Goal: Task Accomplishment & Management: Manage account settings

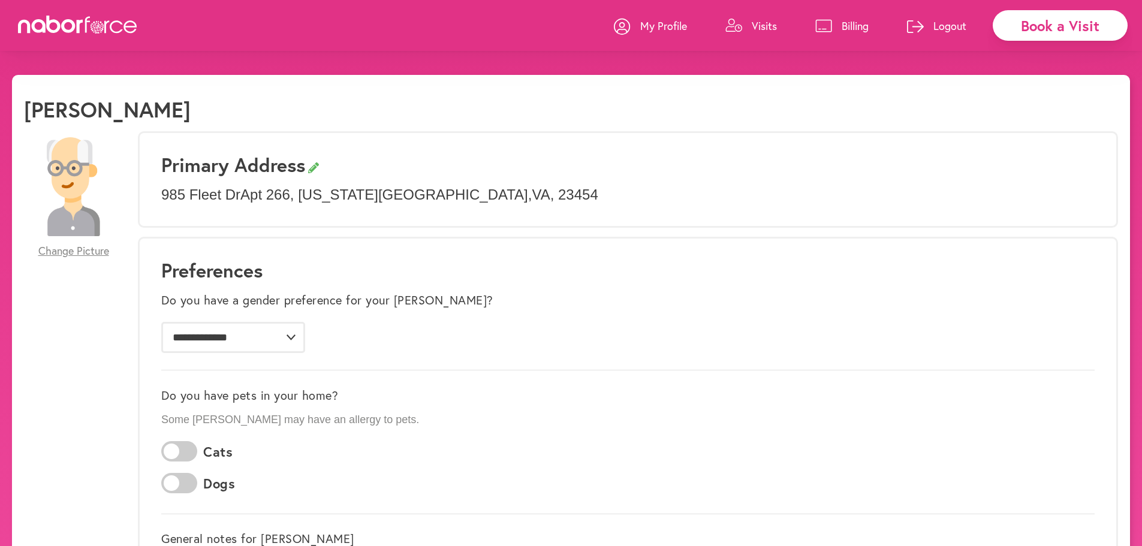
click at [757, 24] on p "Visits" at bounding box center [764, 26] width 25 height 14
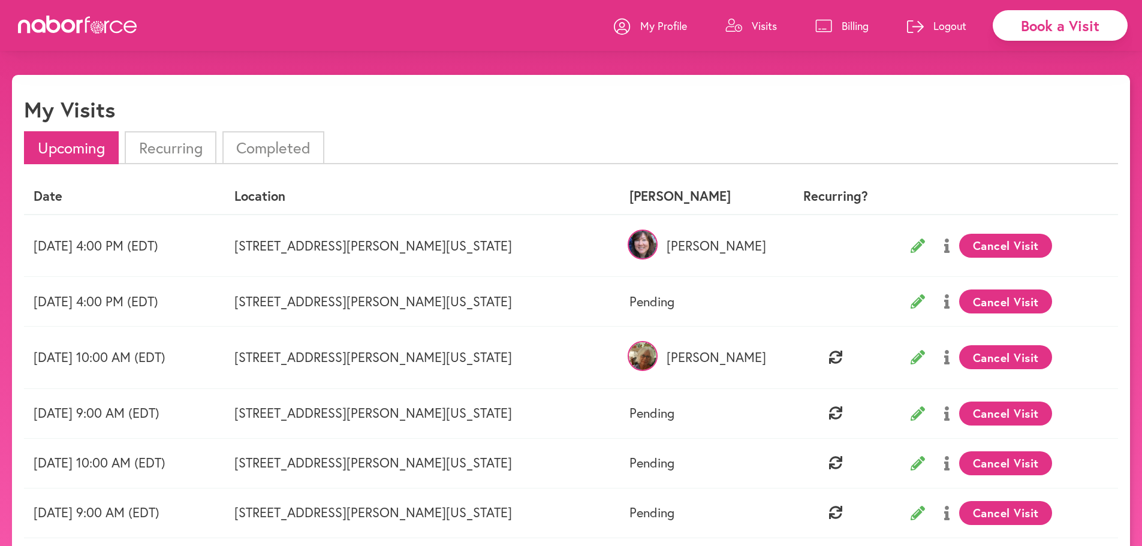
click at [858, 22] on p "Billing" at bounding box center [855, 26] width 27 height 14
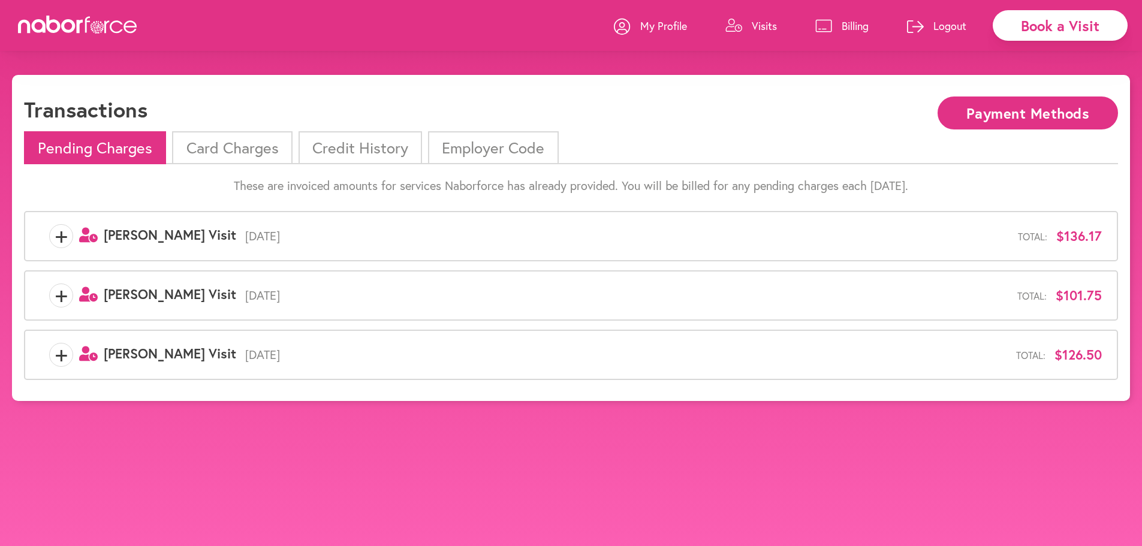
click at [258, 144] on li "Card Charges" at bounding box center [232, 147] width 120 height 33
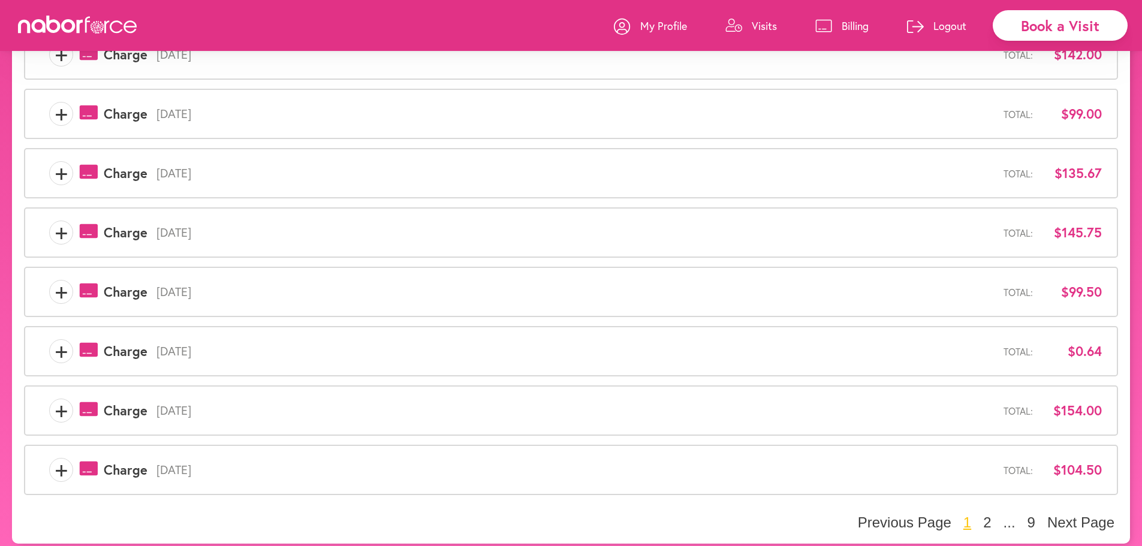
scroll to position [310, 0]
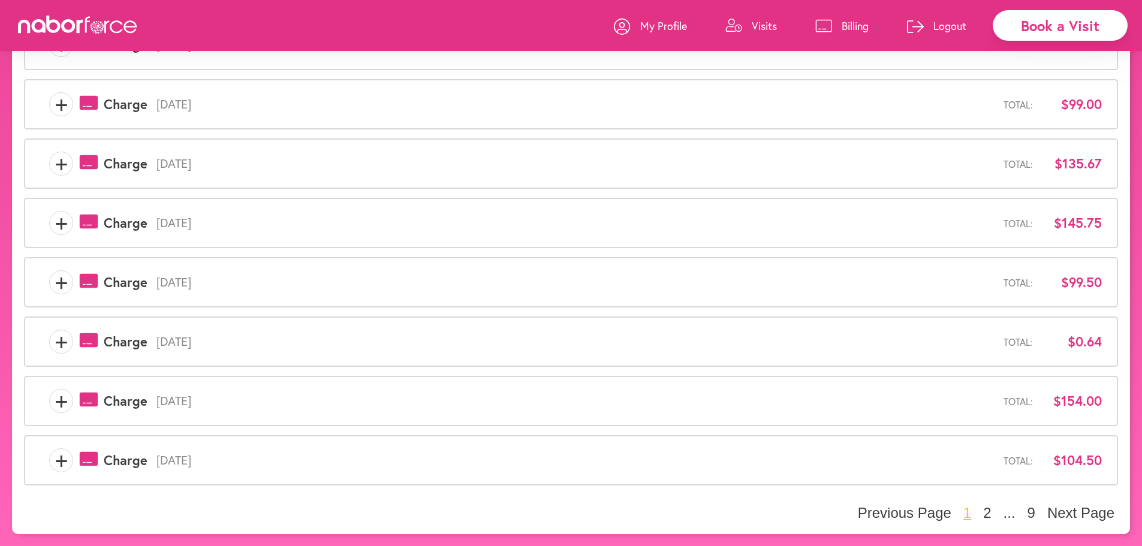
click at [59, 458] on span "+" at bounding box center [61, 460] width 23 height 24
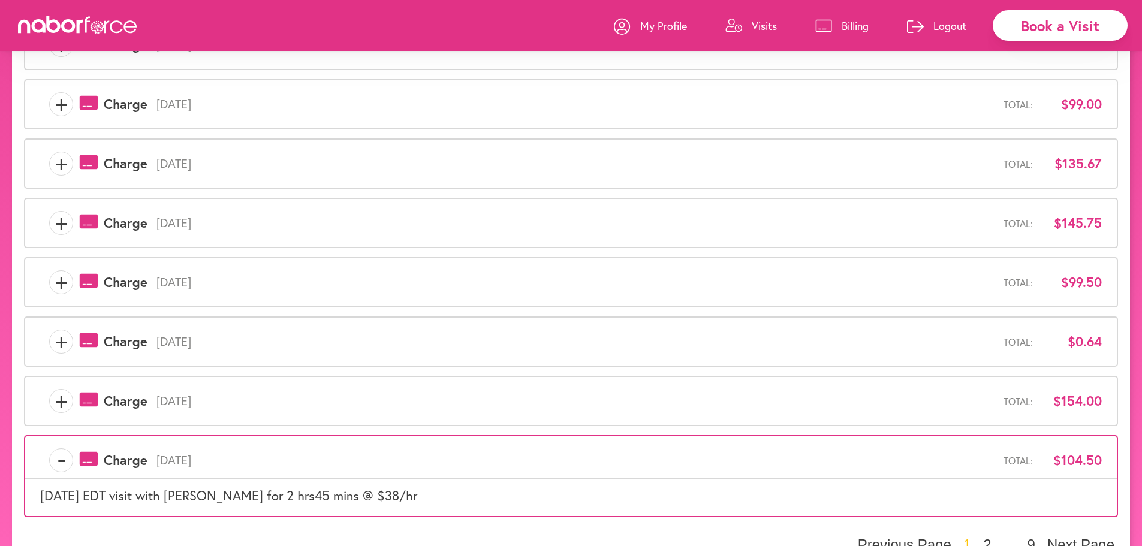
click at [73, 337] on span "payments-outline-icon-pink Created with Sketch. Charge" at bounding box center [110, 342] width 74 height 18
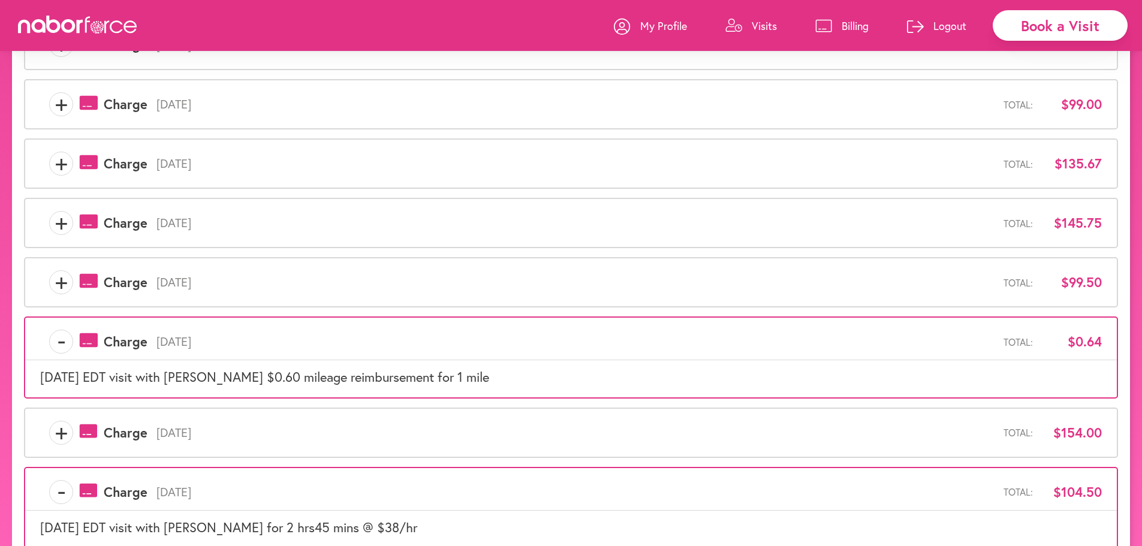
click at [54, 432] on span "+" at bounding box center [61, 433] width 23 height 24
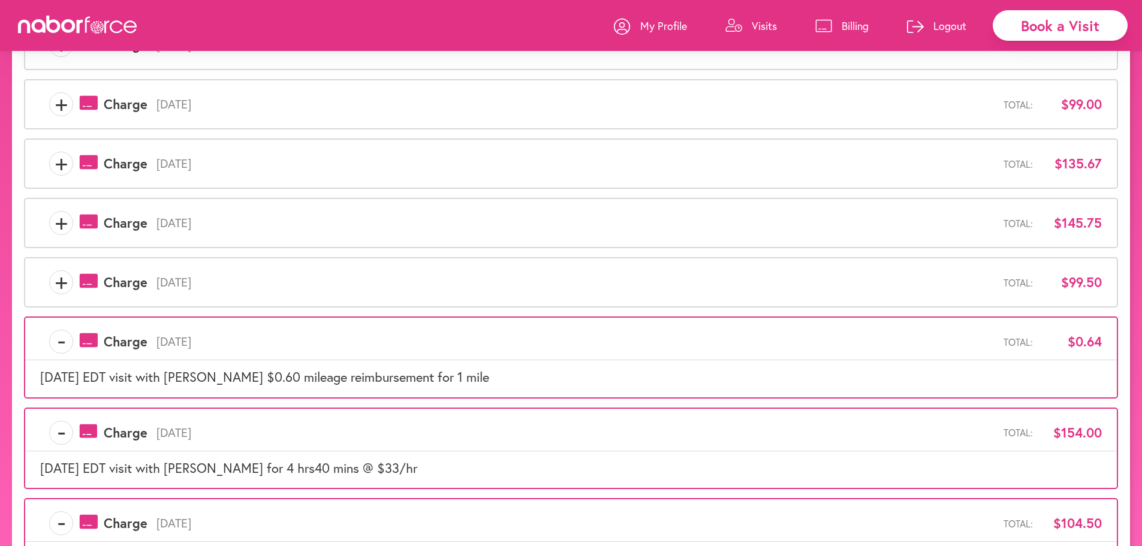
click at [59, 291] on span "+" at bounding box center [61, 282] width 23 height 24
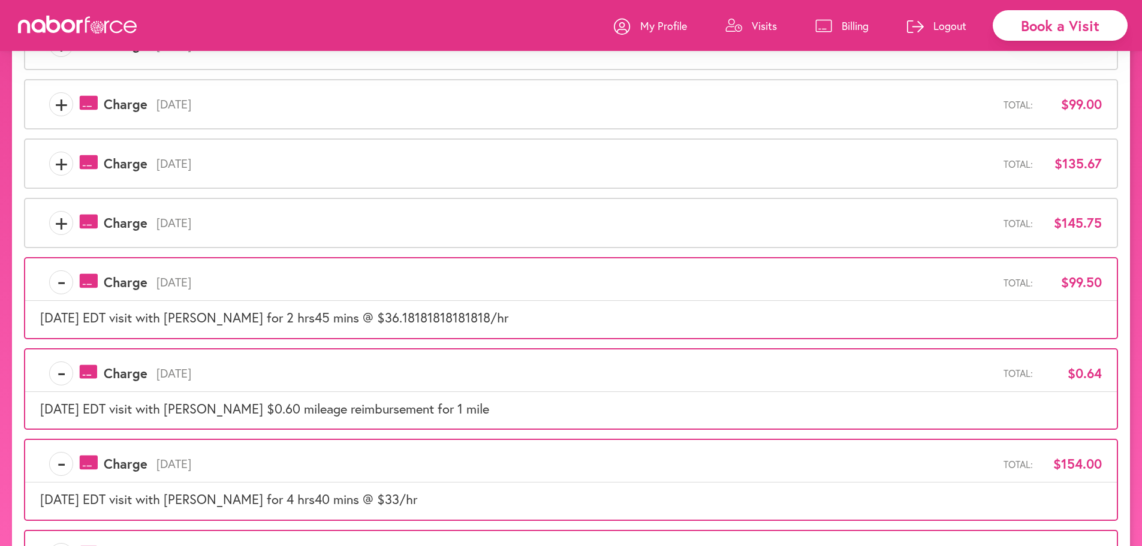
click at [62, 224] on span "+" at bounding box center [61, 223] width 23 height 24
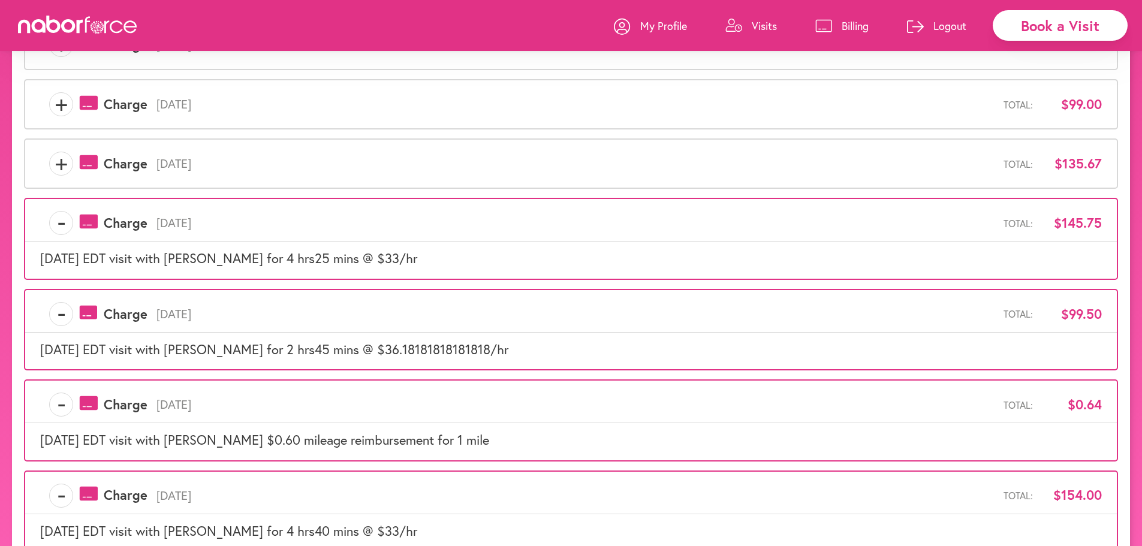
click at [56, 160] on span "+" at bounding box center [61, 164] width 23 height 24
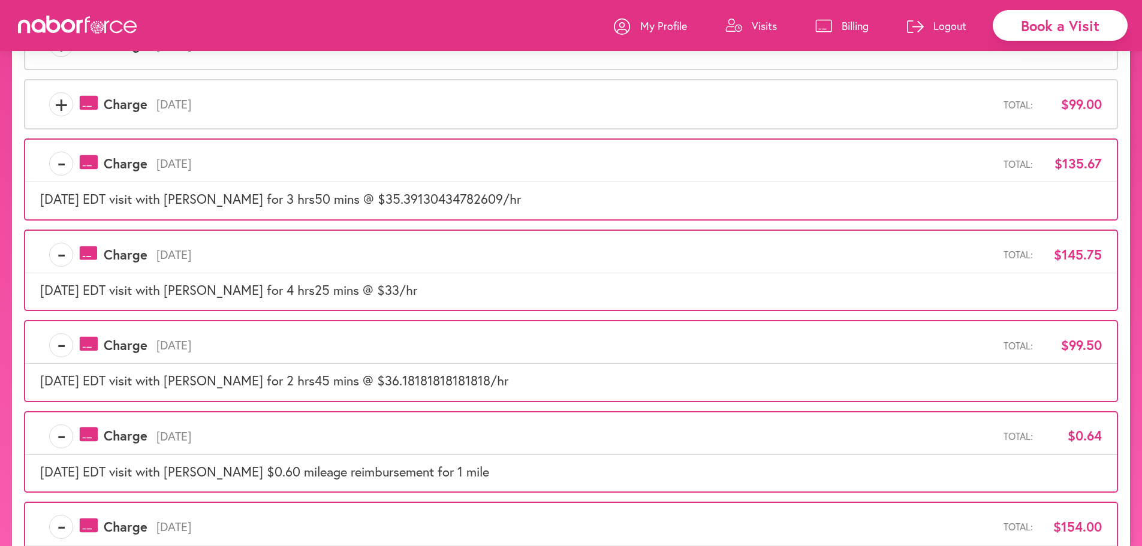
click at [52, 101] on span "+" at bounding box center [61, 104] width 23 height 24
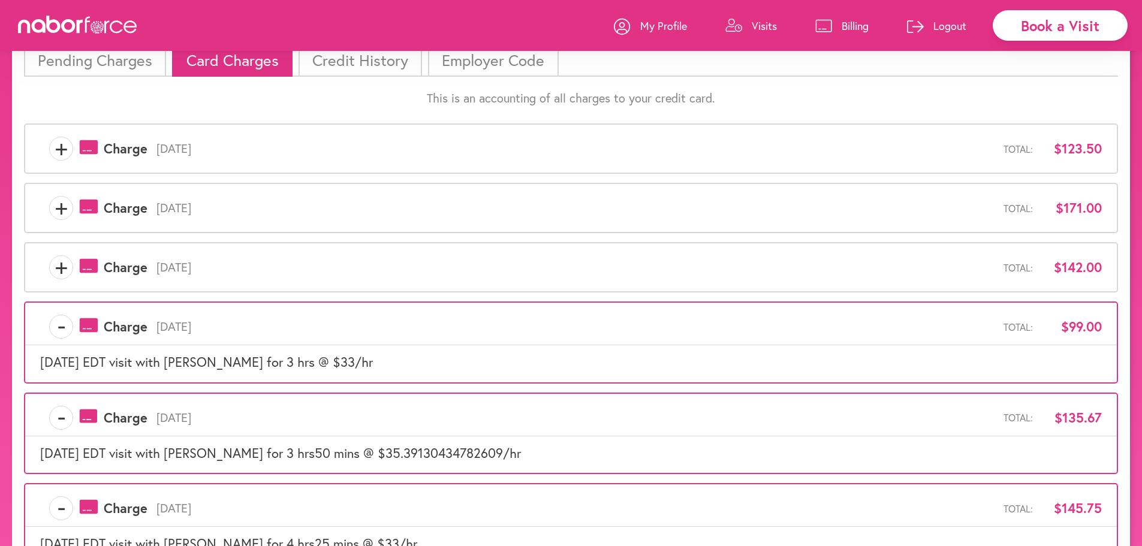
scroll to position [70, 0]
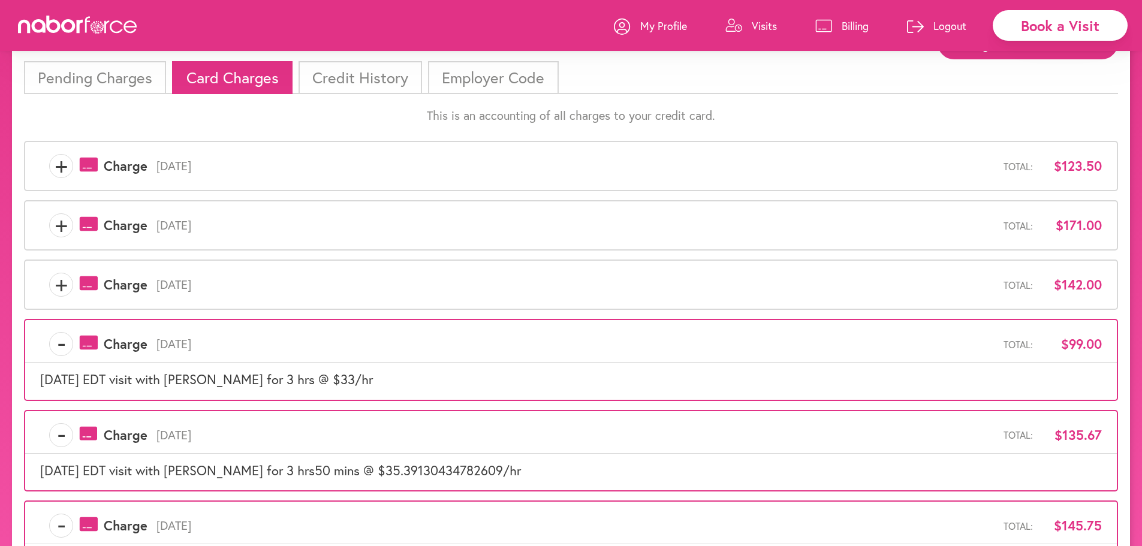
click at [59, 285] on span "+" at bounding box center [61, 285] width 23 height 24
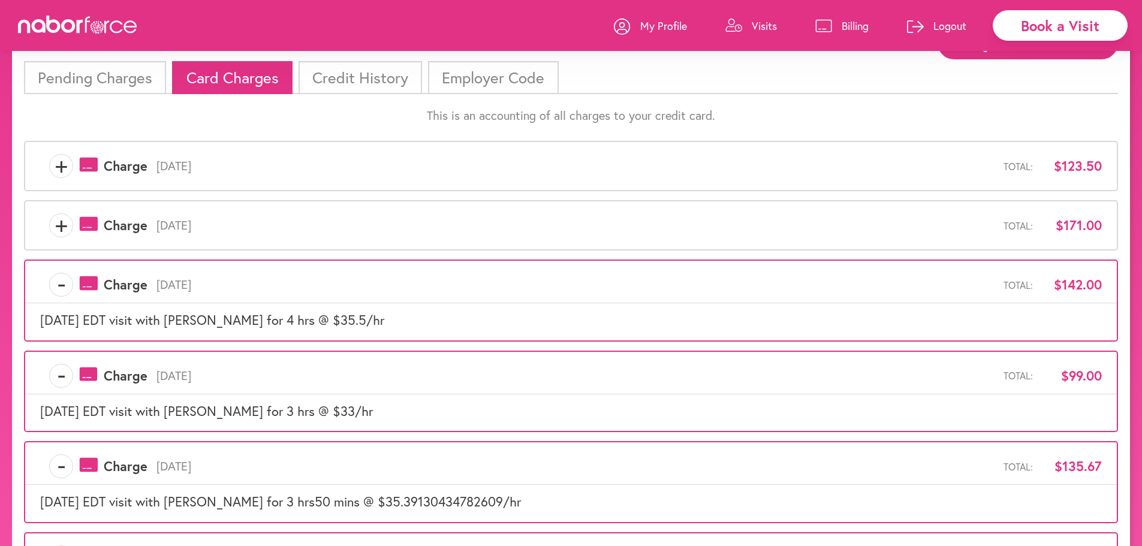
click at [59, 224] on span "+" at bounding box center [61, 225] width 23 height 24
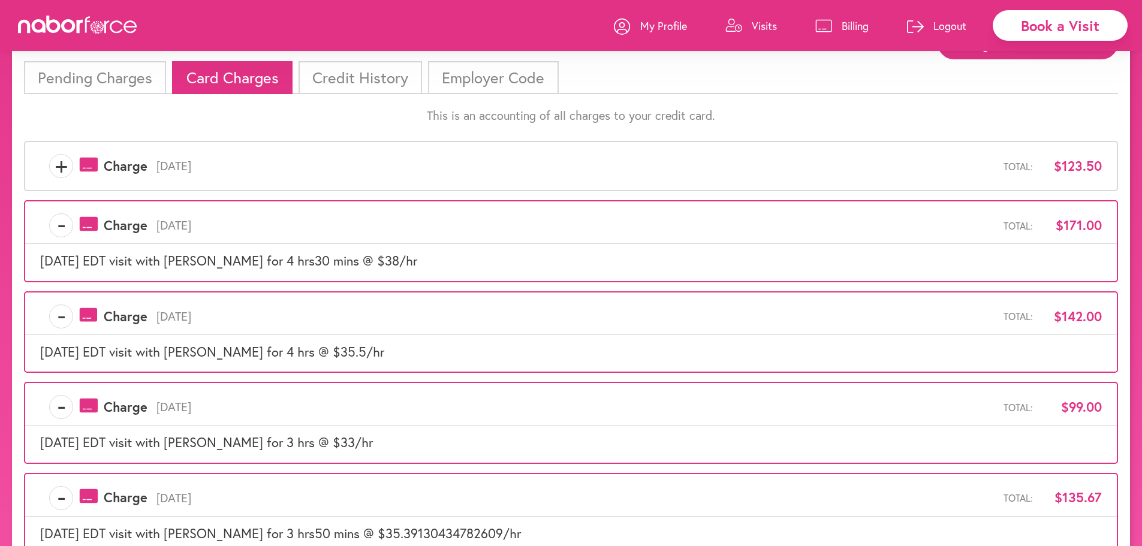
click at [63, 165] on span "+" at bounding box center [61, 166] width 23 height 24
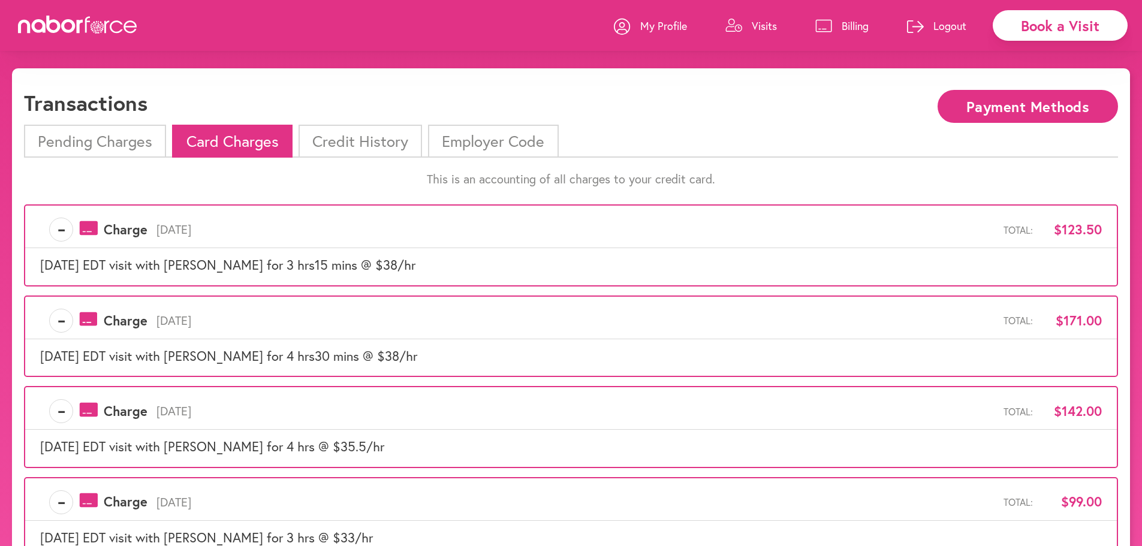
scroll to position [0, 0]
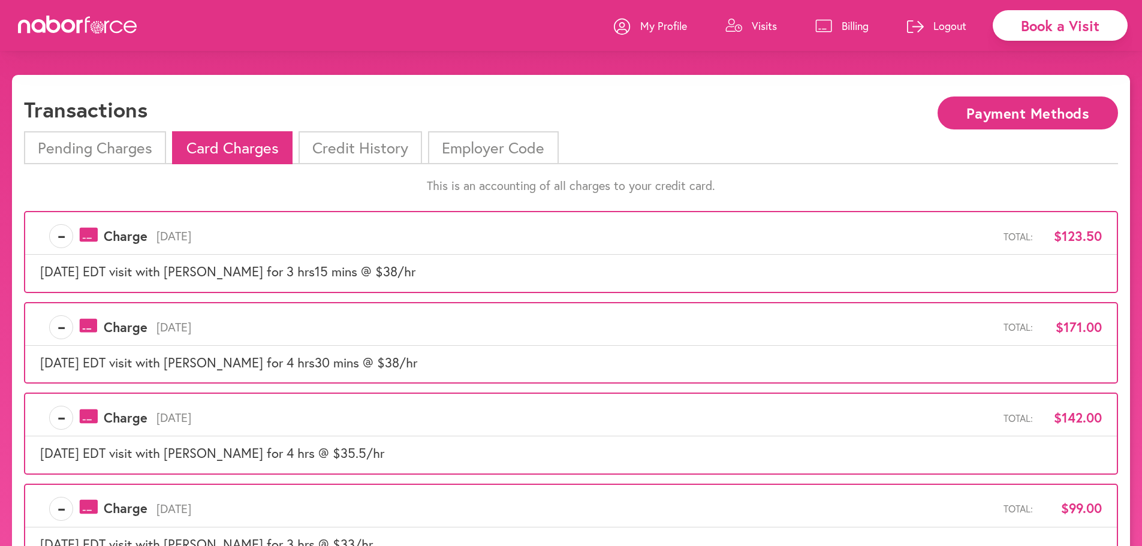
click at [643, 22] on p "My Profile" at bounding box center [663, 26] width 47 height 14
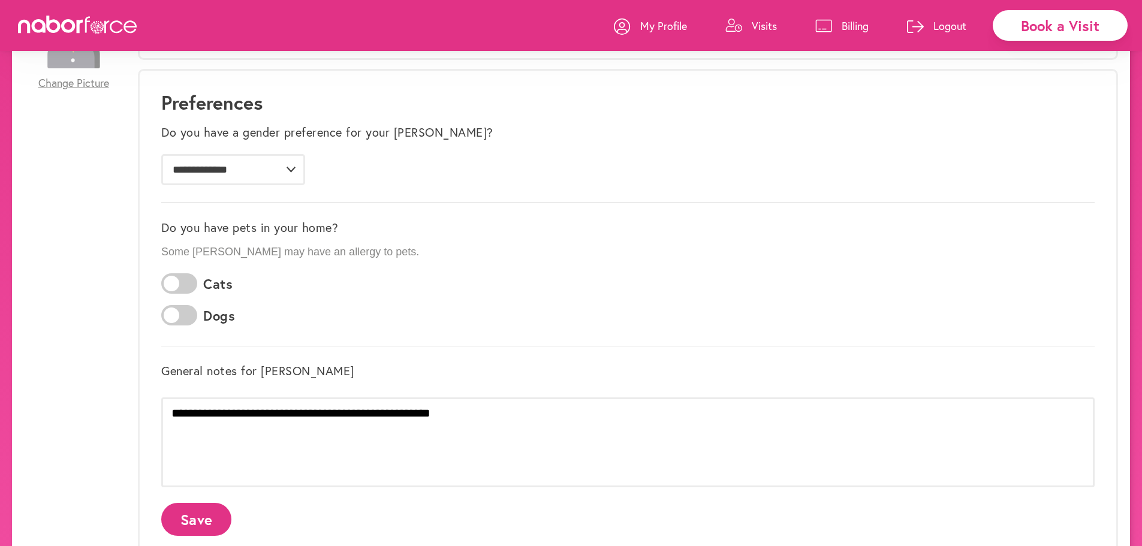
scroll to position [60, 0]
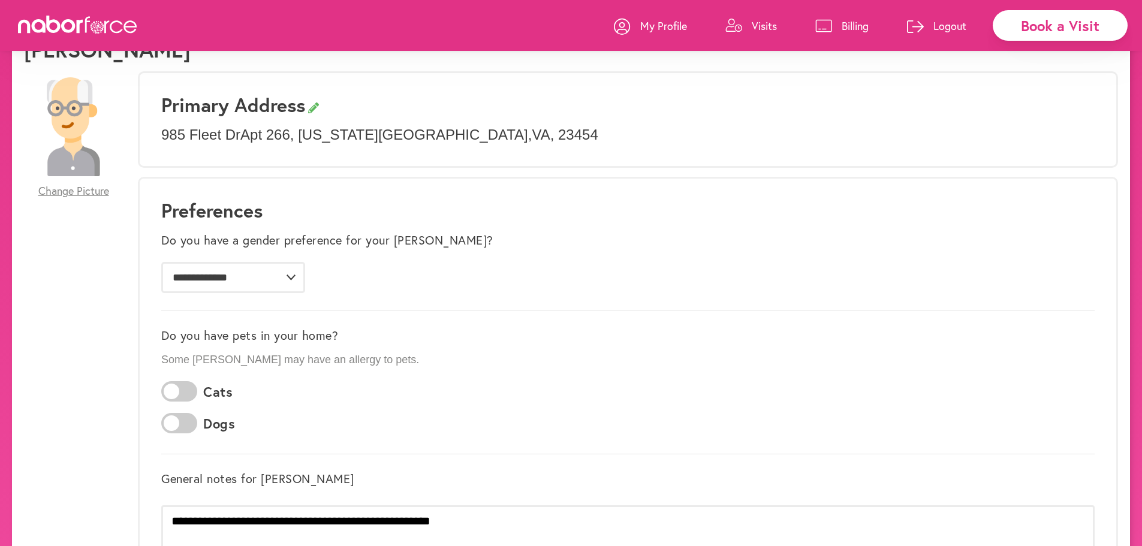
click at [842, 24] on p "Billing" at bounding box center [855, 26] width 27 height 14
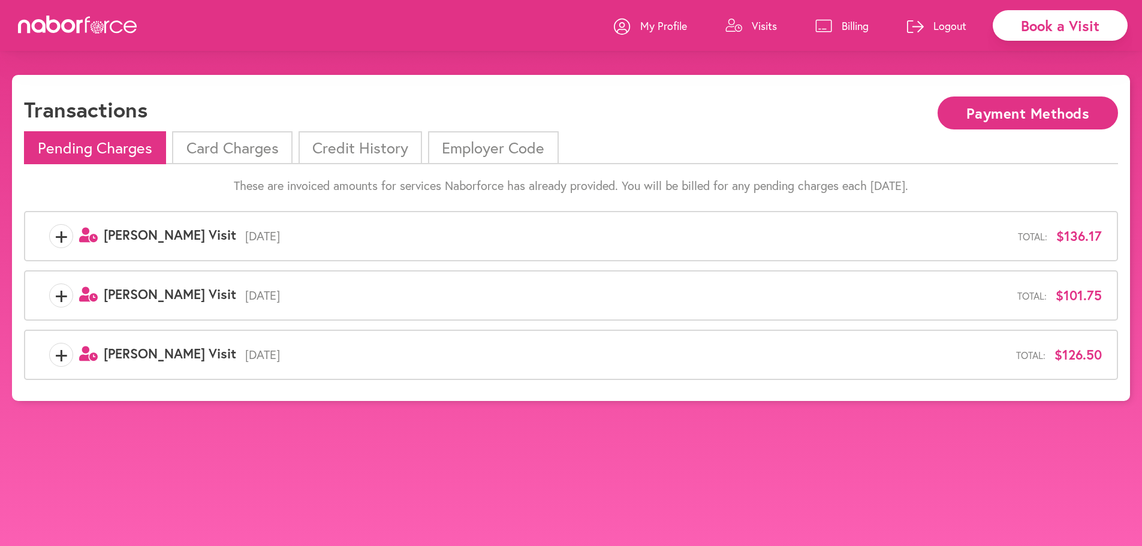
click at [357, 155] on li "Credit History" at bounding box center [361, 147] width 124 height 33
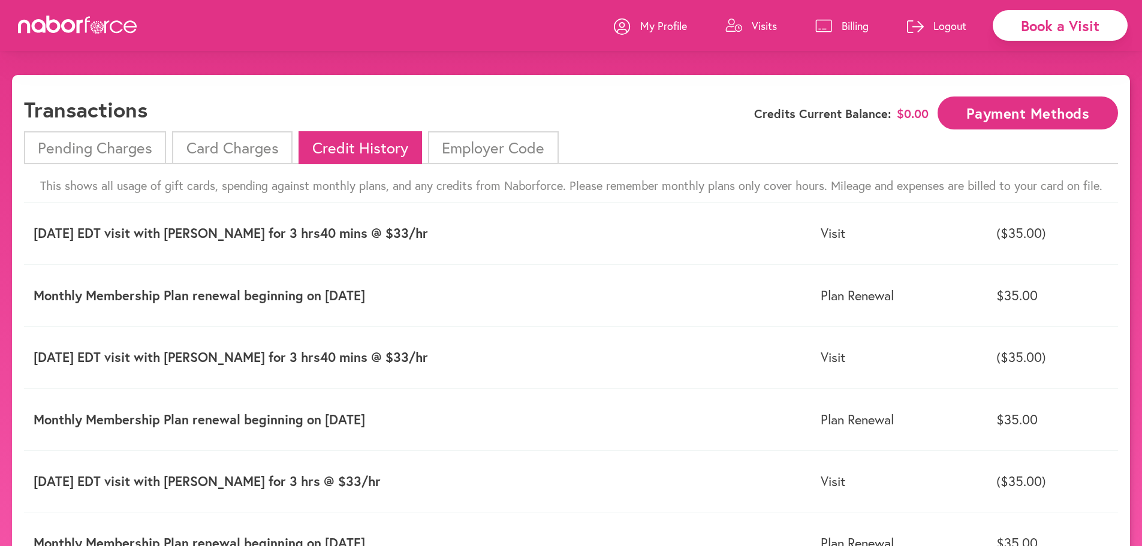
click at [218, 141] on li "Card Charges" at bounding box center [232, 147] width 120 height 33
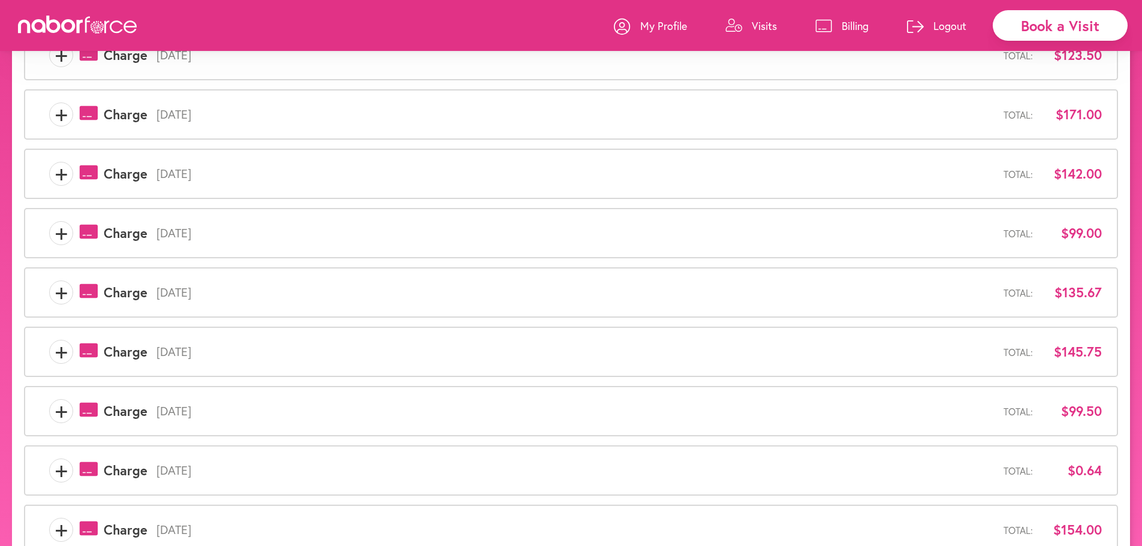
scroll to position [310, 0]
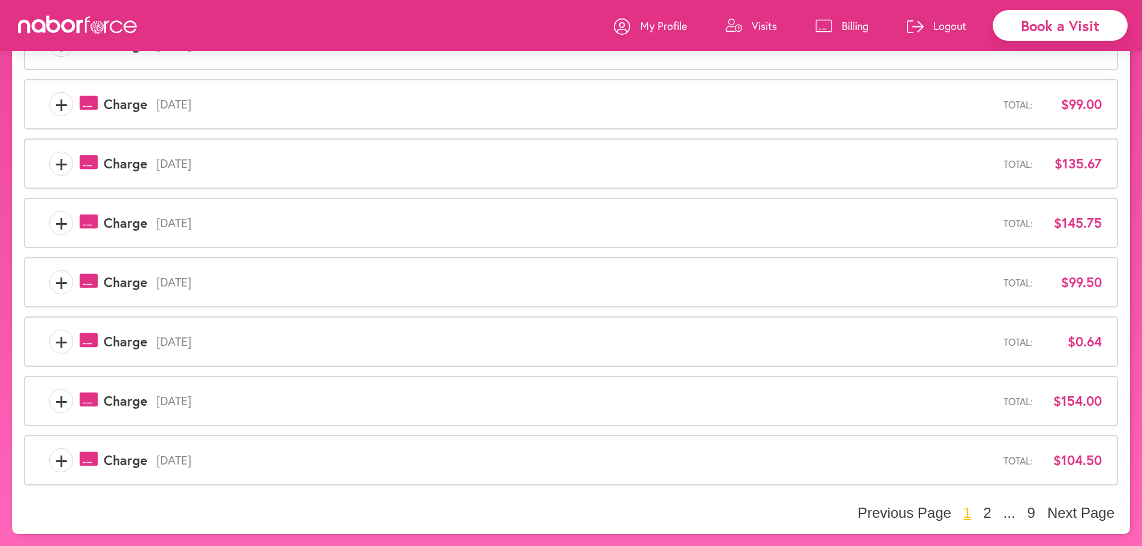
click at [58, 339] on span "+" at bounding box center [61, 342] width 23 height 24
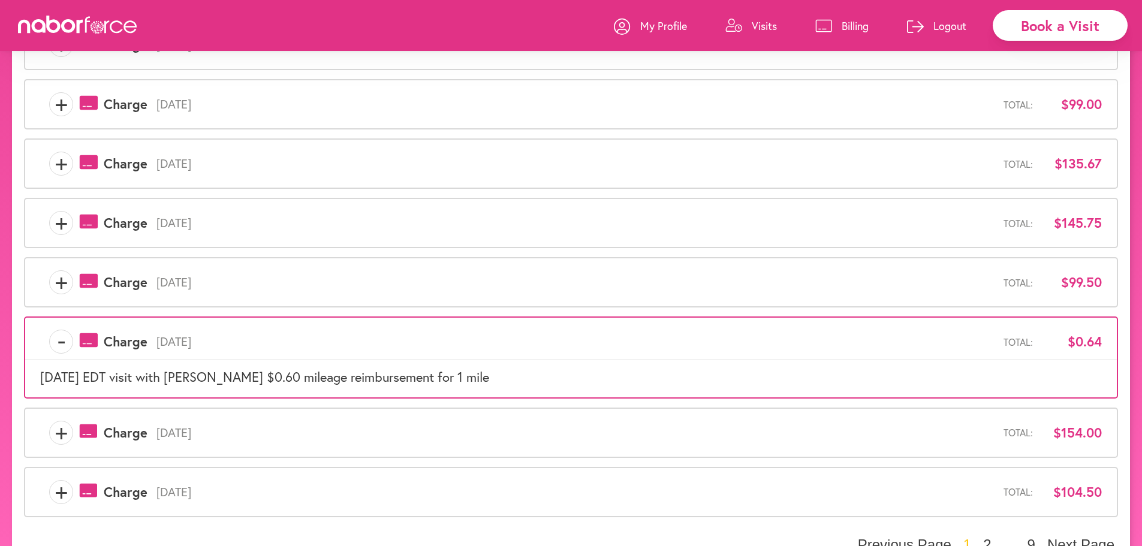
click at [61, 282] on span "+" at bounding box center [61, 282] width 23 height 24
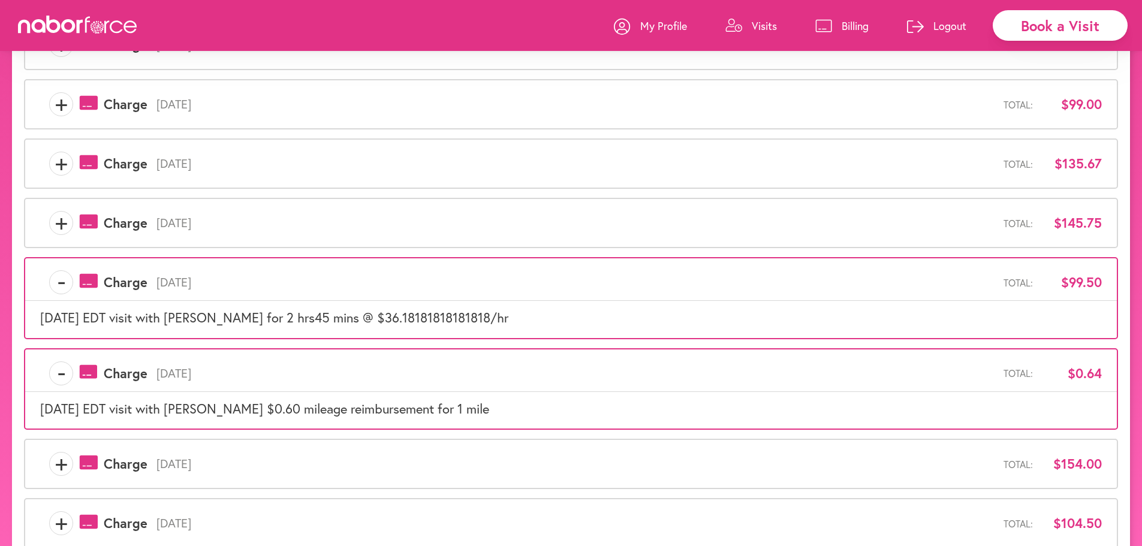
click at [50, 218] on span "+" at bounding box center [61, 223] width 23 height 24
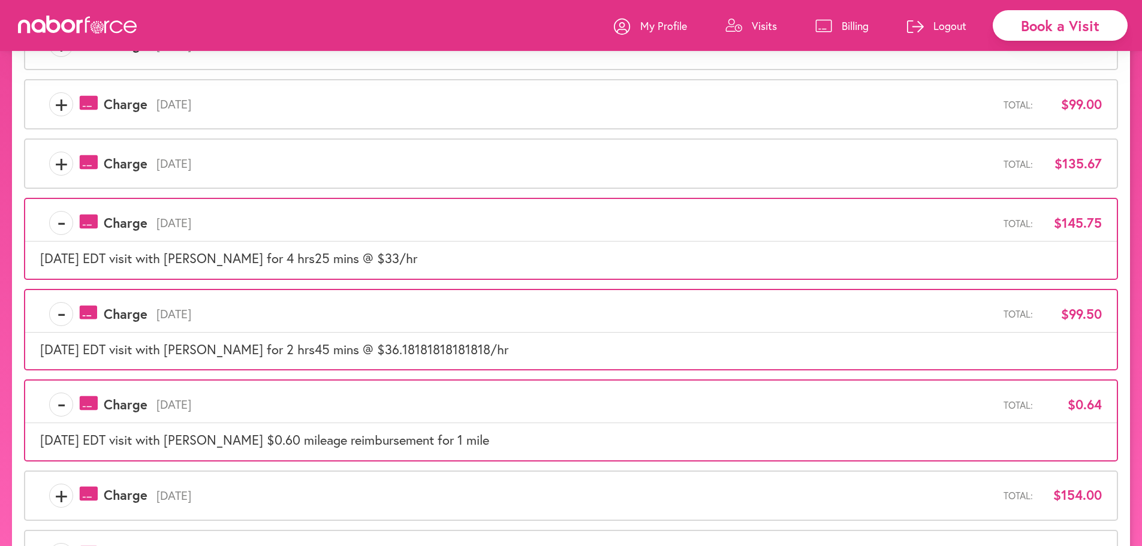
click at [61, 170] on span "+" at bounding box center [61, 164] width 23 height 24
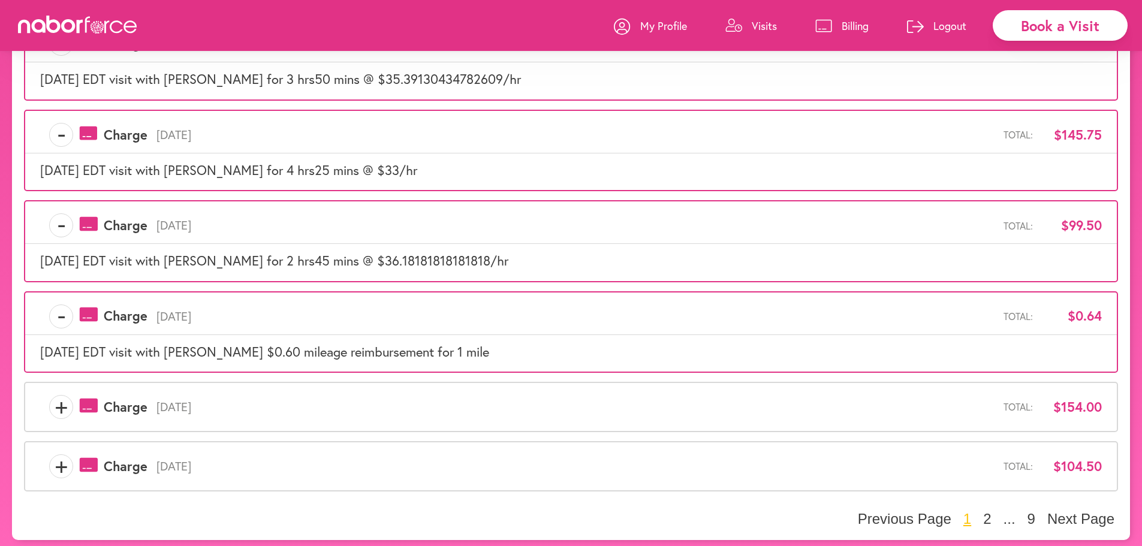
scroll to position [436, 0]
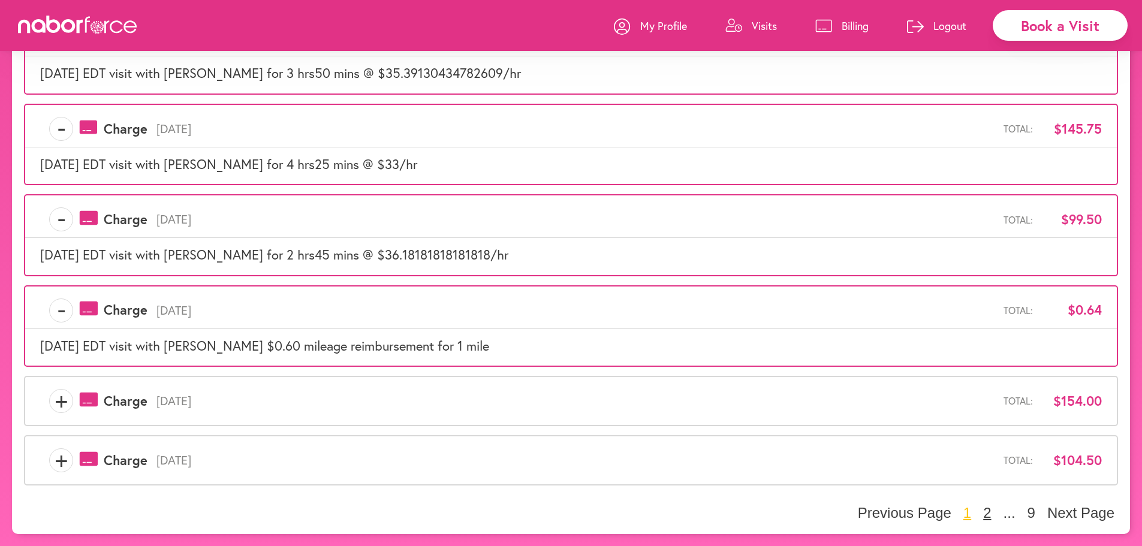
click at [987, 513] on button "2" at bounding box center [987, 513] width 15 height 18
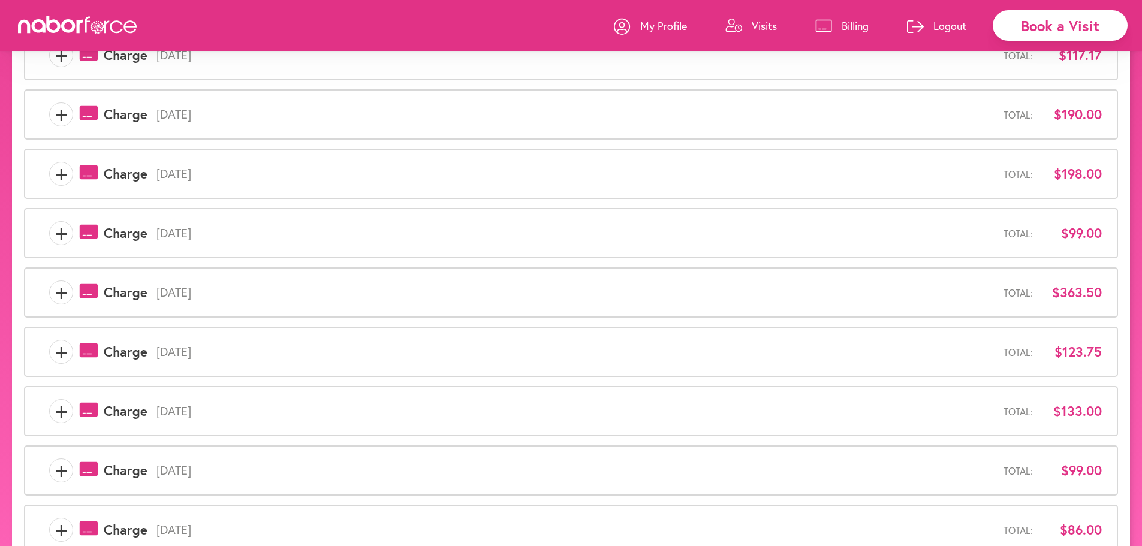
scroll to position [130, 0]
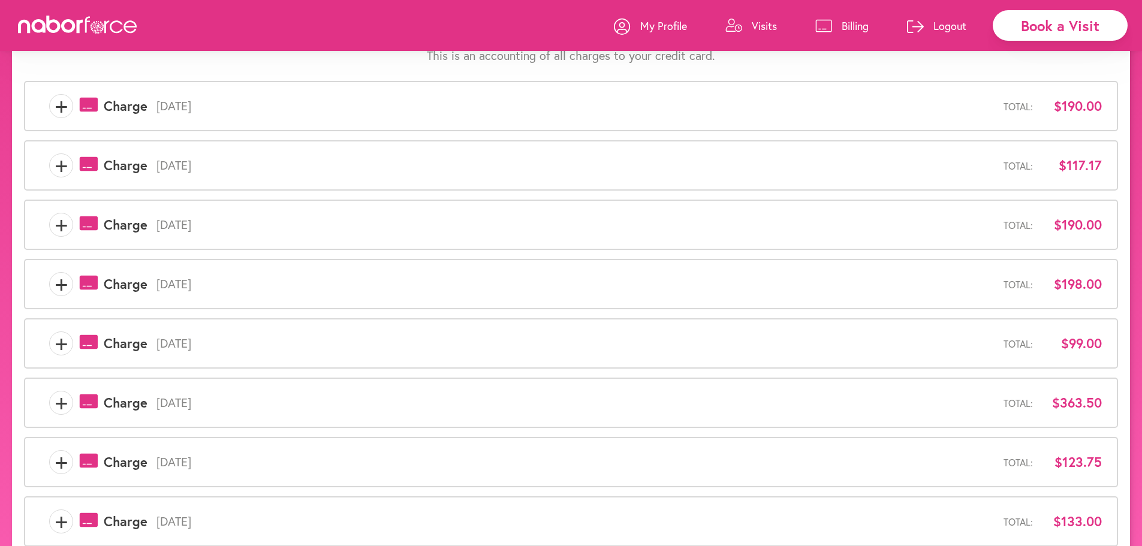
click at [70, 107] on span "+" at bounding box center [61, 106] width 23 height 24
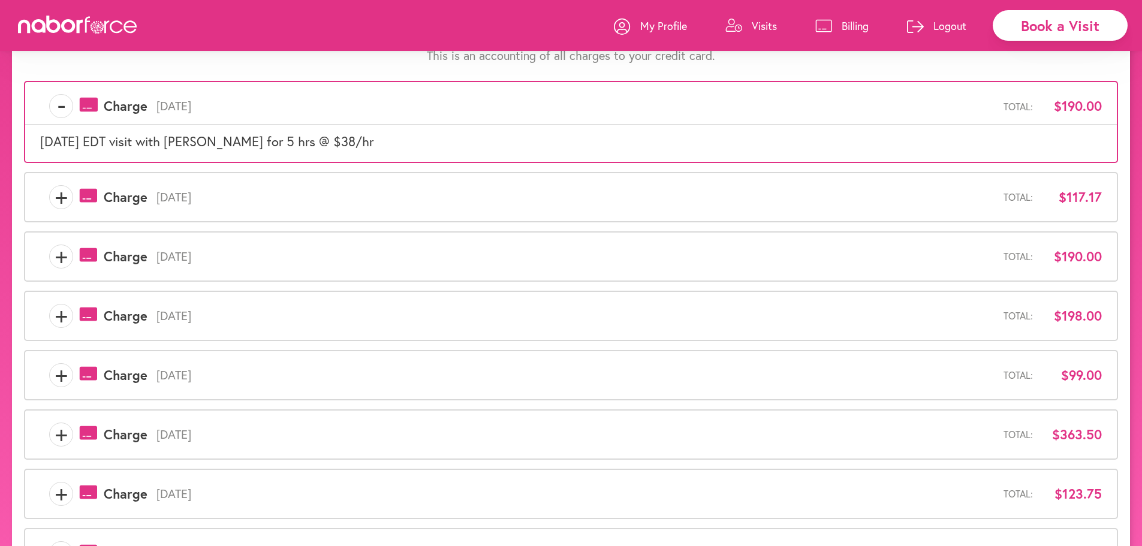
click at [60, 196] on span "+" at bounding box center [61, 197] width 23 height 24
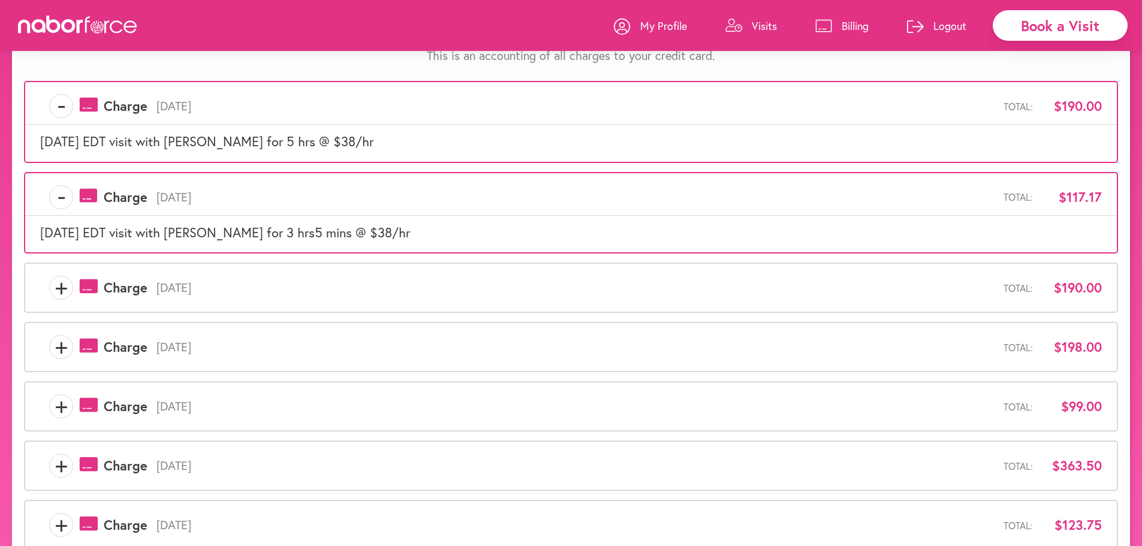
click at [65, 288] on span "+" at bounding box center [61, 288] width 23 height 24
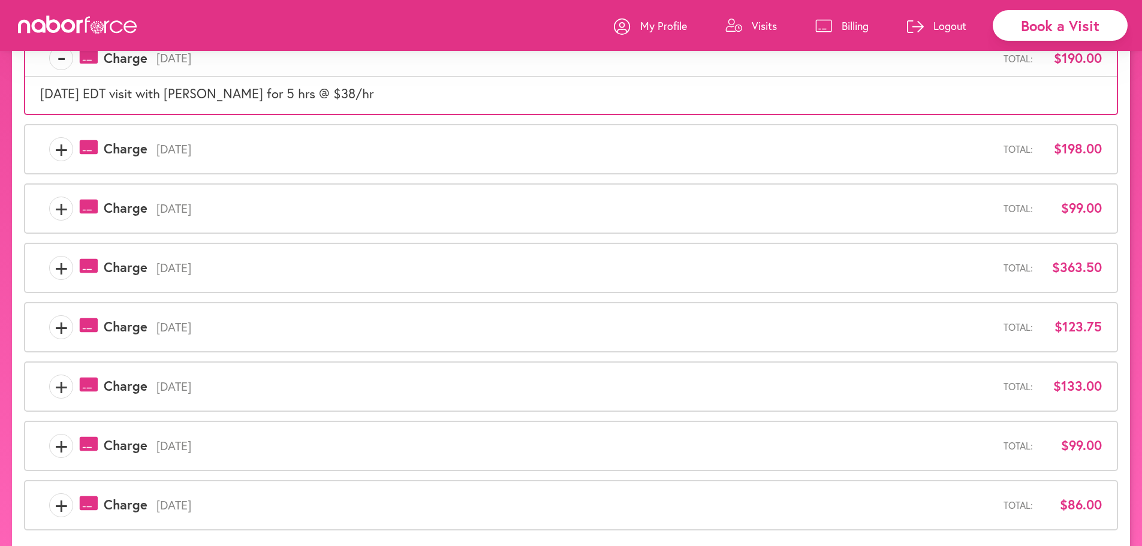
scroll to position [370, 0]
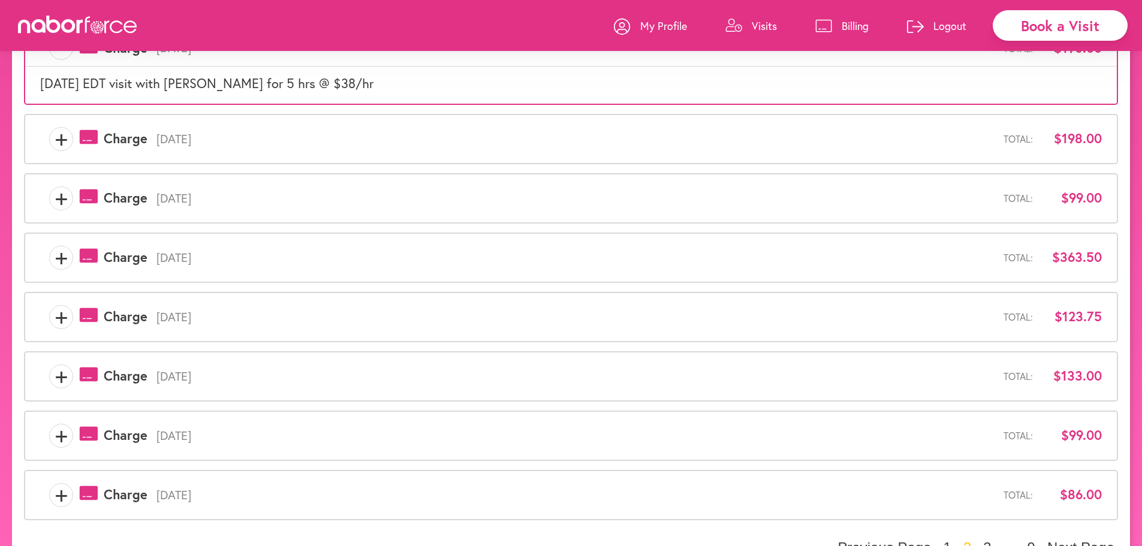
click at [56, 140] on span "+" at bounding box center [61, 139] width 23 height 24
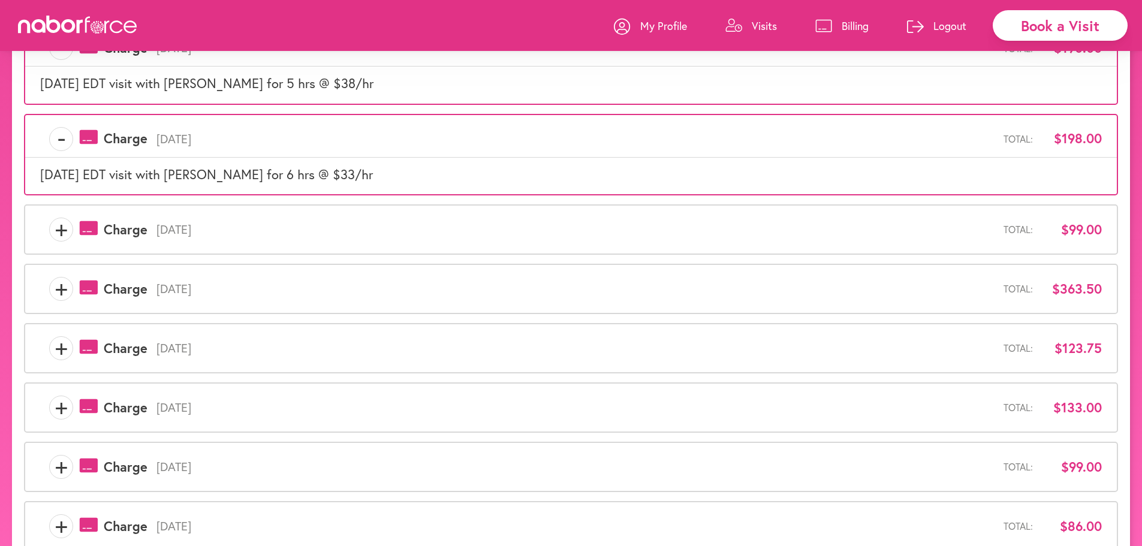
click at [65, 237] on span "+" at bounding box center [61, 230] width 23 height 24
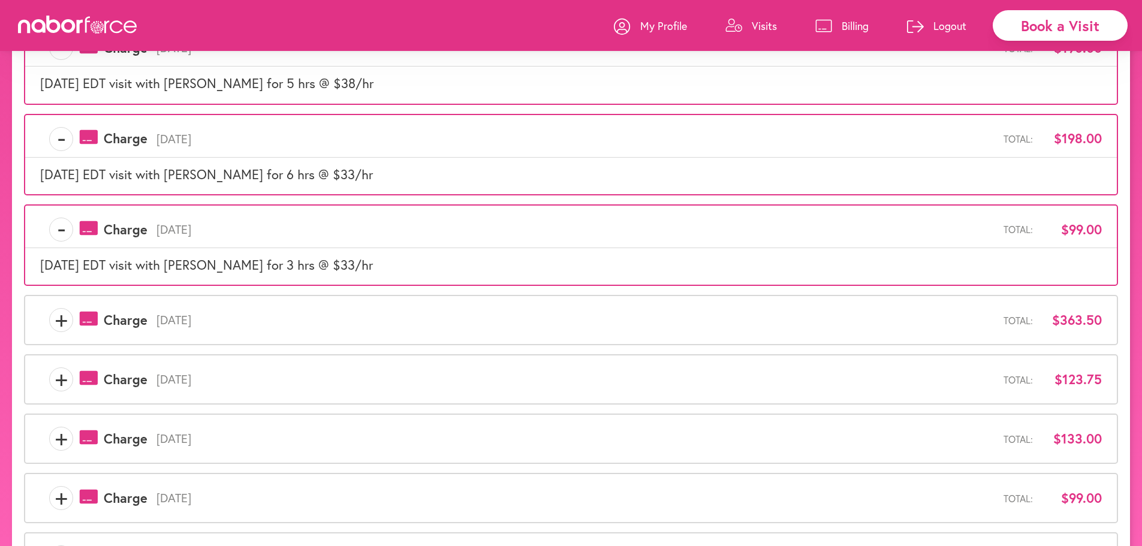
click at [65, 320] on span "+" at bounding box center [61, 320] width 23 height 24
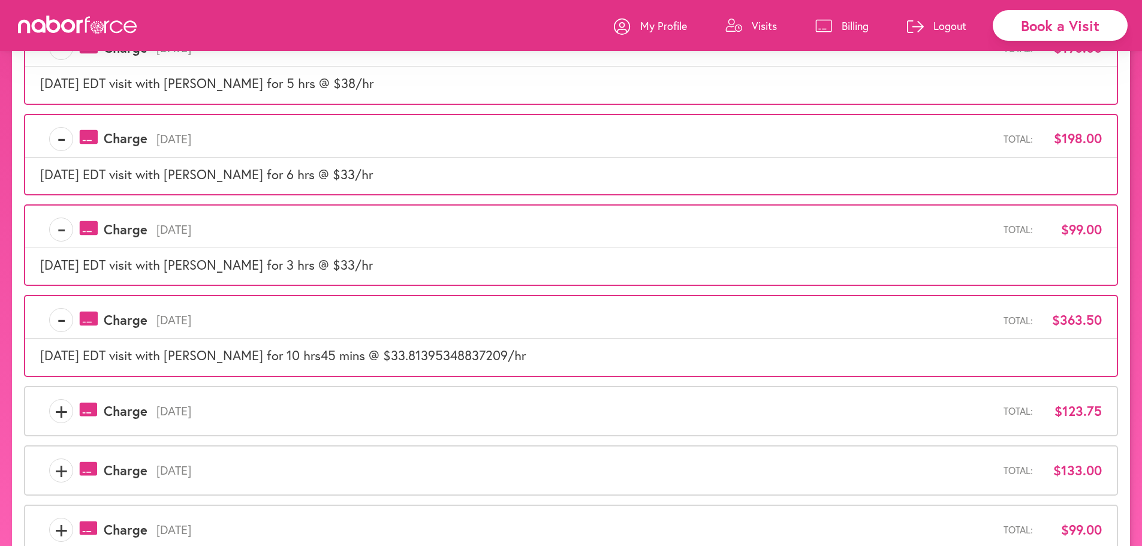
click at [63, 410] on span "+" at bounding box center [61, 411] width 23 height 24
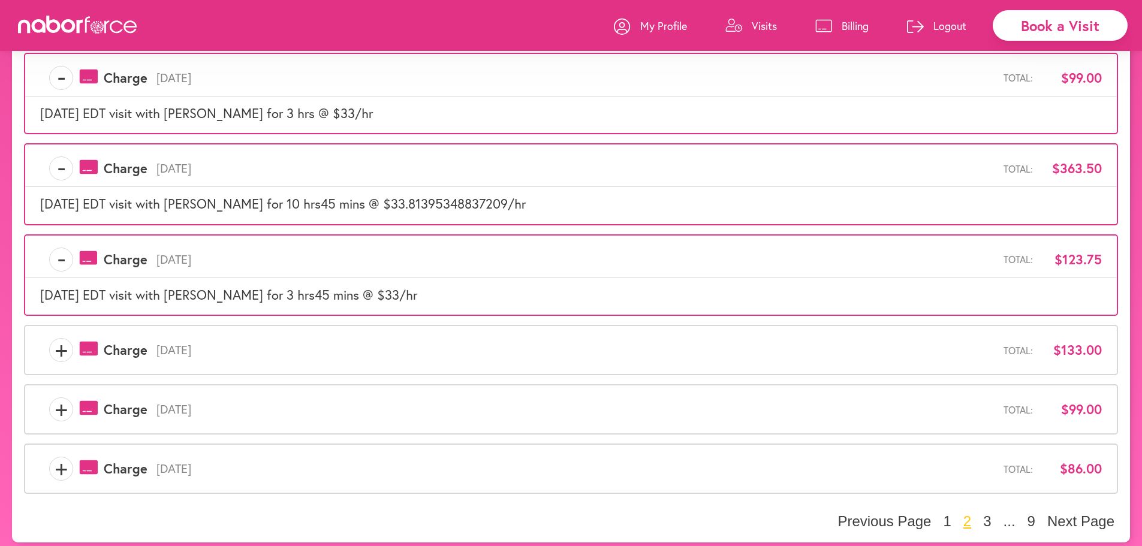
scroll to position [530, 0]
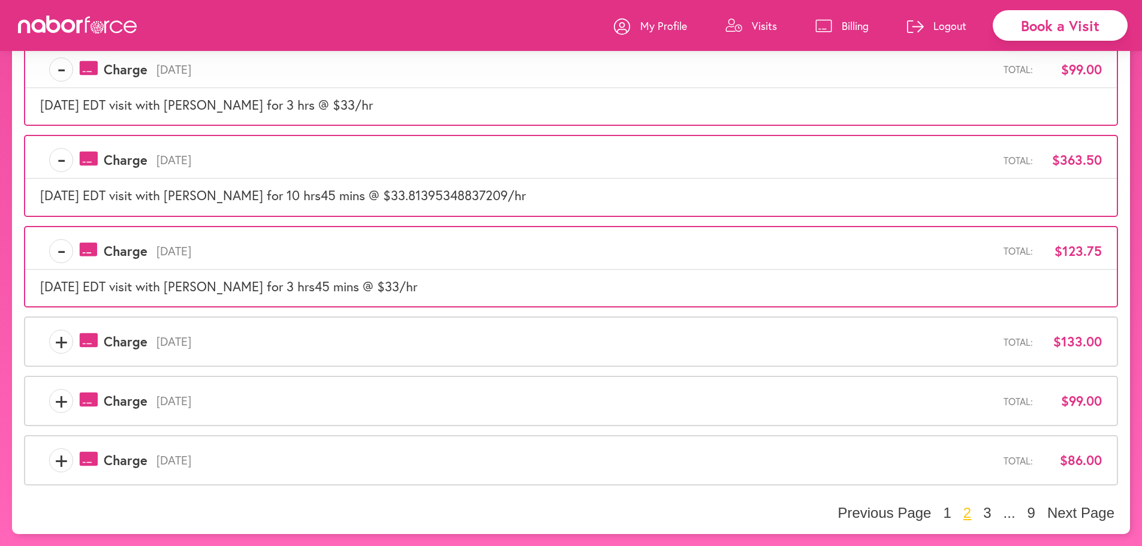
click at [54, 349] on span "+" at bounding box center [61, 342] width 23 height 24
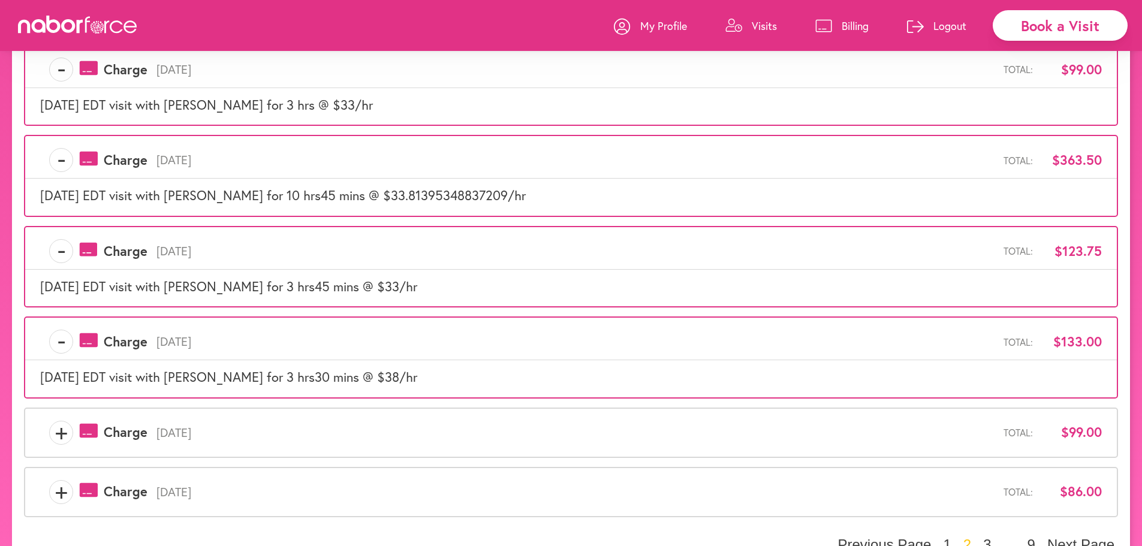
click at [64, 436] on span "+" at bounding box center [61, 433] width 23 height 24
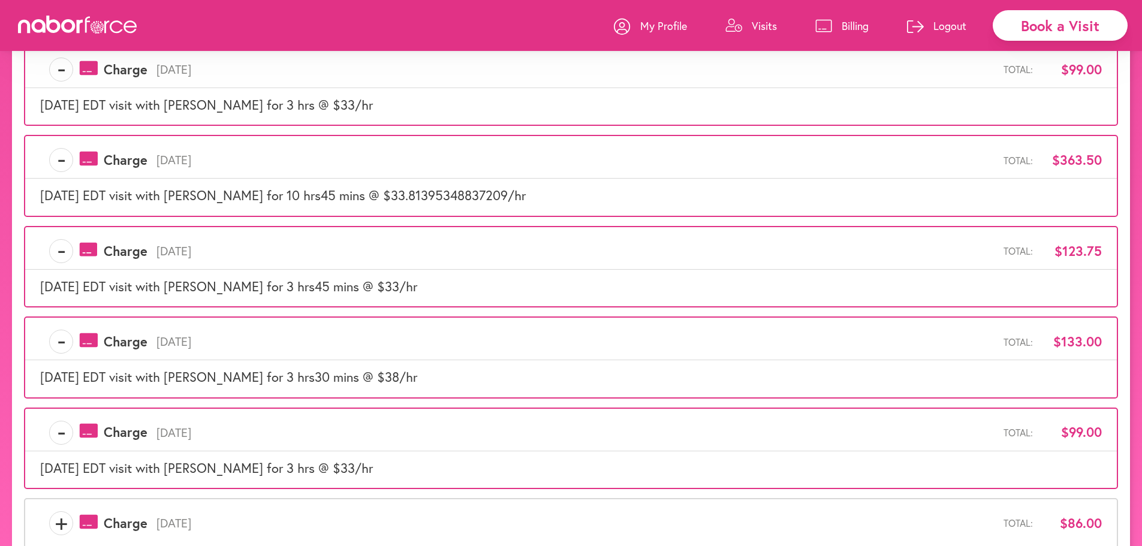
click at [64, 522] on span "+" at bounding box center [61, 523] width 23 height 24
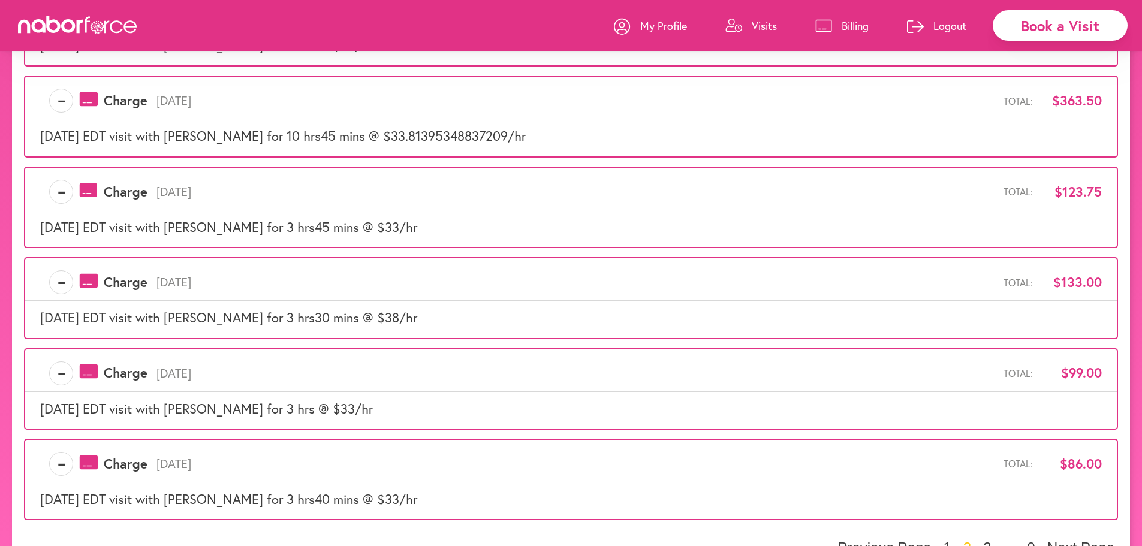
scroll to position [624, 0]
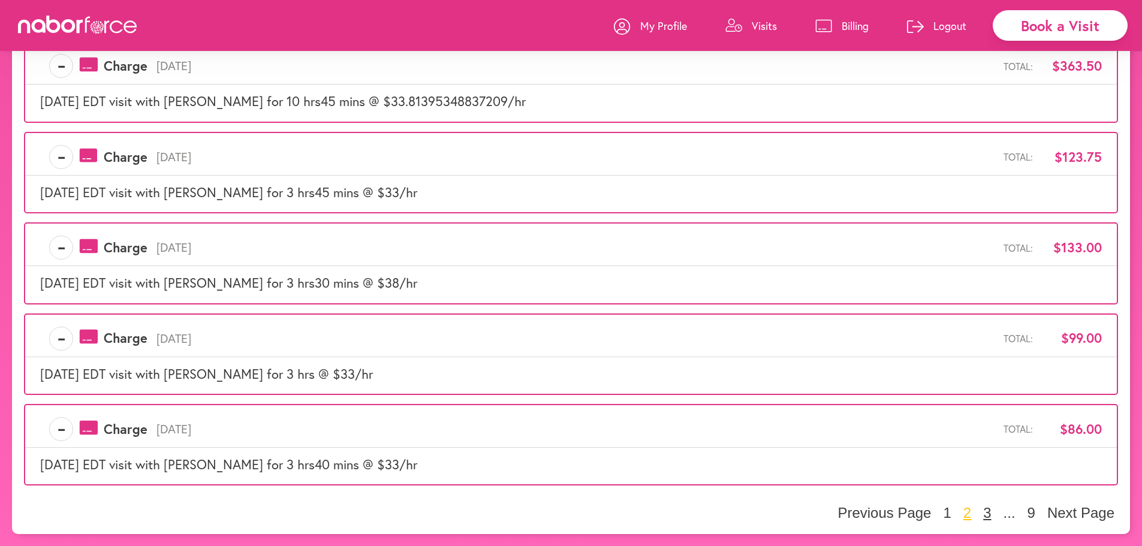
click at [990, 513] on button "3" at bounding box center [987, 513] width 15 height 18
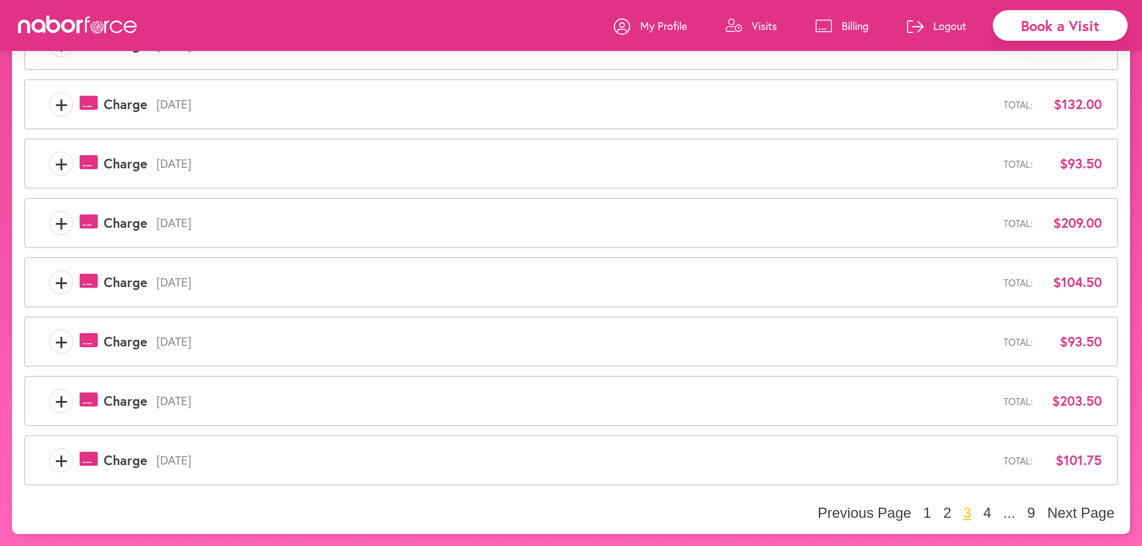
scroll to position [0, 0]
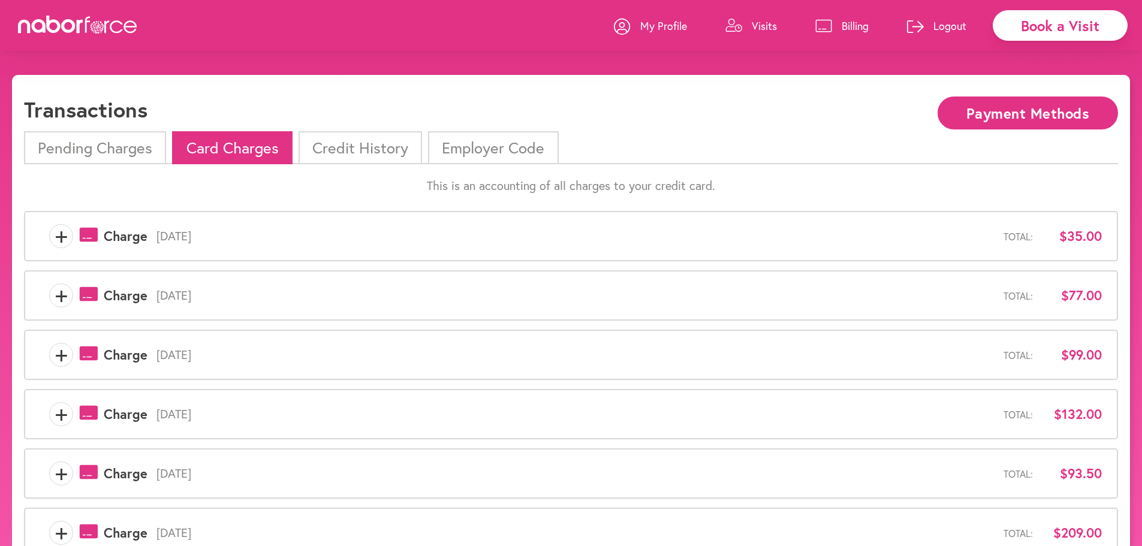
click at [58, 243] on span "+" at bounding box center [61, 236] width 23 height 24
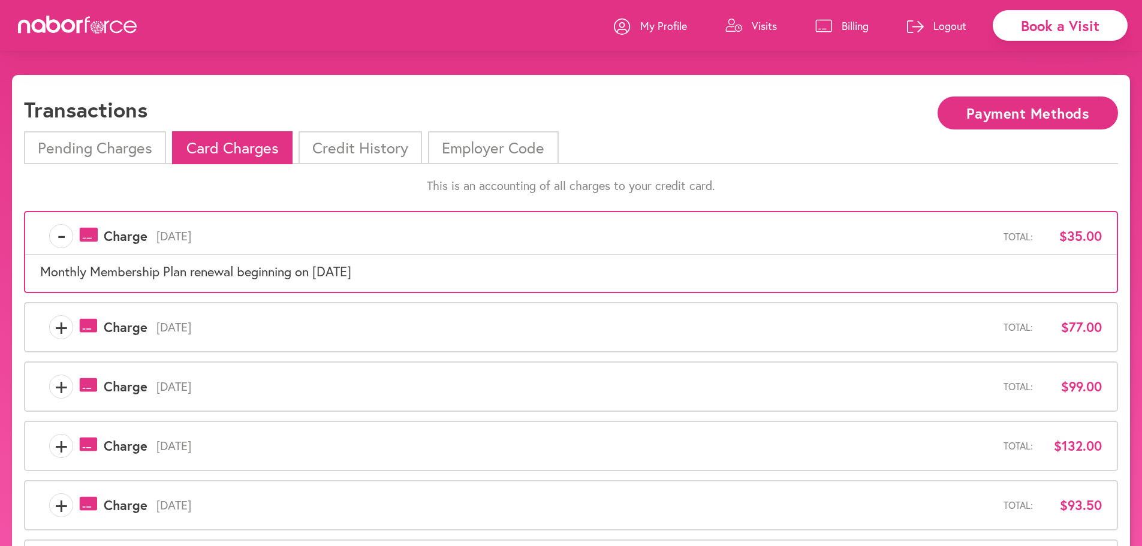
click at [49, 328] on div "+ payments-outline-icon-pink Created with Sketch. Charge [DATE] Total: $77.00" at bounding box center [571, 327] width 1062 height 24
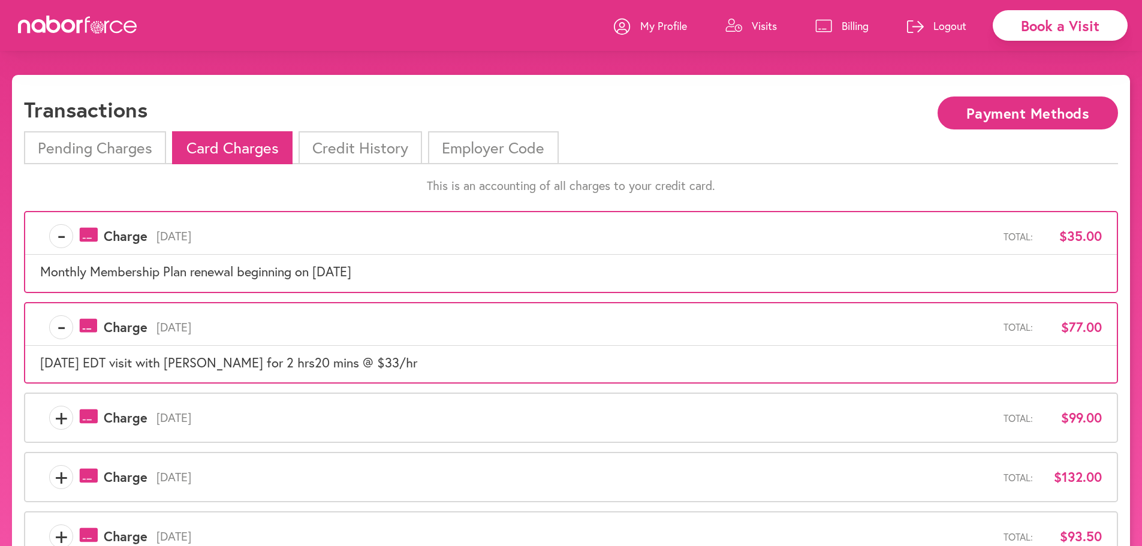
click at [59, 424] on span "+" at bounding box center [61, 418] width 23 height 24
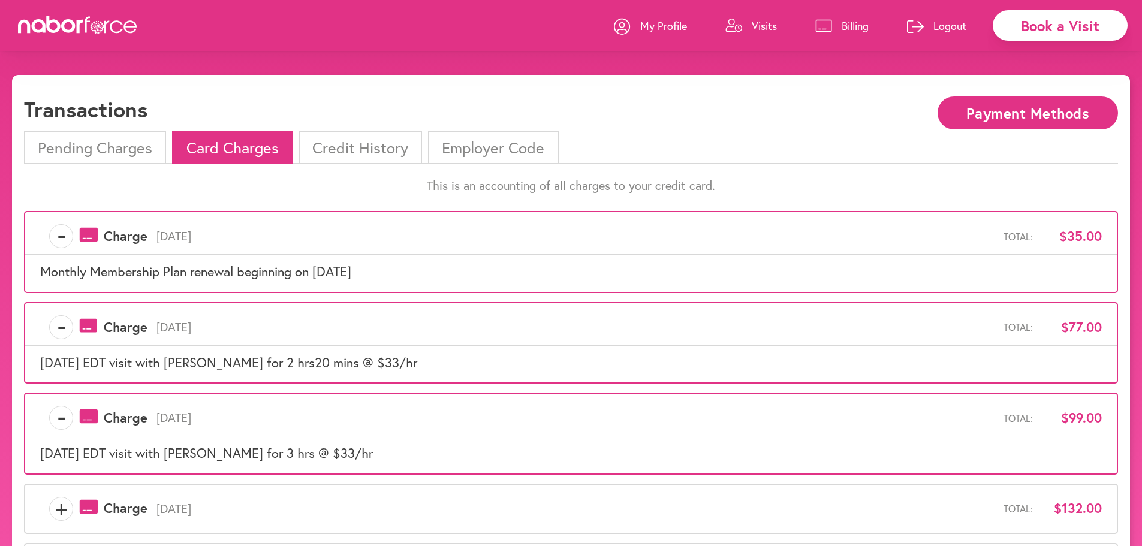
click at [59, 506] on span "+" at bounding box center [61, 509] width 23 height 24
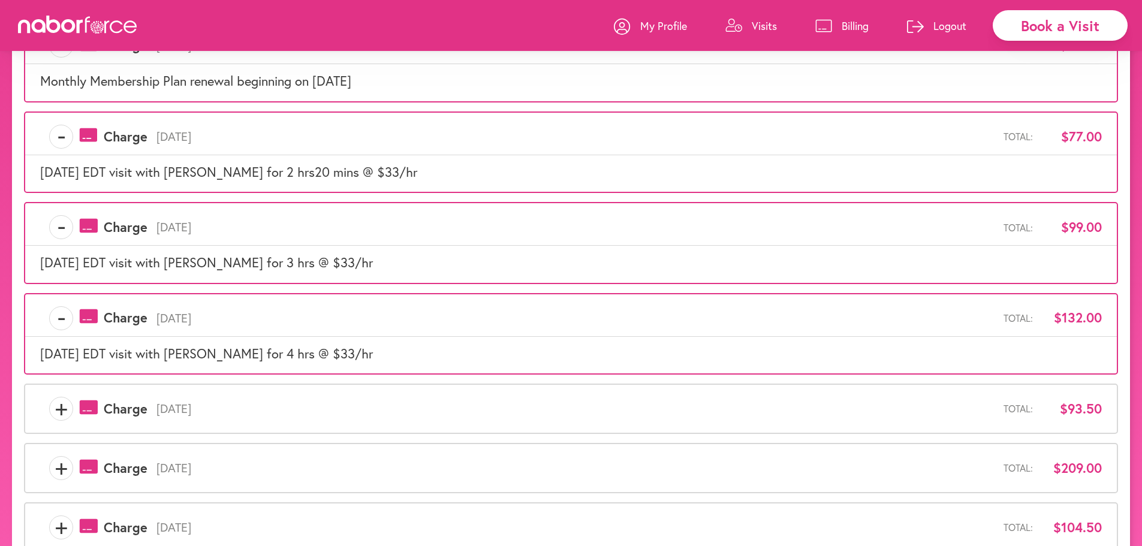
scroll to position [300, 0]
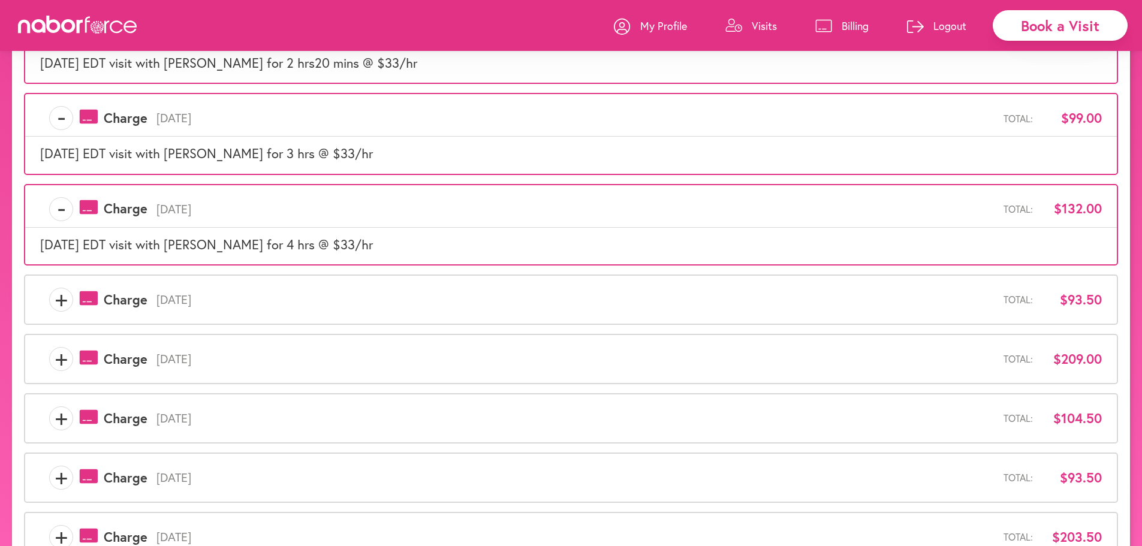
click at [67, 293] on span "+" at bounding box center [61, 300] width 23 height 24
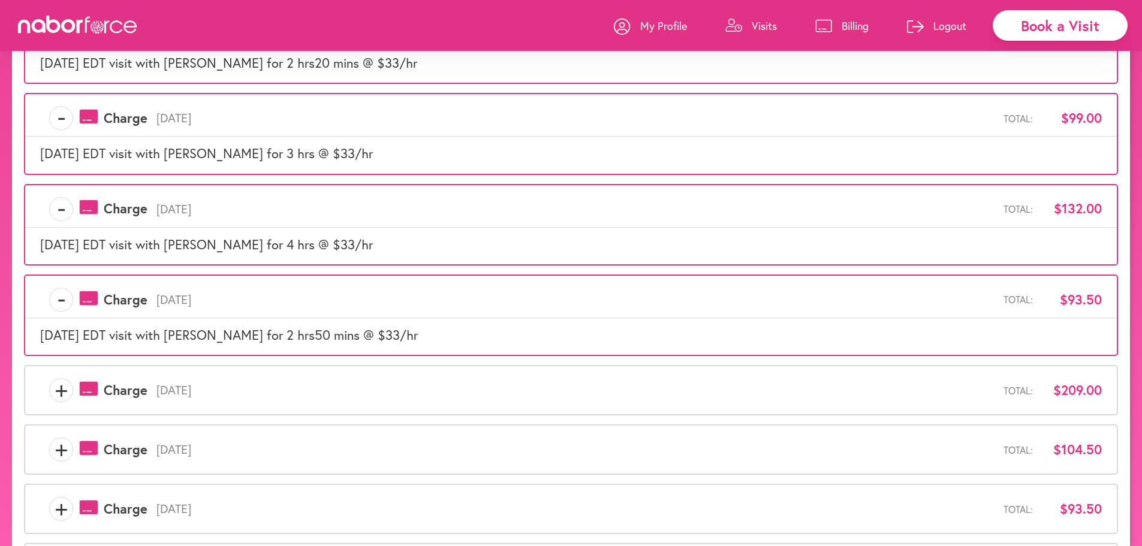
click at [56, 400] on span "+" at bounding box center [61, 390] width 23 height 24
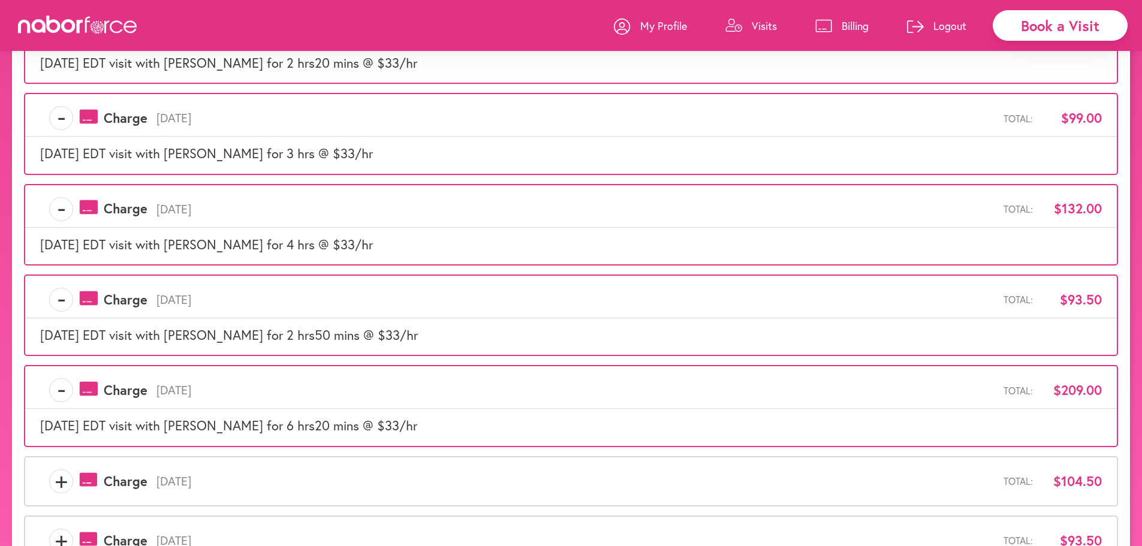
click at [58, 474] on span "+" at bounding box center [61, 481] width 23 height 24
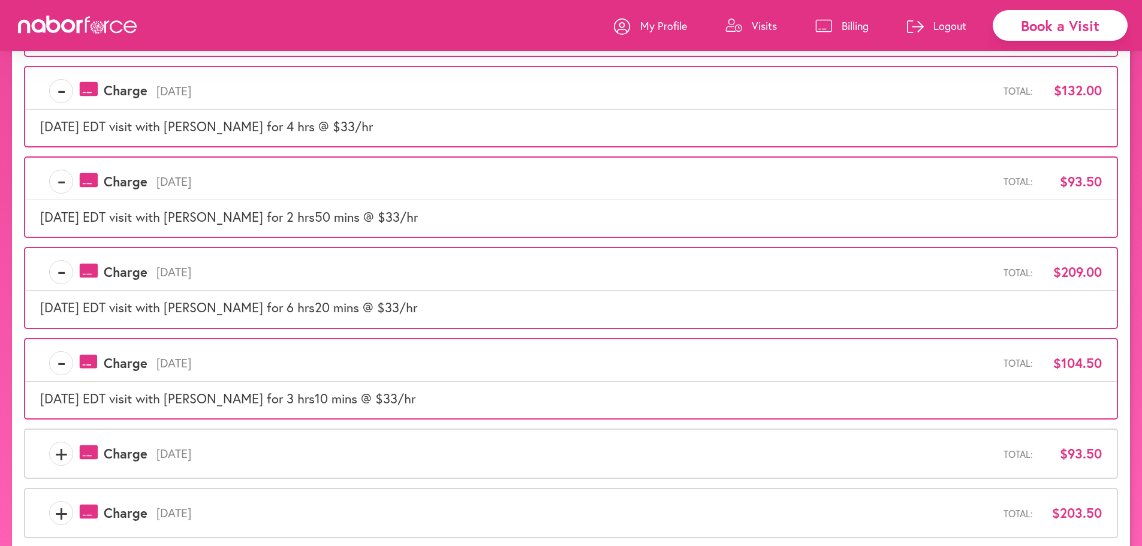
scroll to position [530, 0]
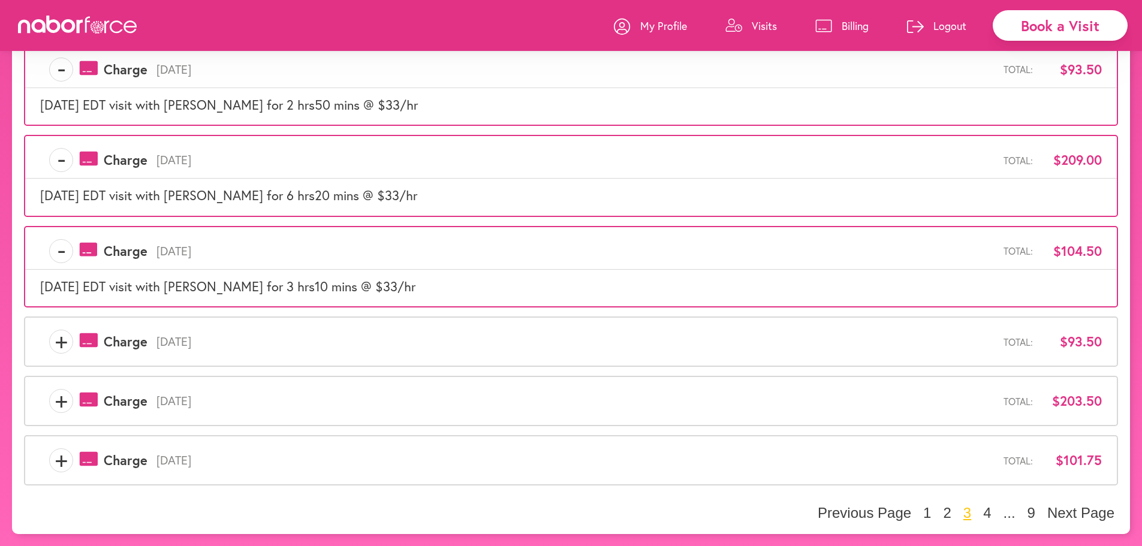
click at [59, 347] on span "+" at bounding box center [61, 342] width 23 height 24
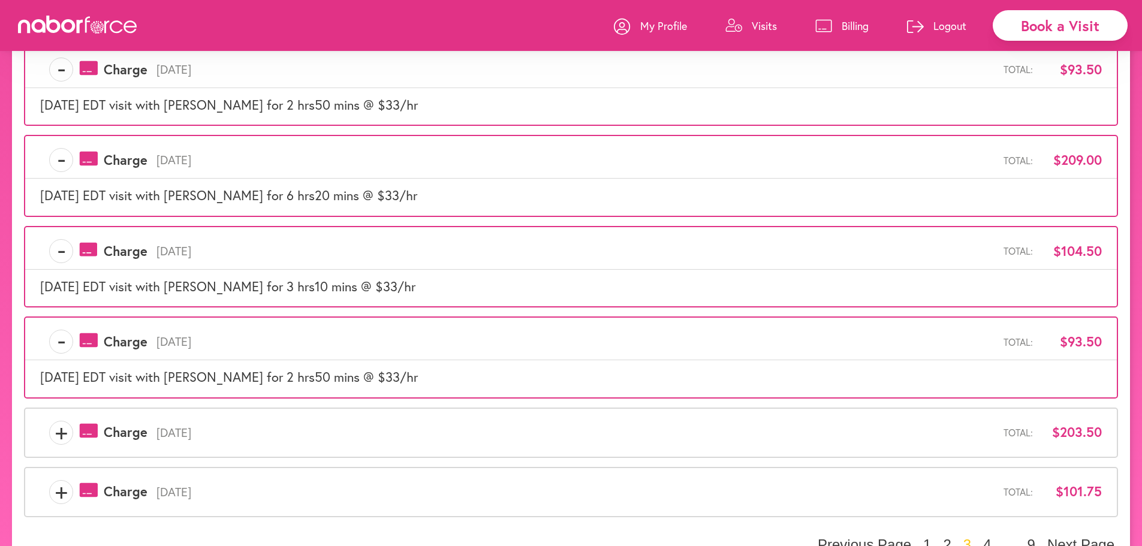
click at [55, 429] on span "+" at bounding box center [61, 433] width 23 height 24
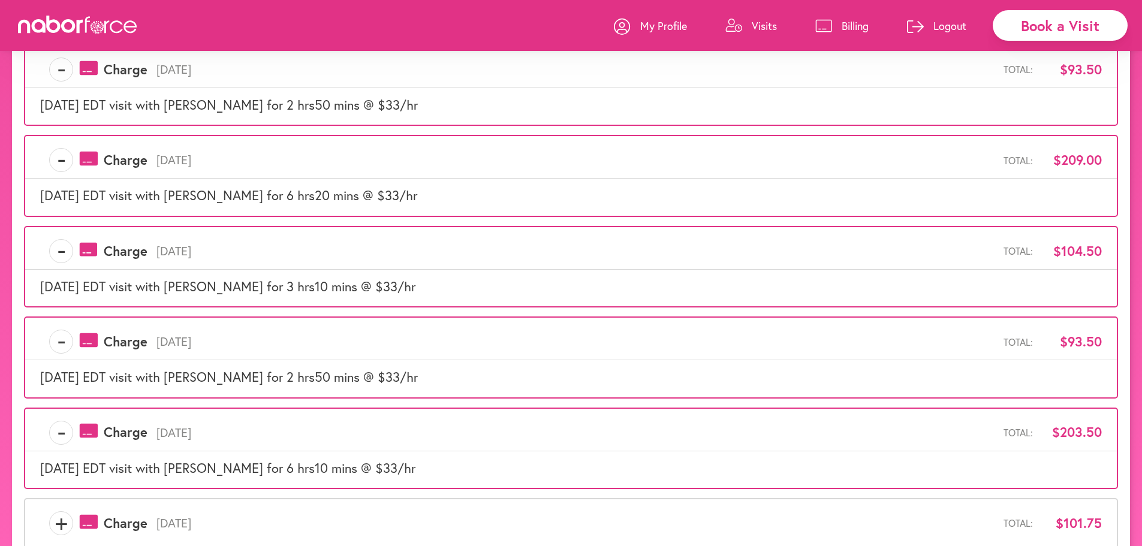
click at [59, 522] on span "+" at bounding box center [61, 523] width 23 height 24
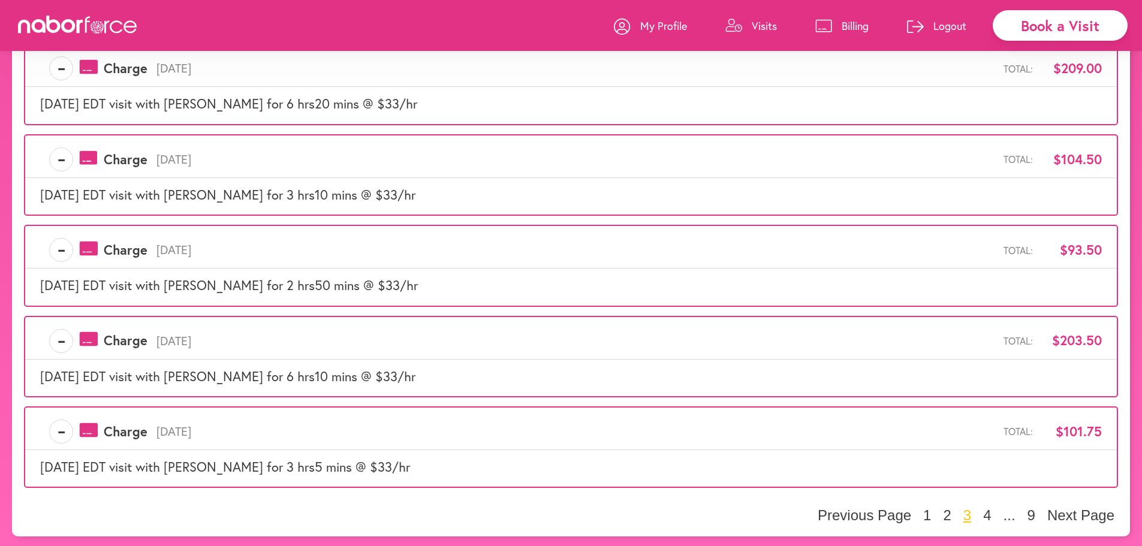
scroll to position [624, 0]
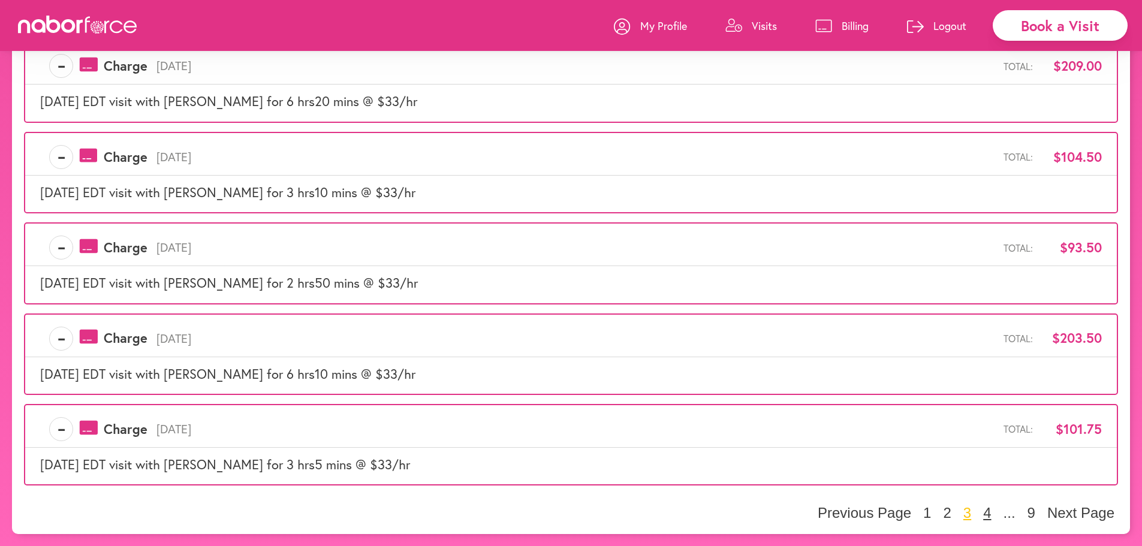
click at [983, 513] on button "4" at bounding box center [987, 513] width 15 height 18
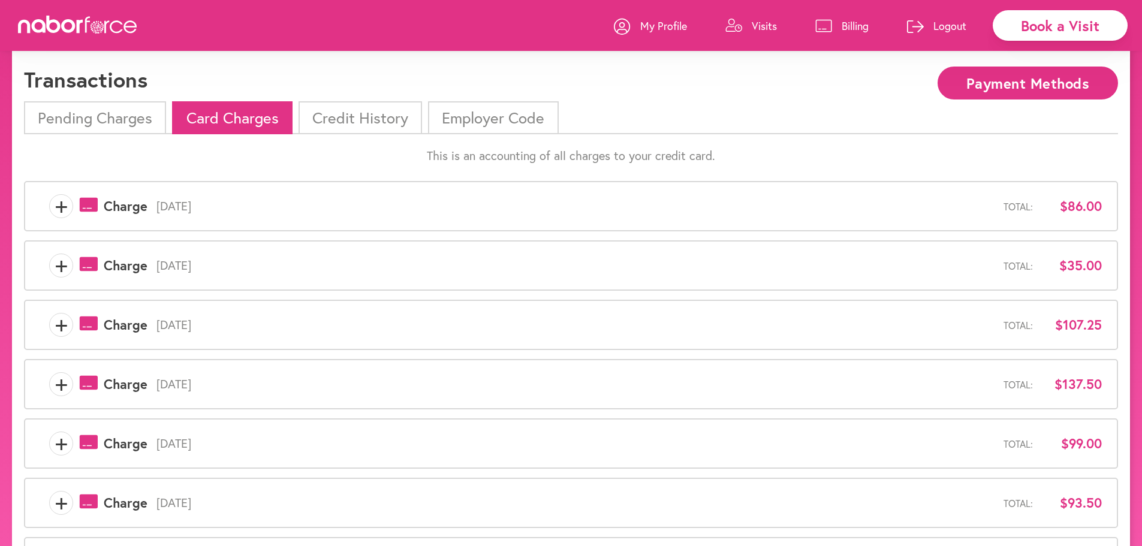
scroll to position [0, 0]
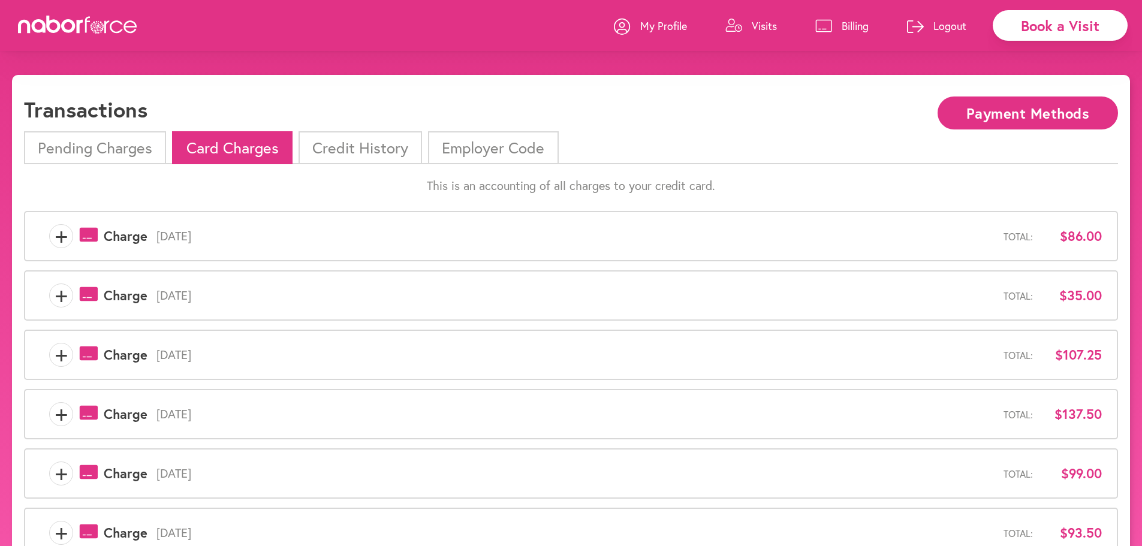
click at [67, 235] on span "+" at bounding box center [61, 236] width 23 height 24
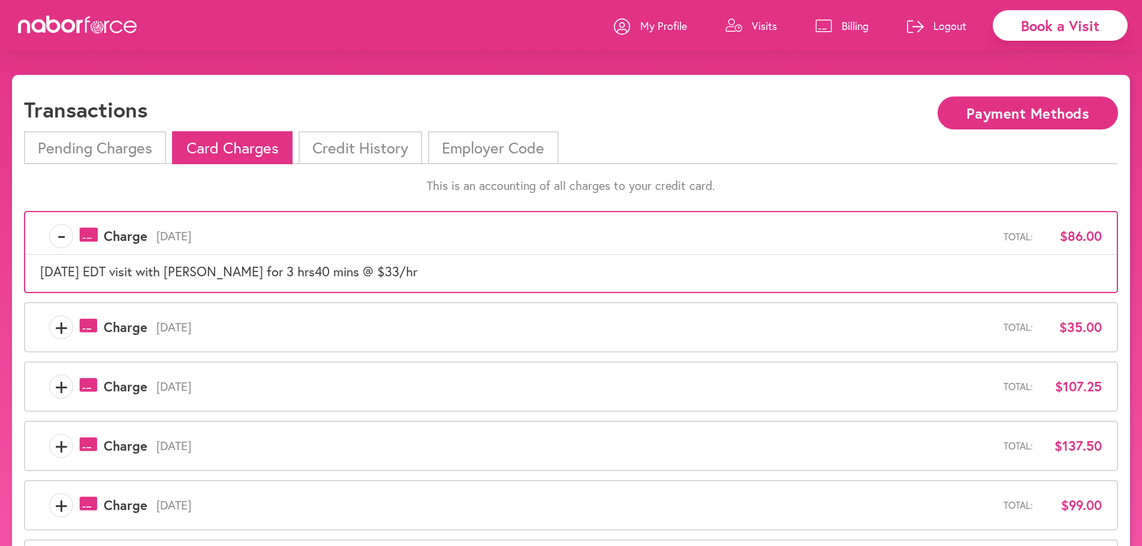
click at [62, 327] on span "+" at bounding box center [61, 327] width 23 height 24
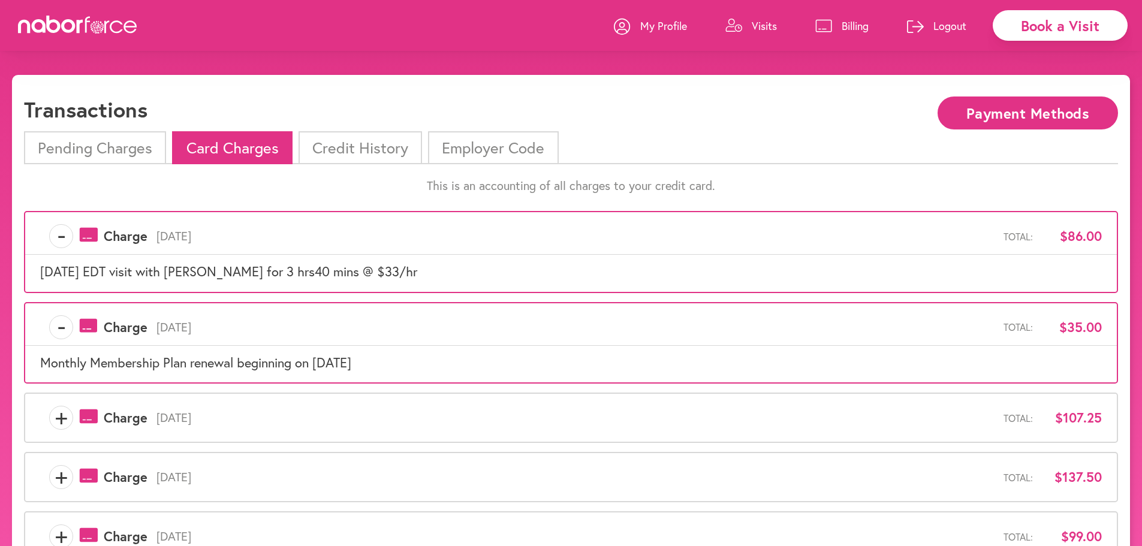
click at [59, 420] on span "+" at bounding box center [61, 418] width 23 height 24
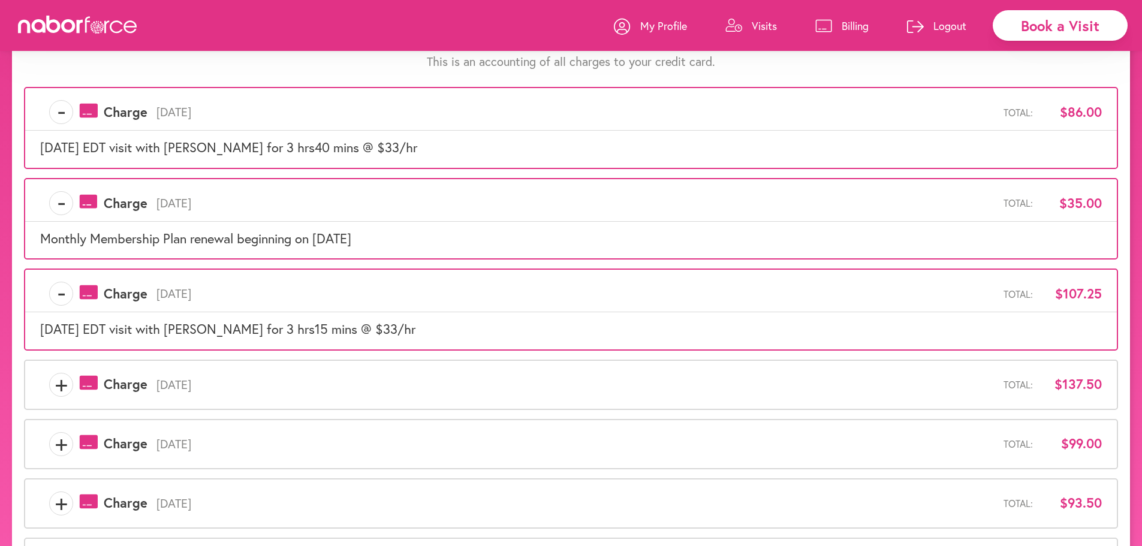
scroll to position [300, 0]
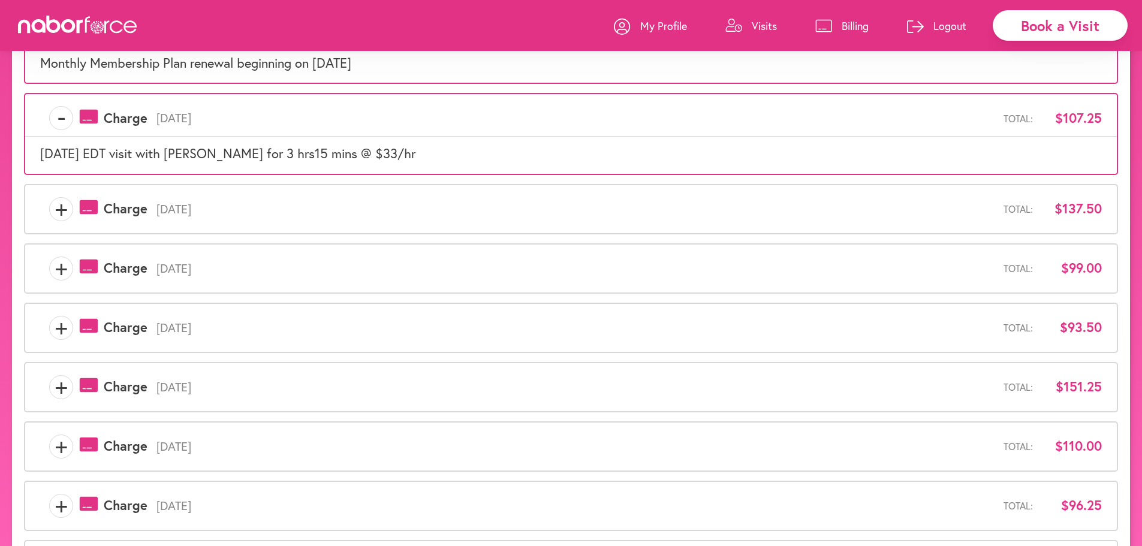
drag, startPoint x: 58, startPoint y: 207, endPoint x: 57, endPoint y: 231, distance: 24.0
click at [58, 207] on span "+" at bounding box center [61, 209] width 23 height 24
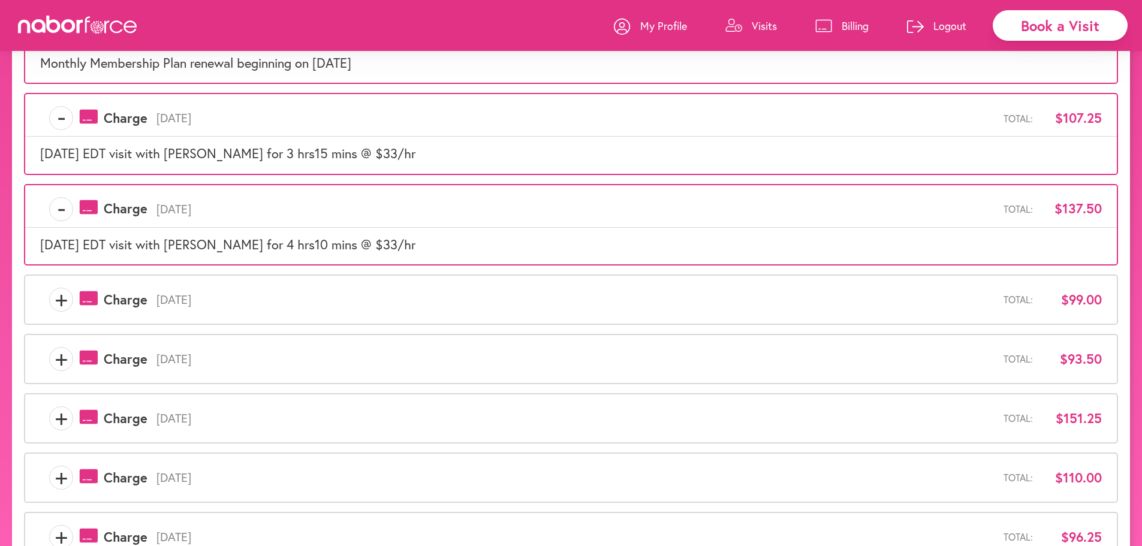
click at [58, 299] on span "+" at bounding box center [61, 300] width 23 height 24
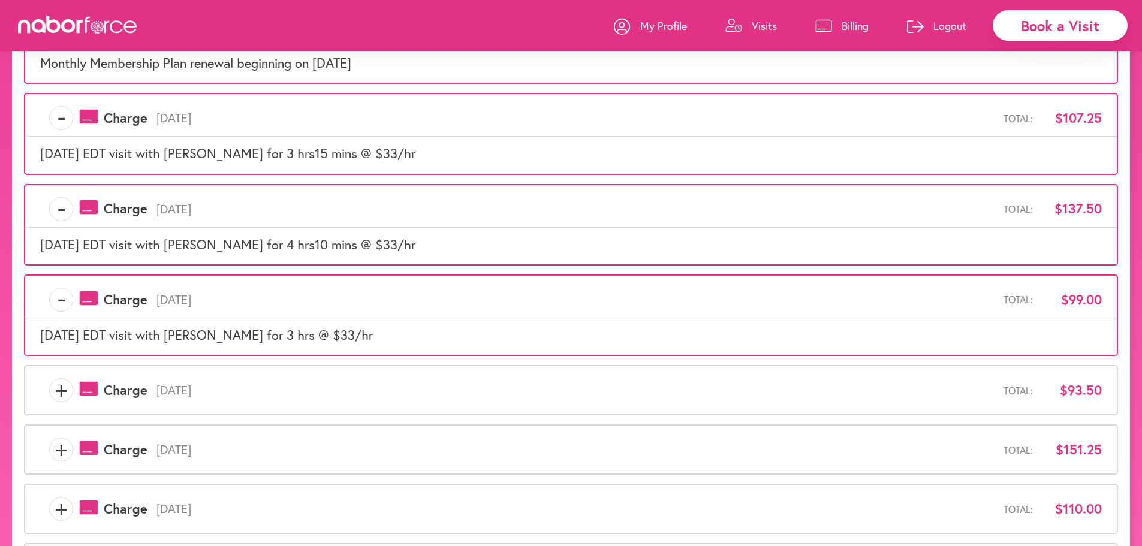
click at [64, 390] on span "+" at bounding box center [61, 390] width 23 height 24
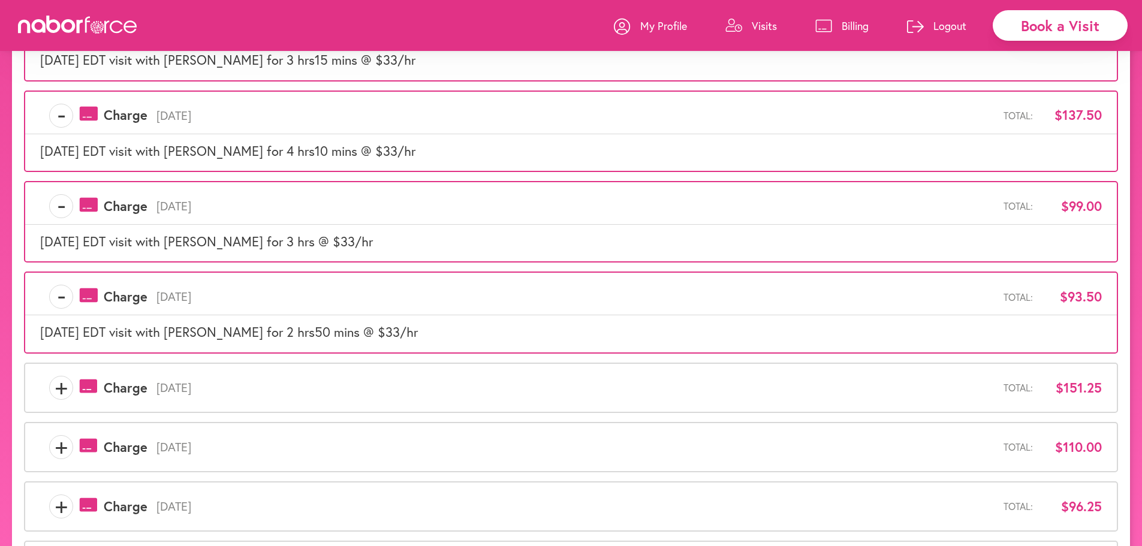
scroll to position [499, 0]
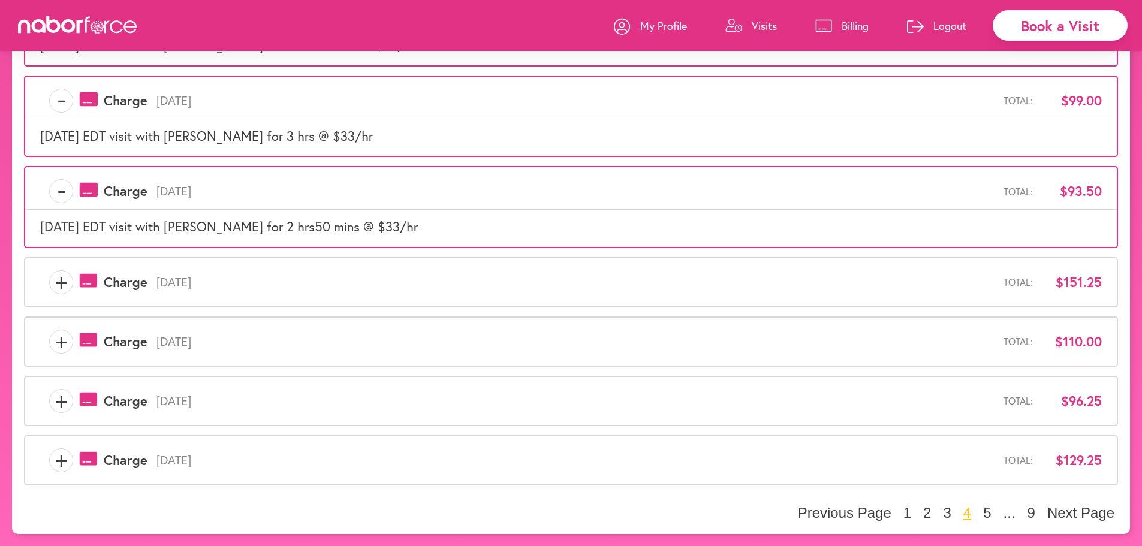
click at [54, 285] on span "+" at bounding box center [61, 282] width 23 height 24
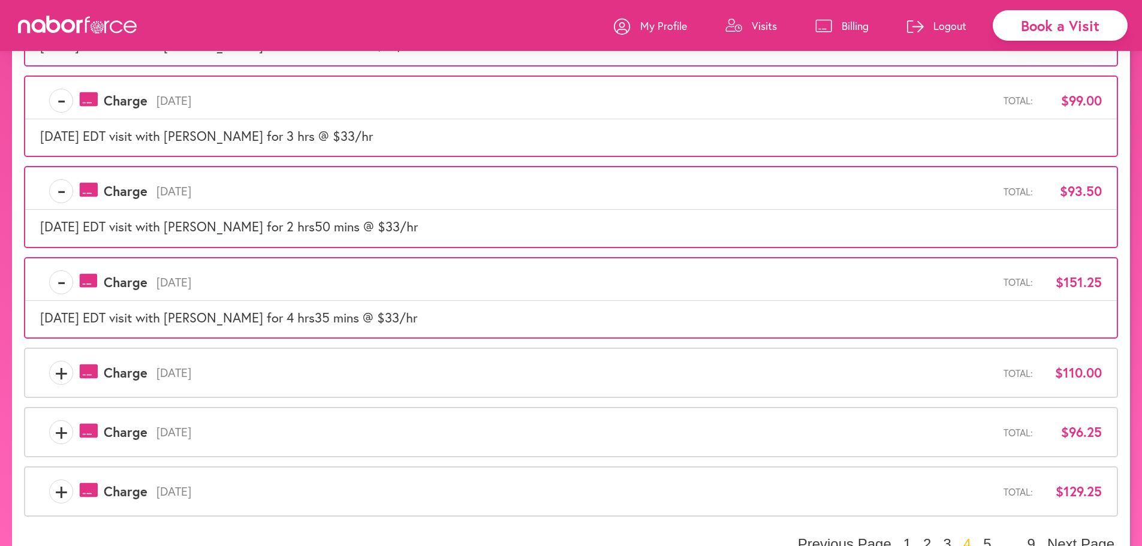
click at [57, 376] on span "+" at bounding box center [61, 373] width 23 height 24
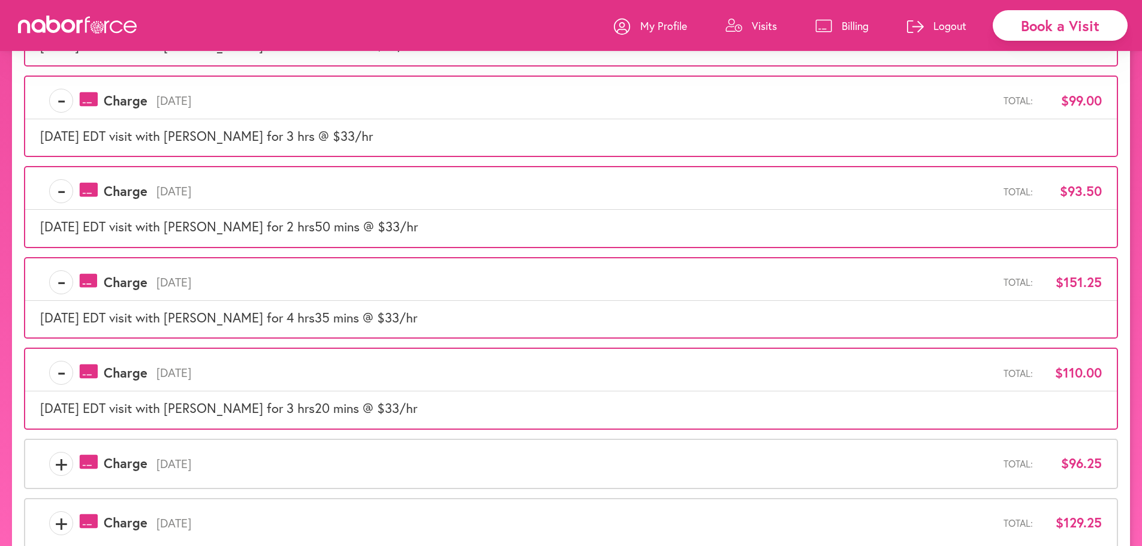
click at [58, 474] on span "+" at bounding box center [61, 464] width 23 height 24
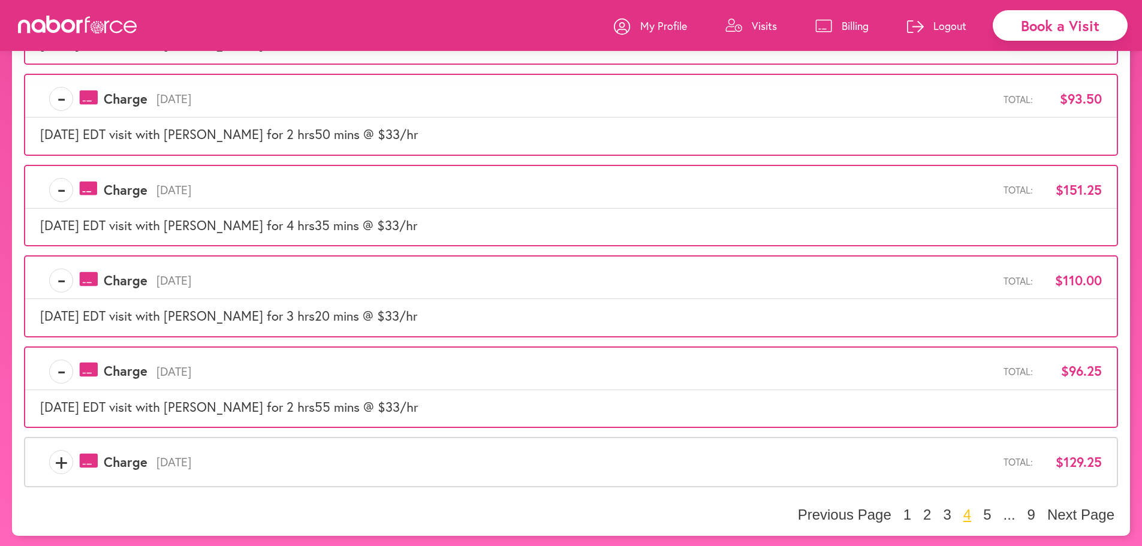
scroll to position [593, 0]
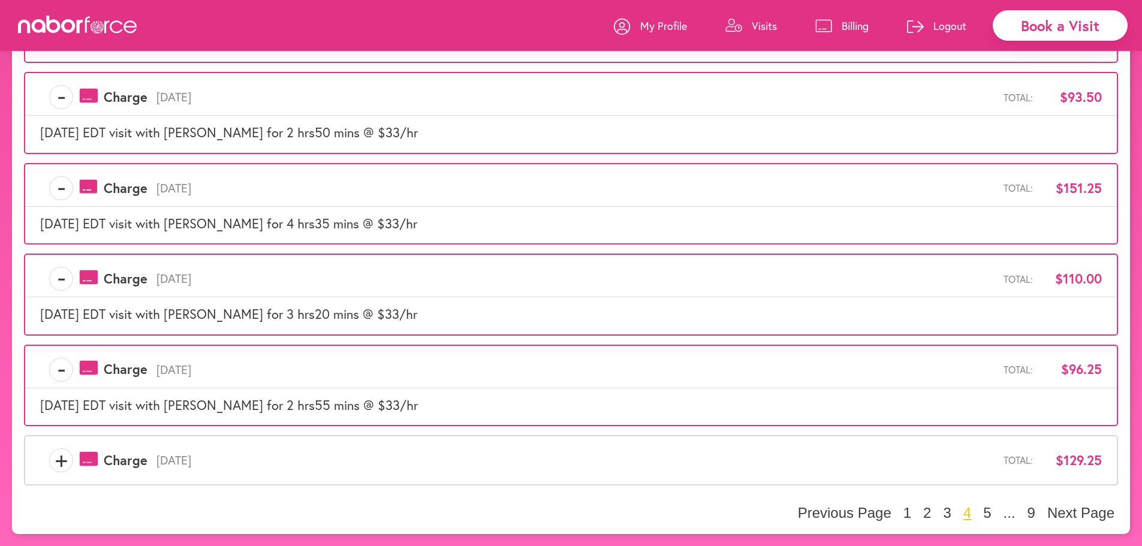
click at [63, 456] on span "+" at bounding box center [61, 460] width 23 height 24
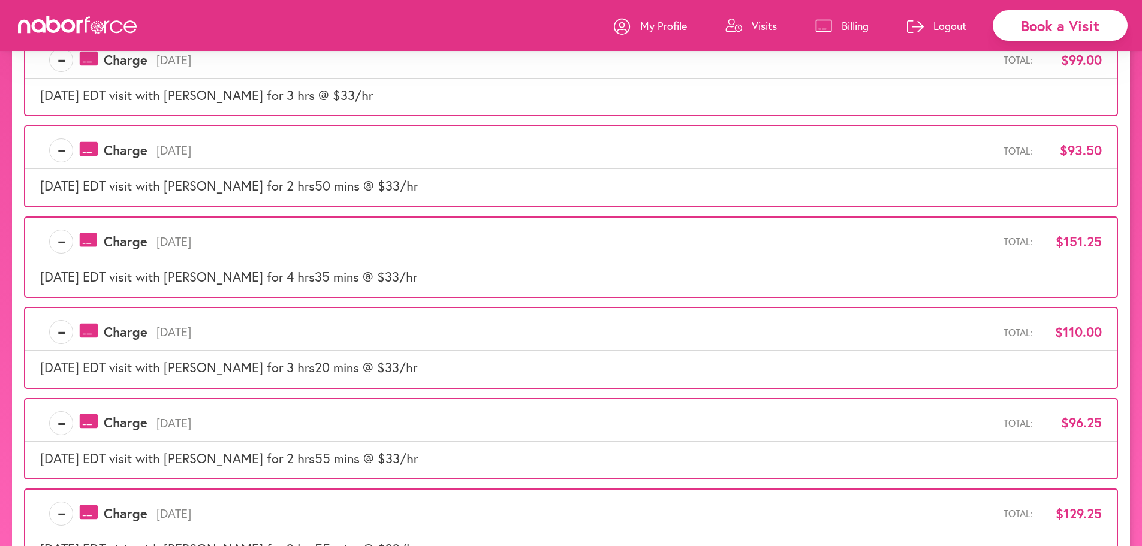
scroll to position [624, 0]
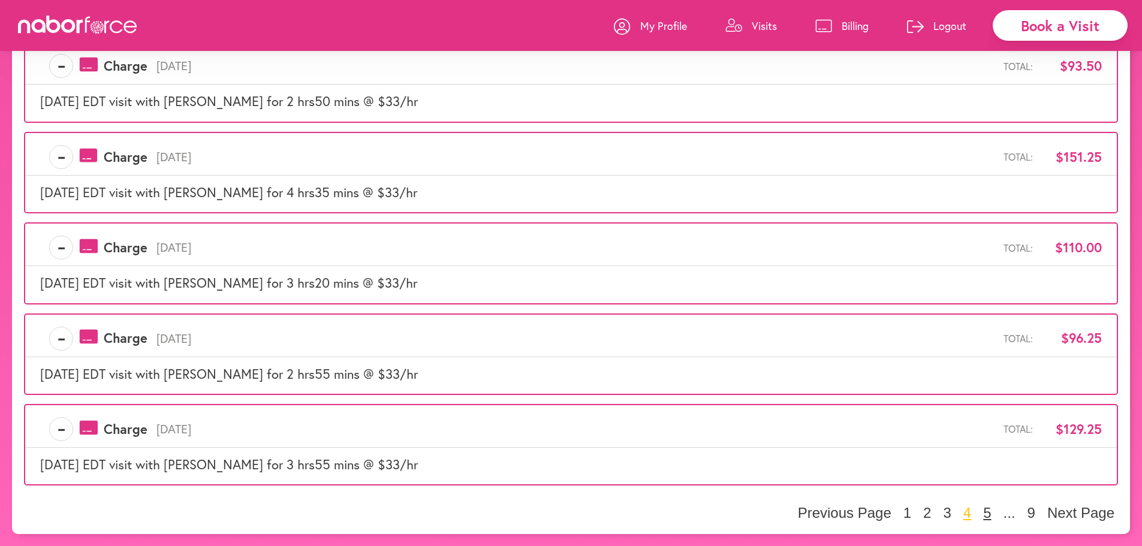
click at [988, 512] on button "5" at bounding box center [987, 513] width 15 height 18
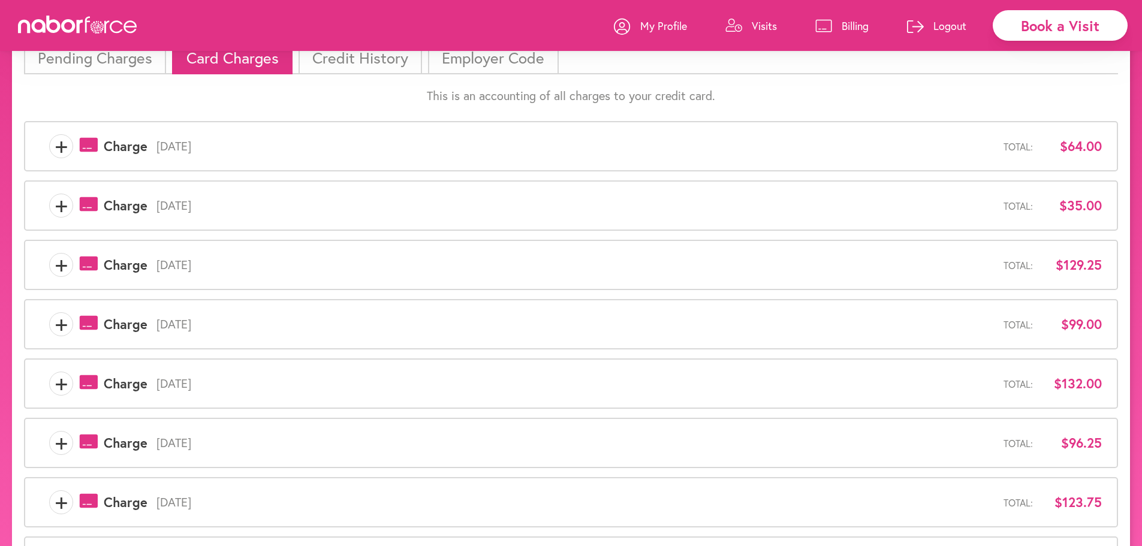
scroll to position [0, 0]
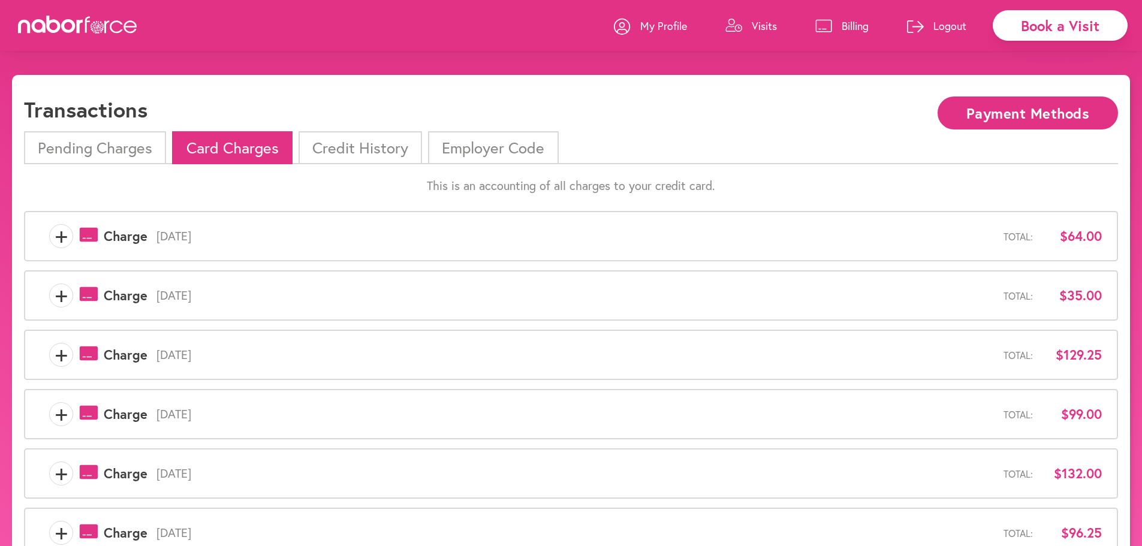
click at [56, 234] on span "+" at bounding box center [61, 236] width 23 height 24
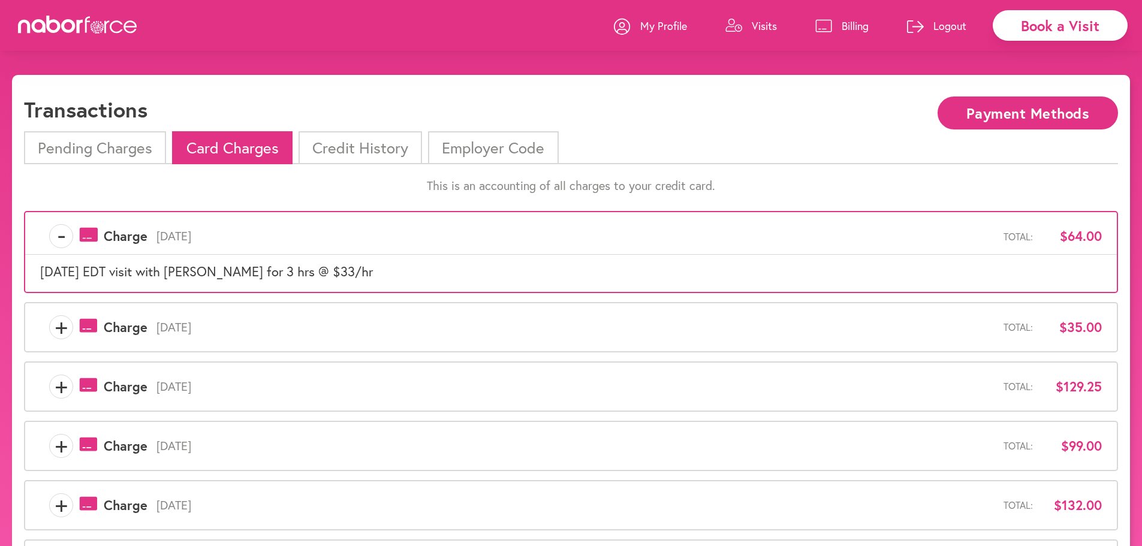
click at [63, 320] on span "+" at bounding box center [61, 327] width 23 height 24
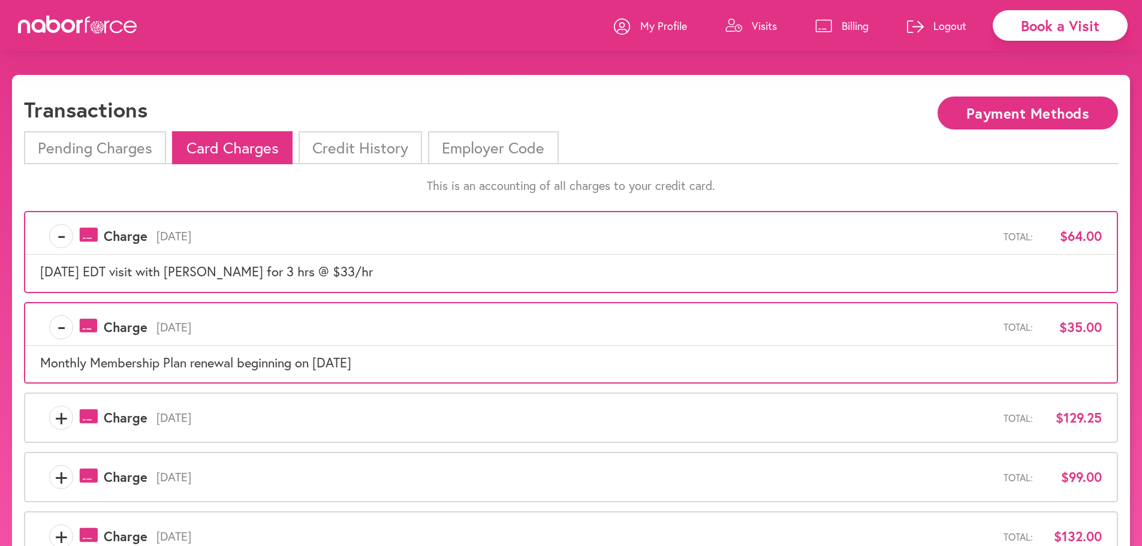
click at [62, 425] on span "+" at bounding box center [61, 418] width 23 height 24
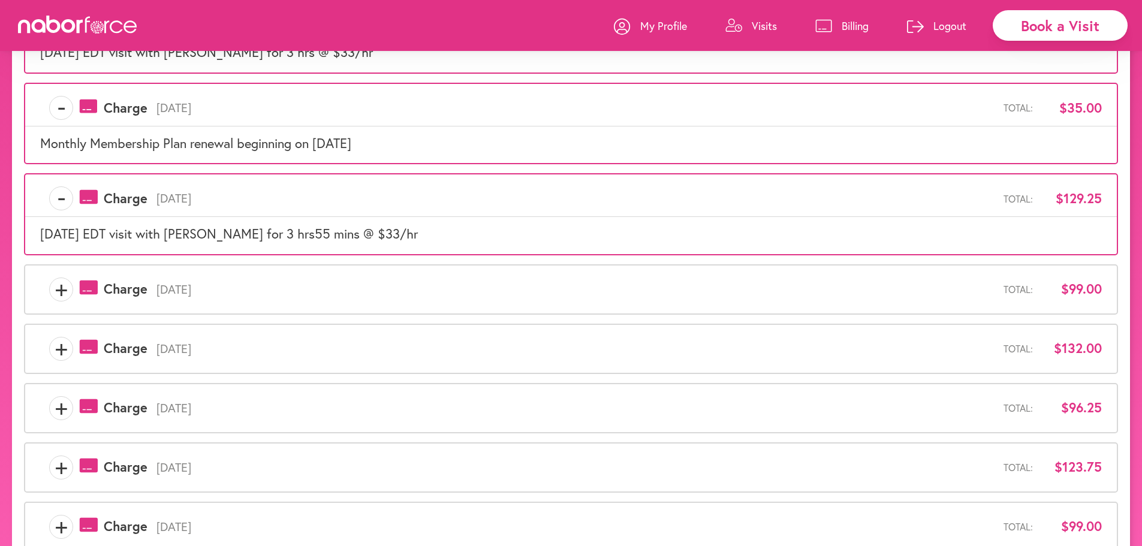
scroll to position [405, 0]
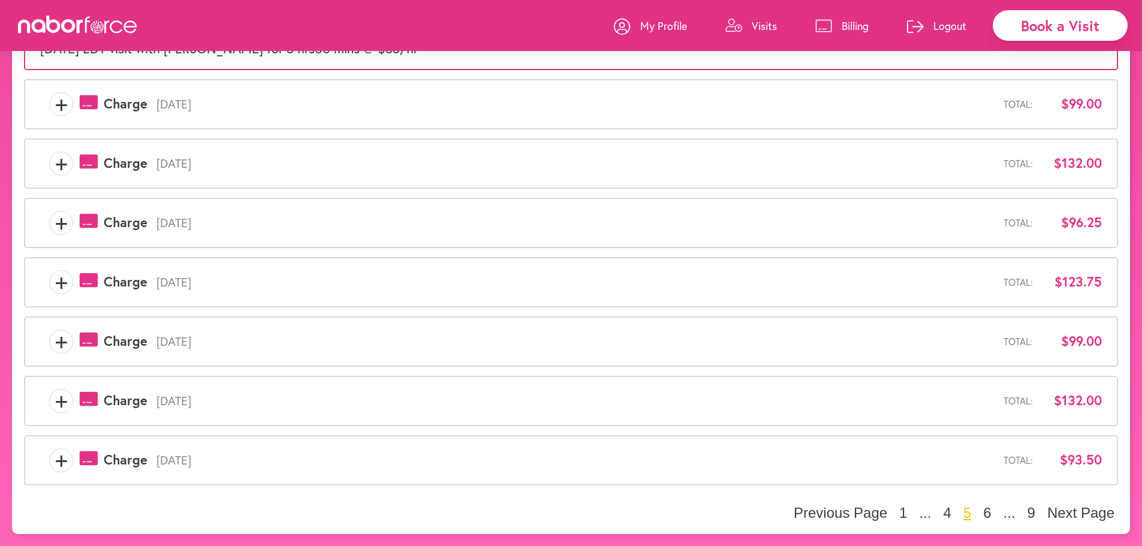
click at [49, 106] on div "+" at bounding box center [61, 104] width 24 height 24
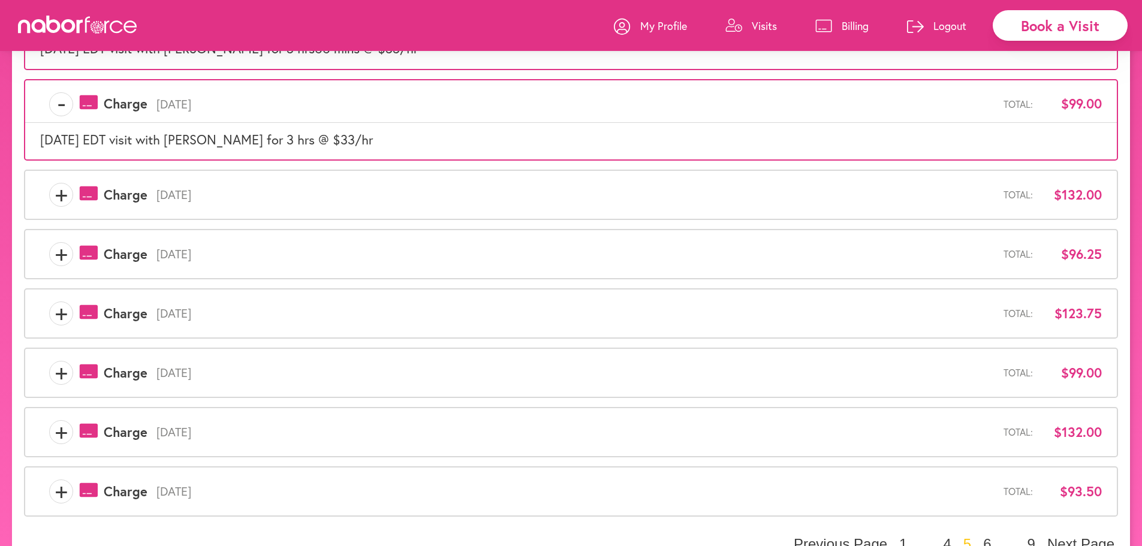
click at [49, 193] on div "+" at bounding box center [61, 195] width 24 height 24
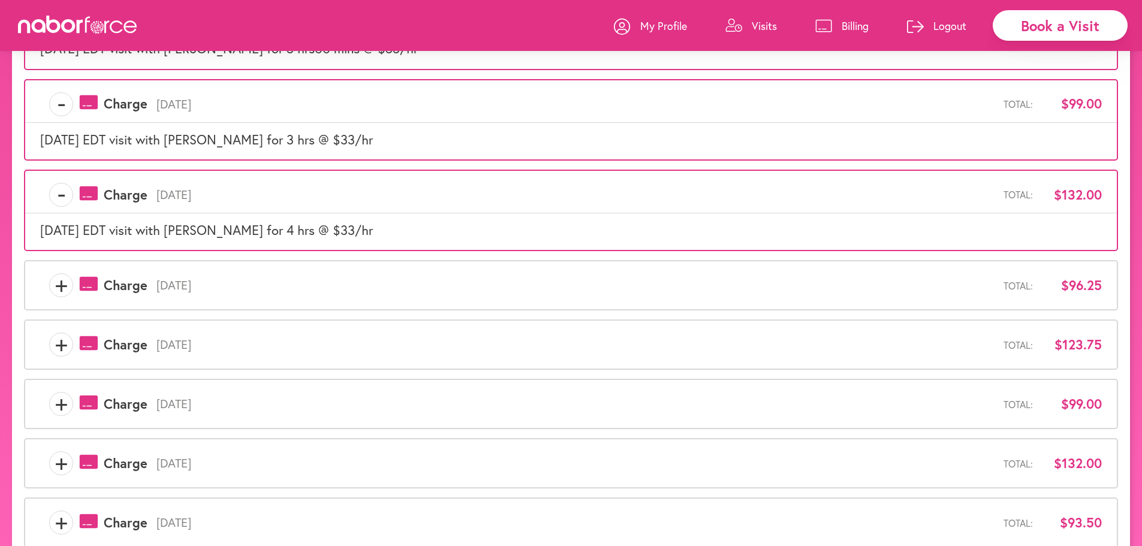
click at [45, 276] on div "+ payments-outline-icon-pink Created with Sketch. Charge [DATE] Total: $96.25" at bounding box center [571, 285] width 1062 height 24
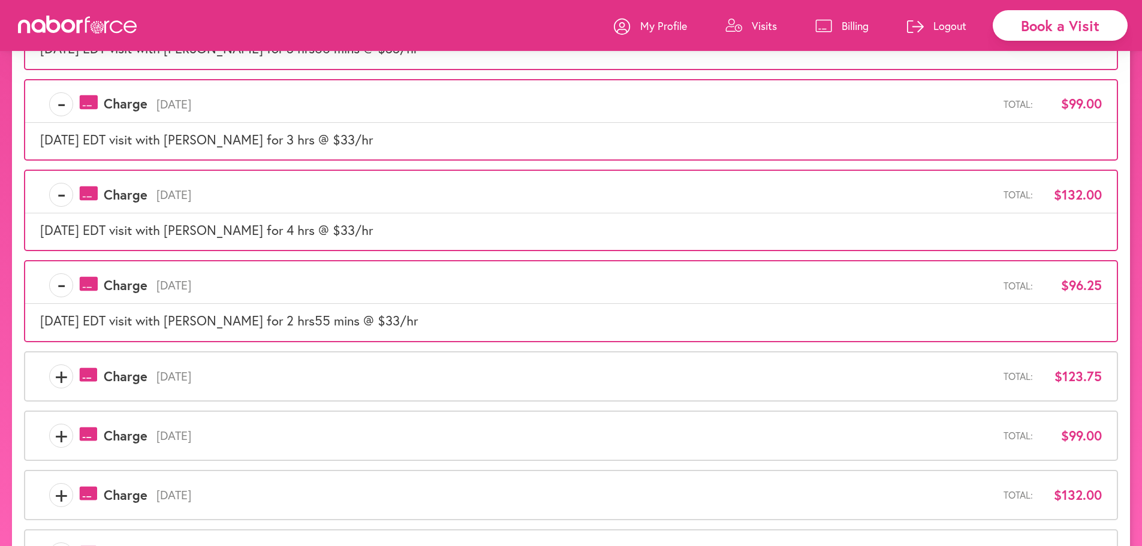
click at [69, 358] on div "+ payments-outline-icon-pink Created with Sketch. Charge [DATE] Total: $123.75" at bounding box center [571, 376] width 1094 height 50
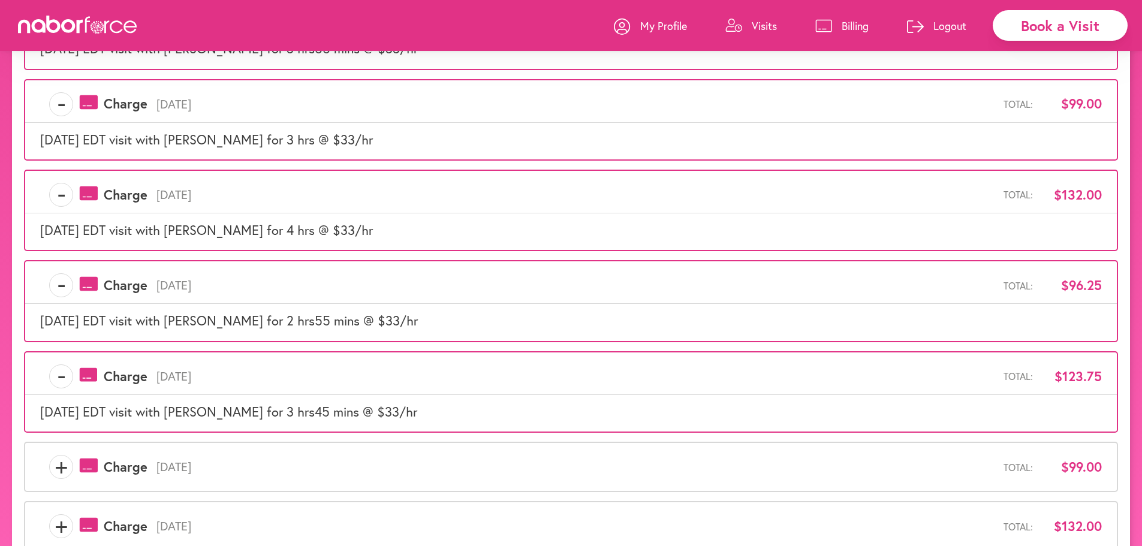
click at [59, 472] on span "+" at bounding box center [61, 467] width 23 height 24
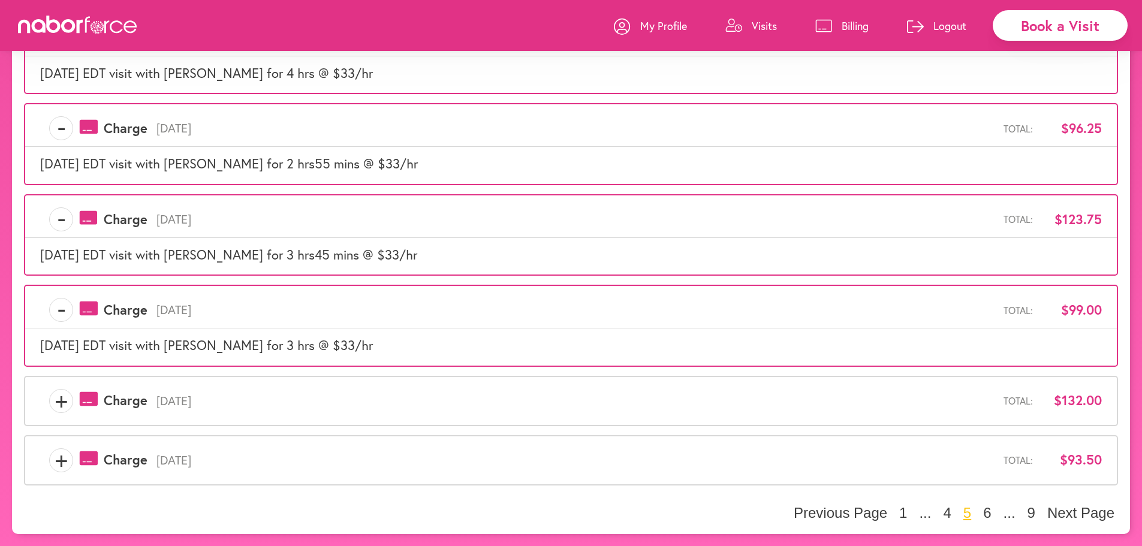
click at [82, 413] on div "+ payments-outline-icon-pink Created with Sketch. Charge [DATE] Total: $132.00" at bounding box center [571, 401] width 1094 height 50
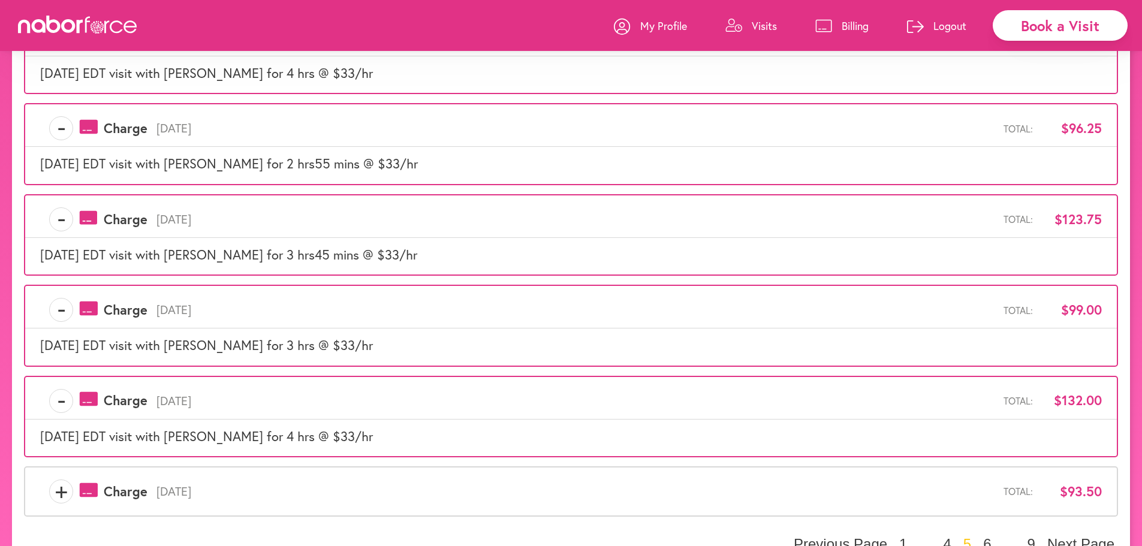
click at [56, 483] on span "+" at bounding box center [61, 492] width 23 height 24
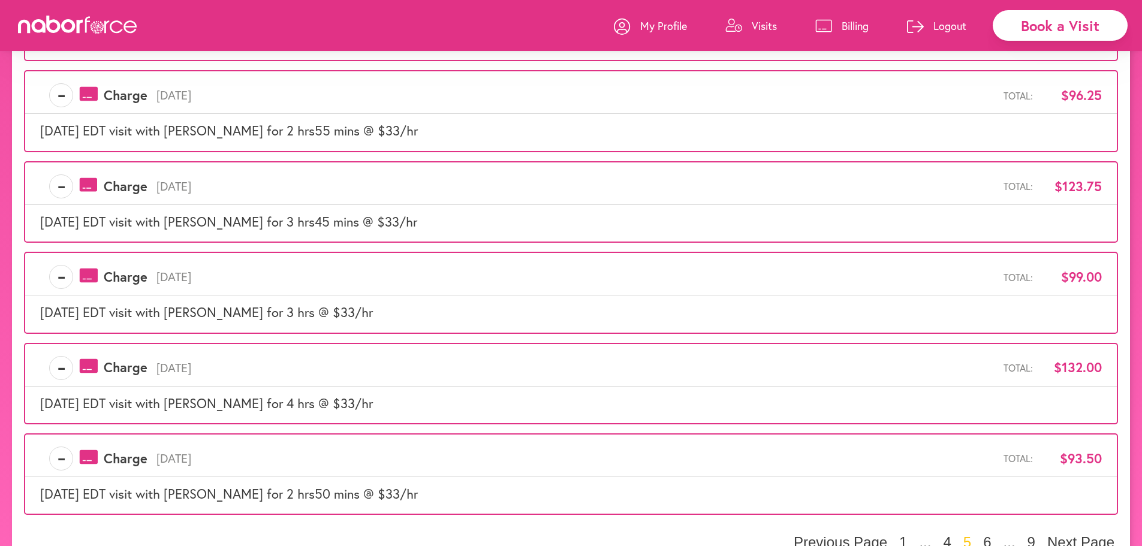
scroll to position [624, 0]
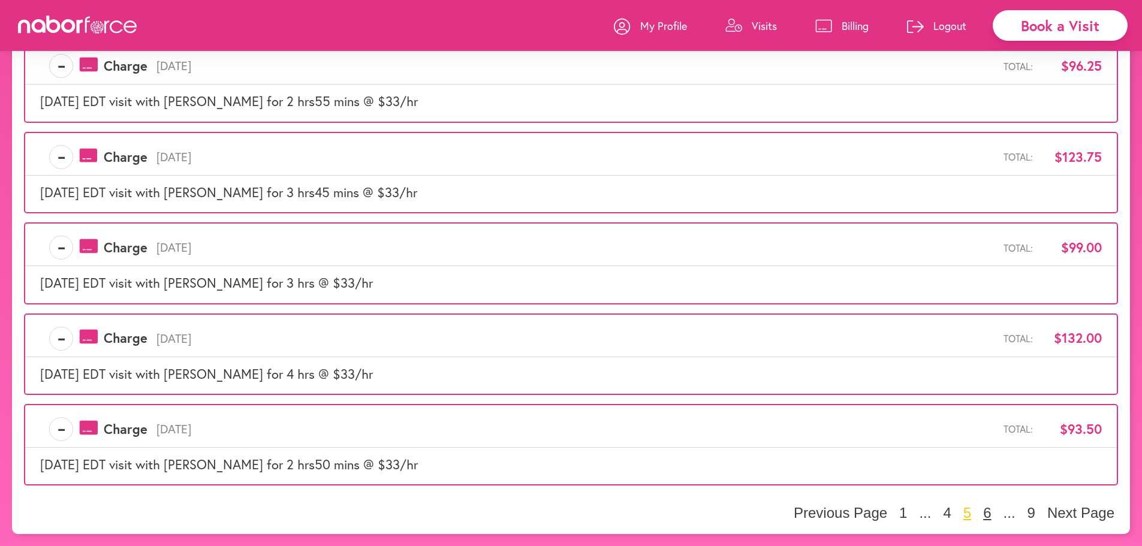
click at [989, 514] on button "6" at bounding box center [987, 513] width 15 height 18
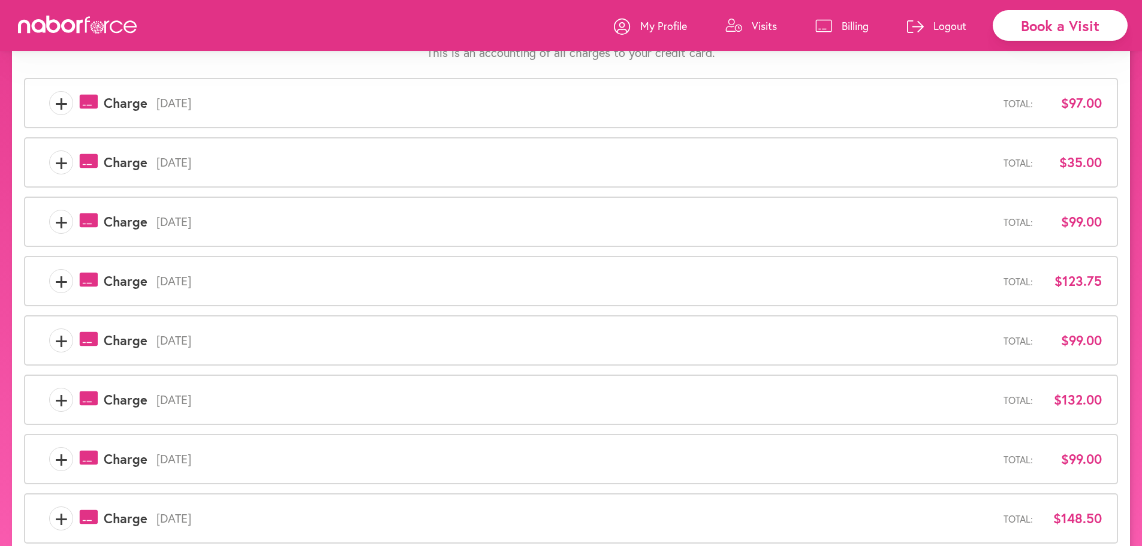
scroll to position [60, 0]
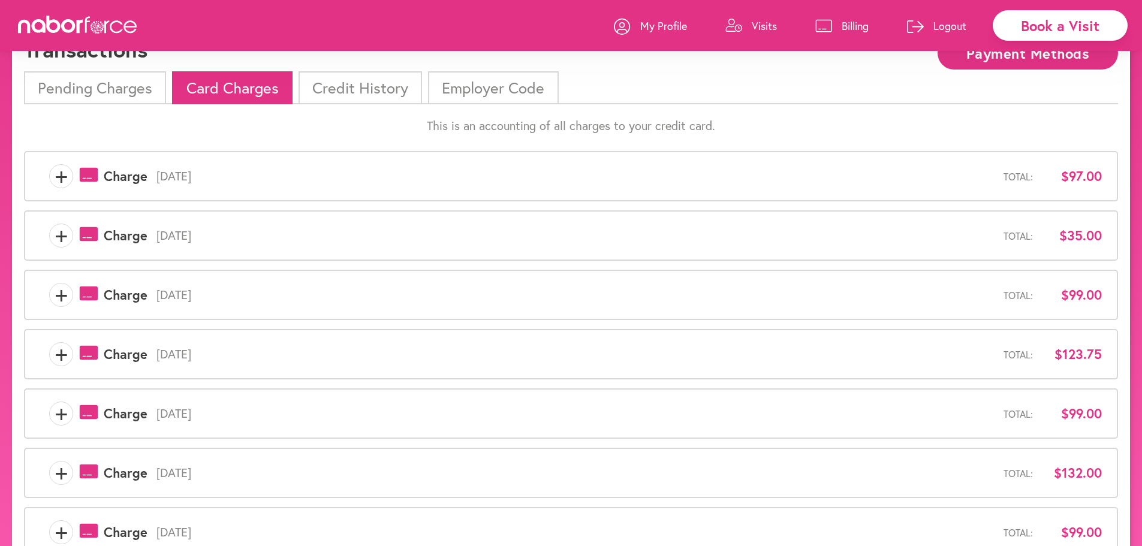
click at [52, 169] on span "+" at bounding box center [61, 176] width 23 height 24
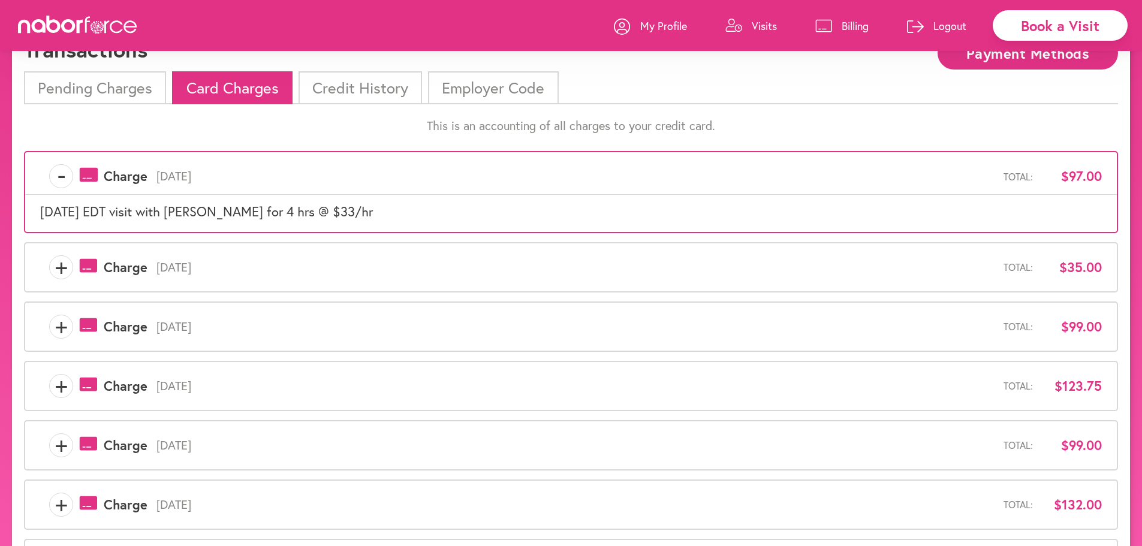
click at [59, 255] on span "+" at bounding box center [61, 267] width 23 height 24
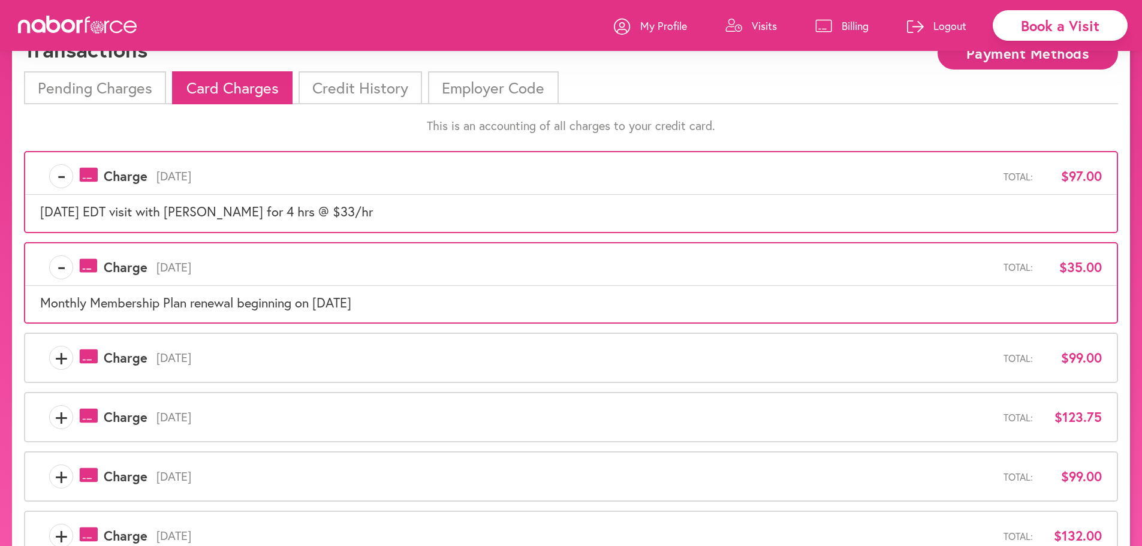
click at [64, 360] on span "+" at bounding box center [61, 358] width 23 height 24
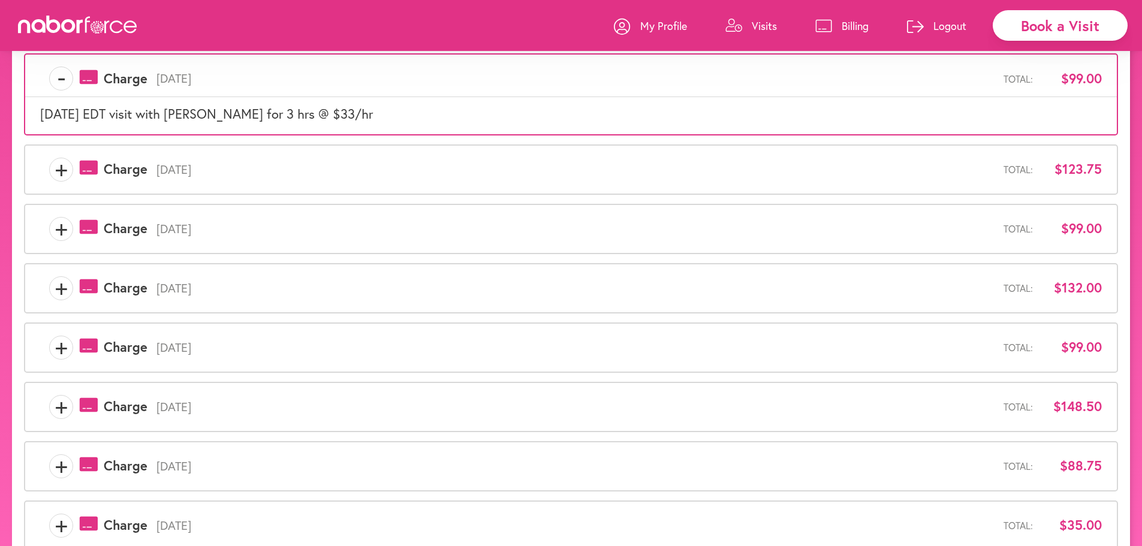
scroll to position [405, 0]
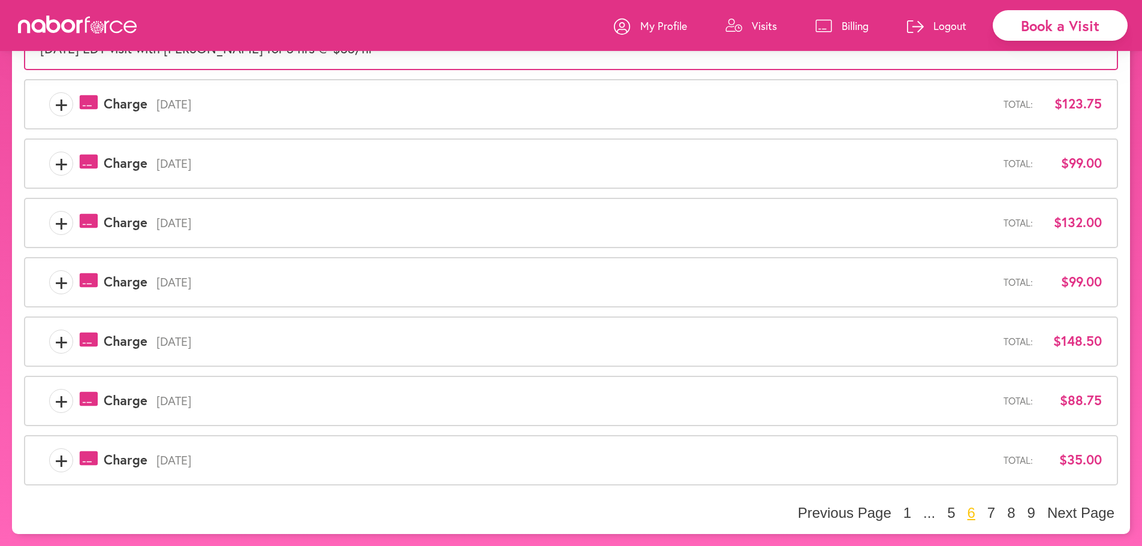
click at [71, 106] on span "+" at bounding box center [61, 104] width 23 height 24
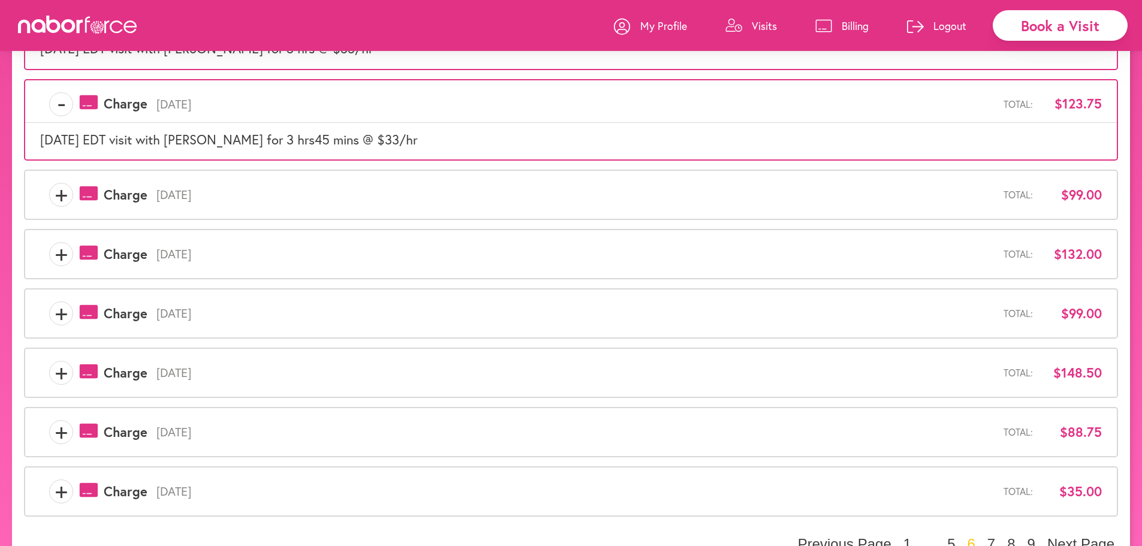
click at [65, 195] on span "+" at bounding box center [61, 195] width 23 height 24
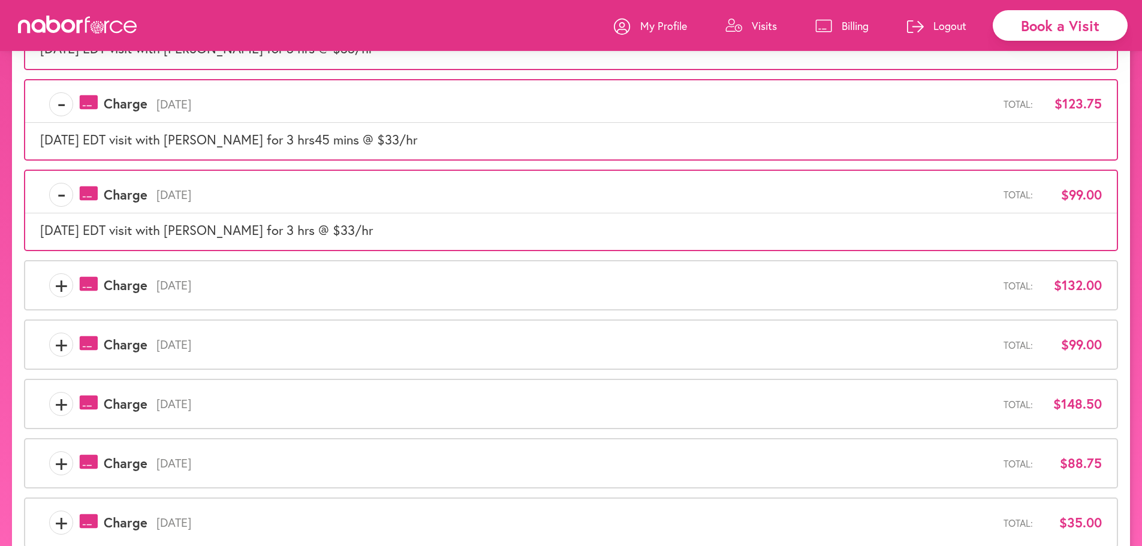
click at [62, 273] on span "+" at bounding box center [61, 285] width 23 height 24
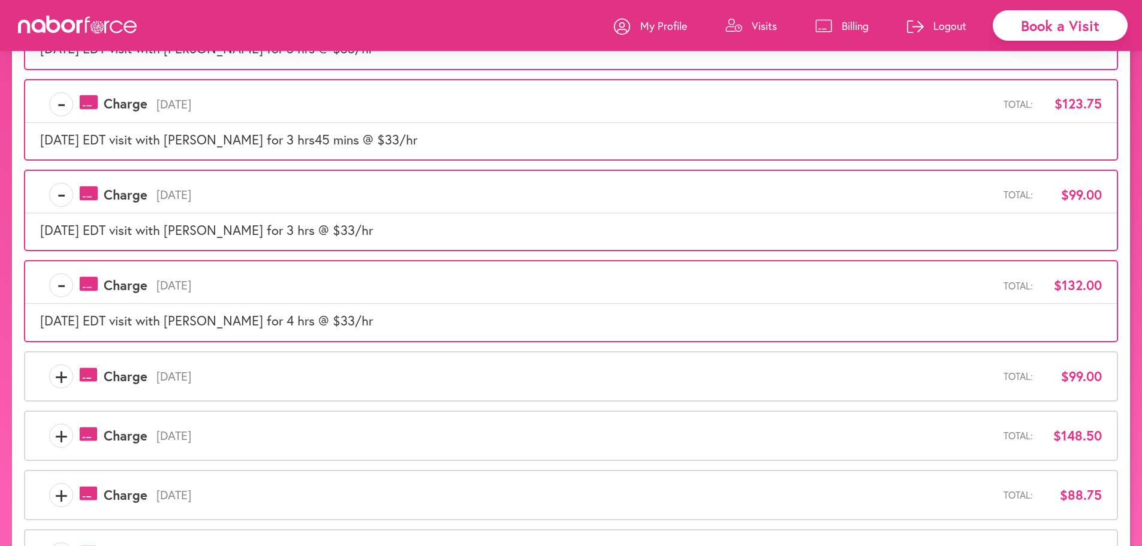
click at [61, 367] on span "+" at bounding box center [61, 377] width 23 height 24
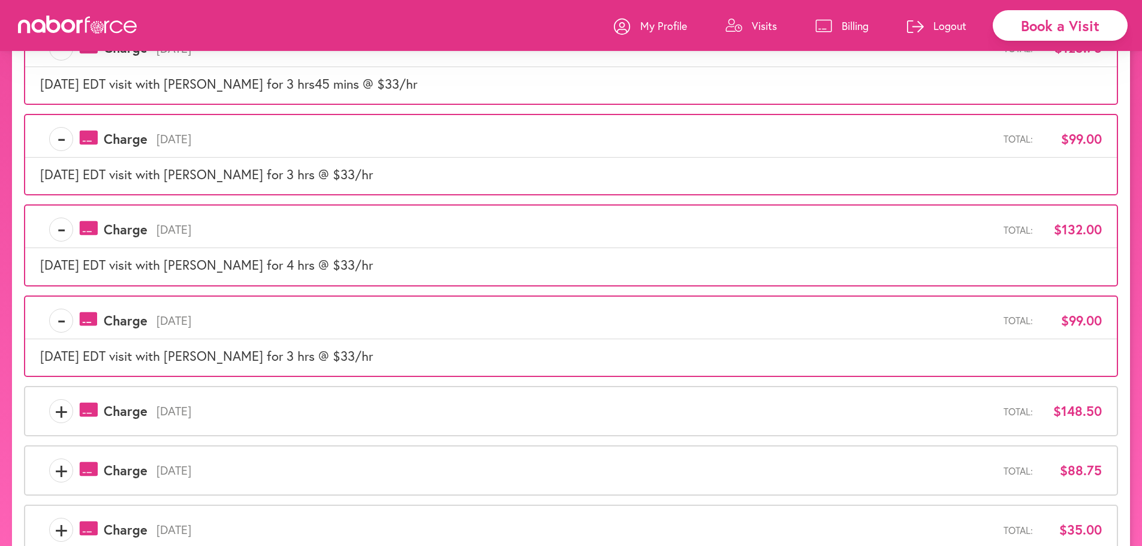
scroll to position [530, 0]
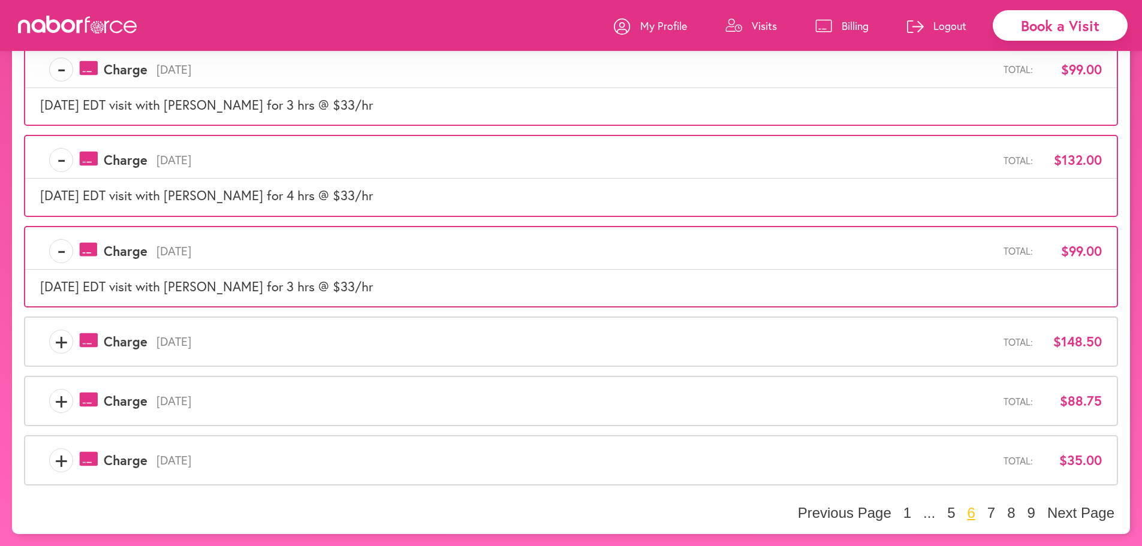
click at [69, 337] on span "+" at bounding box center [61, 342] width 23 height 24
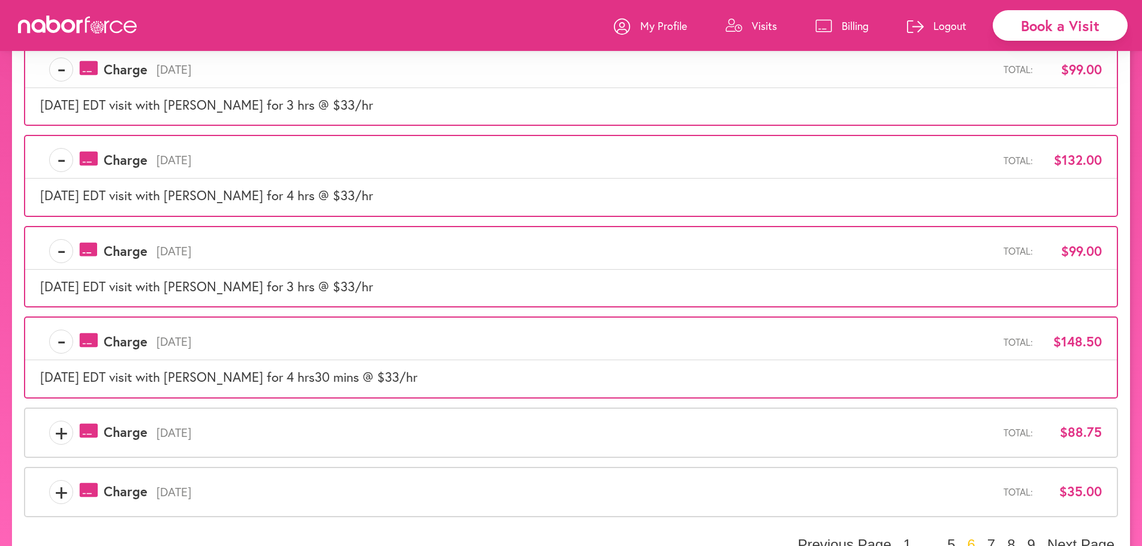
click at [58, 438] on span "+" at bounding box center [61, 433] width 23 height 24
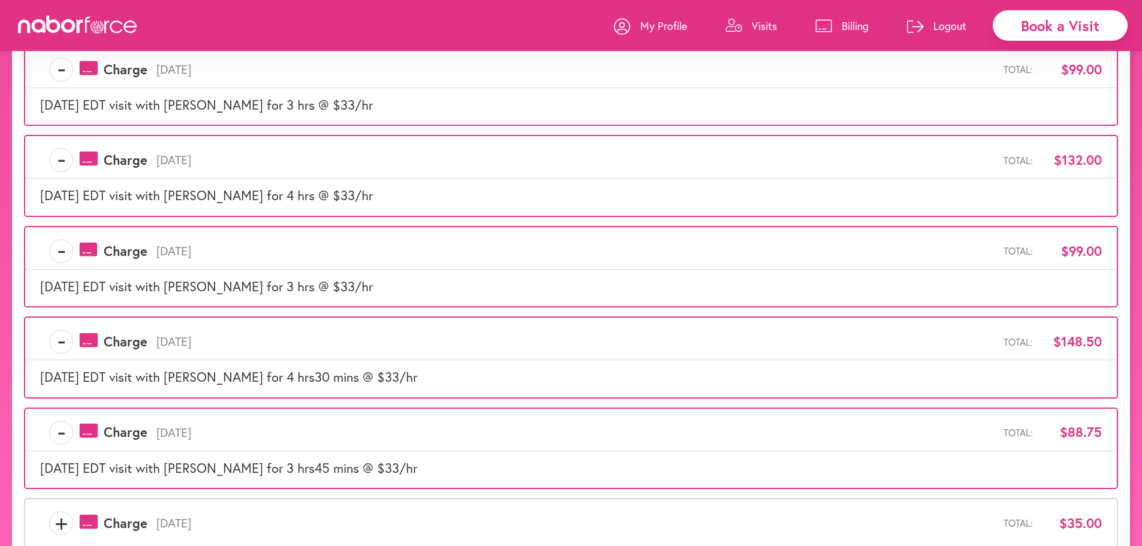
click at [65, 513] on span "+" at bounding box center [61, 523] width 23 height 24
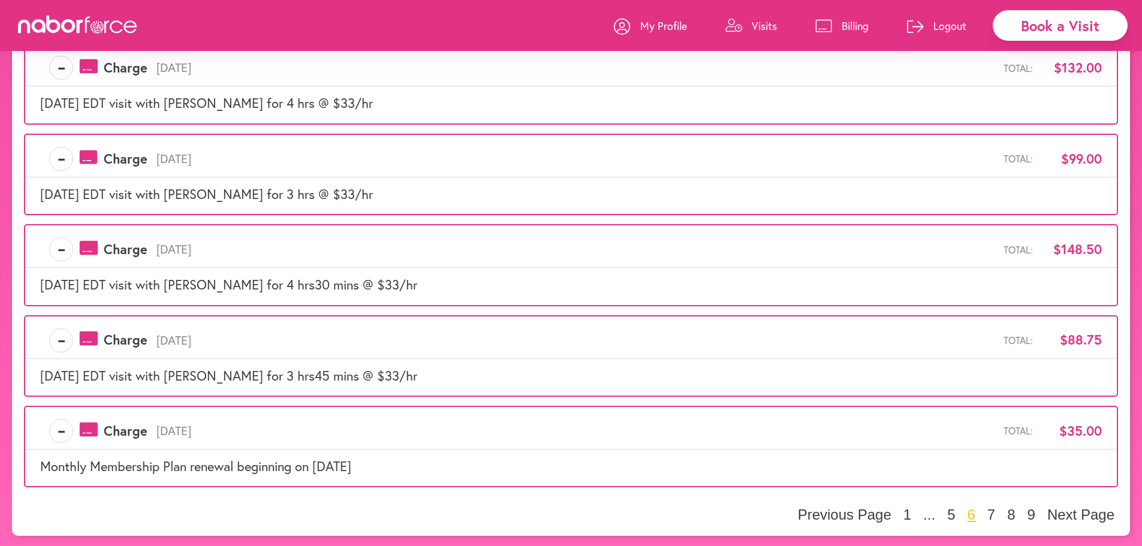
scroll to position [624, 0]
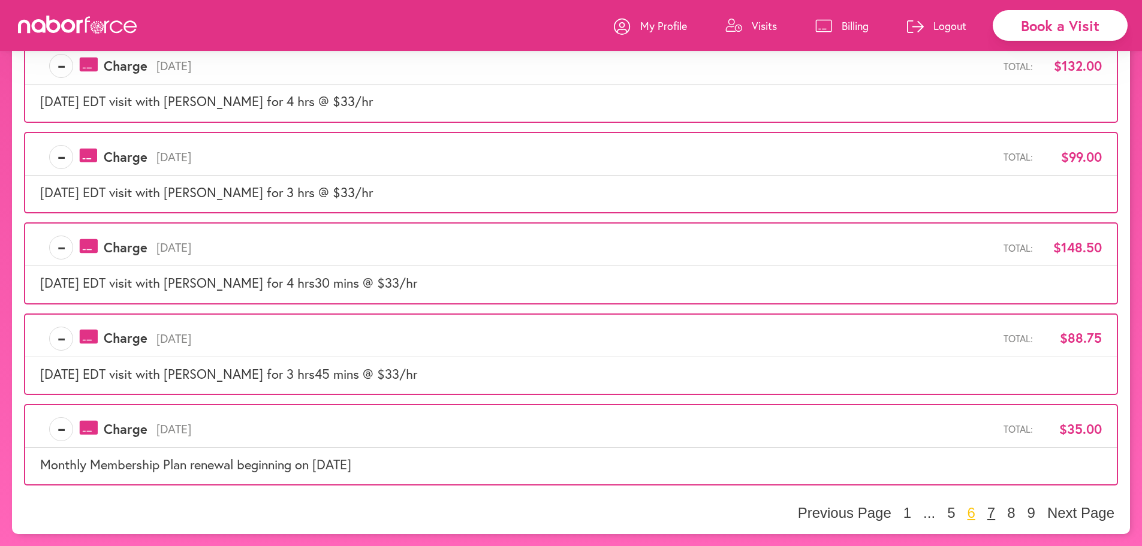
click at [989, 517] on button "7" at bounding box center [991, 513] width 15 height 18
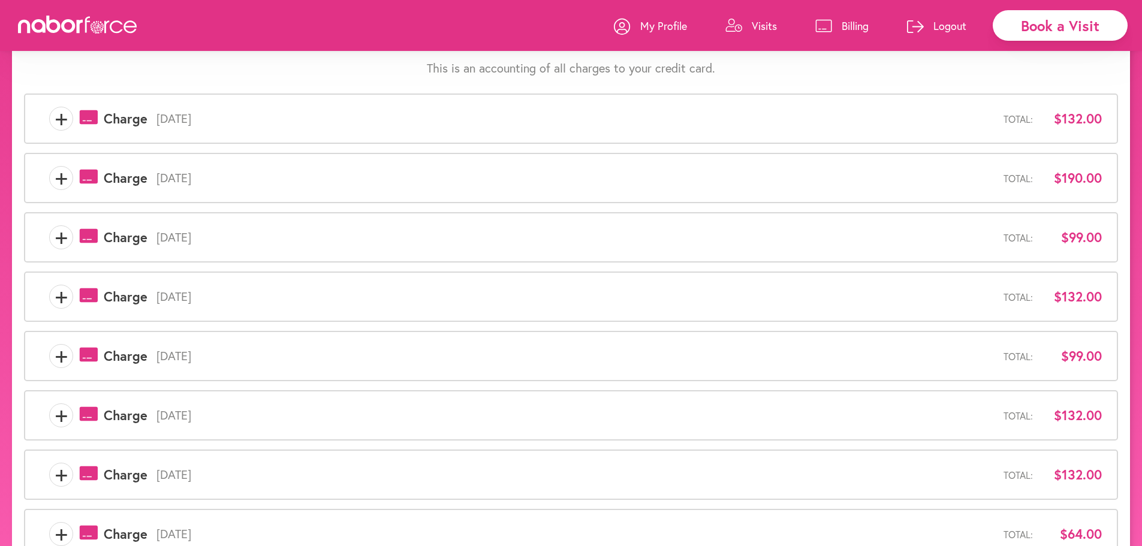
scroll to position [0, 0]
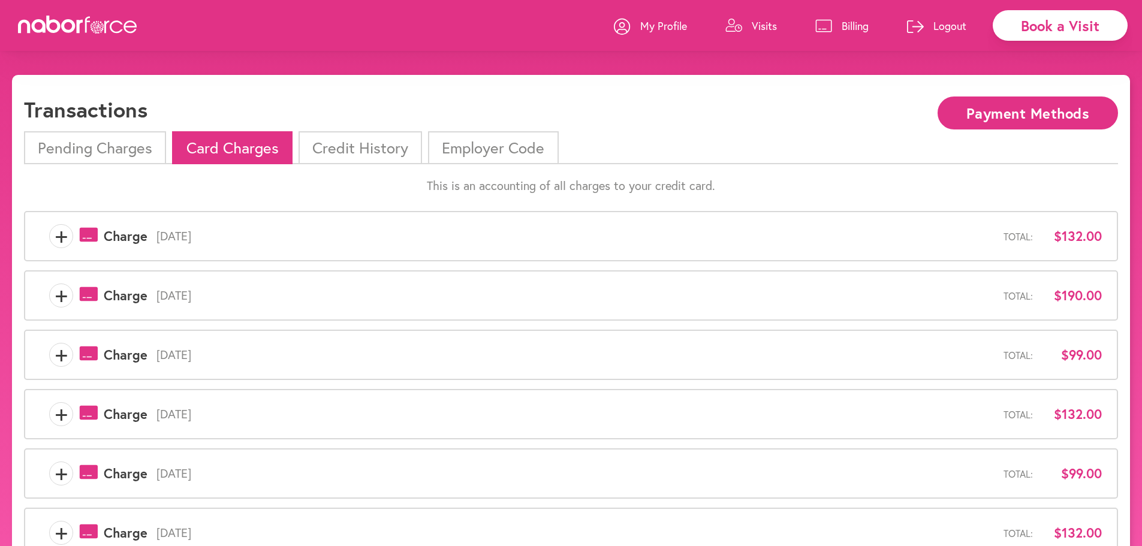
click at [65, 242] on span "+" at bounding box center [61, 236] width 23 height 24
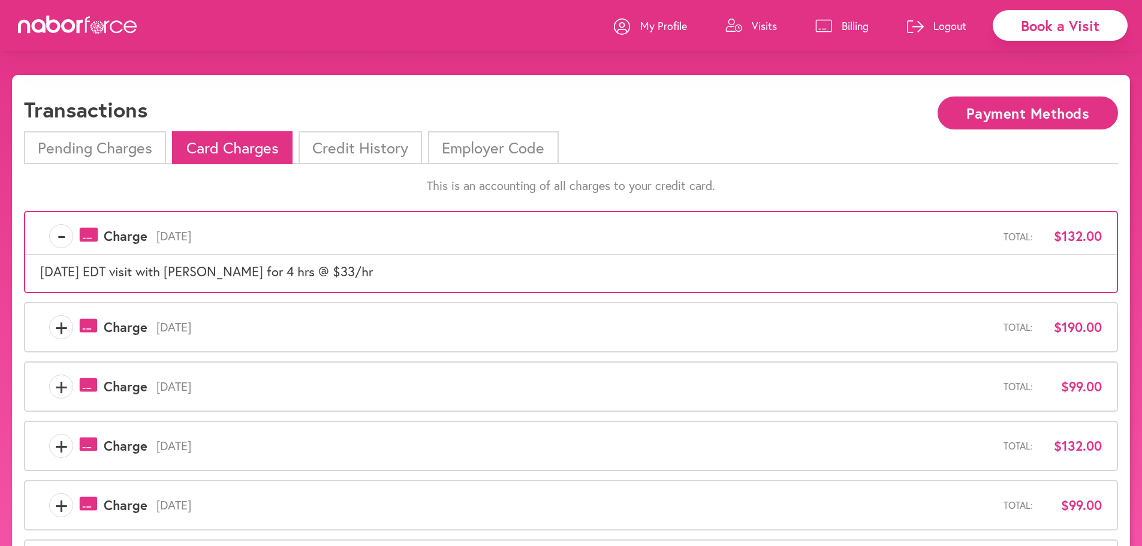
click at [62, 341] on div "+ payments-outline-icon-pink Created with Sketch. Charge [DATE] Total: $190.00" at bounding box center [571, 327] width 1094 height 50
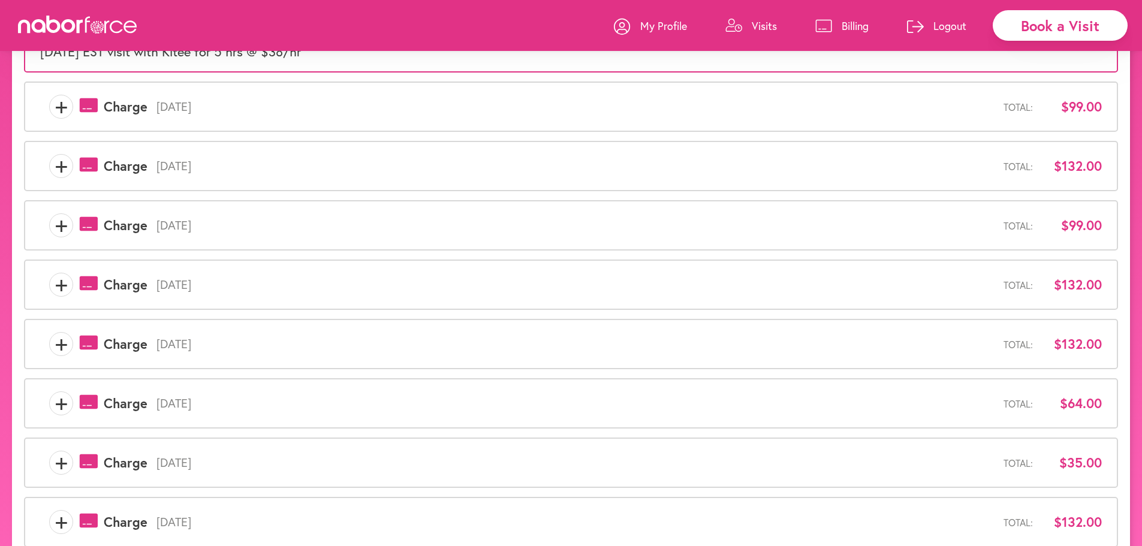
scroll to position [253, 0]
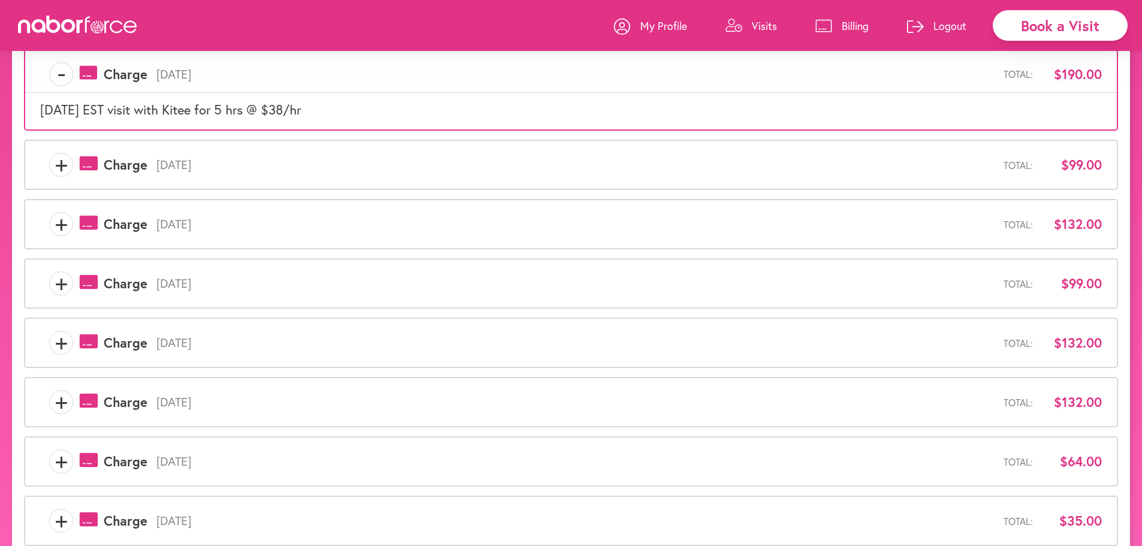
click at [63, 171] on span "+" at bounding box center [61, 165] width 23 height 24
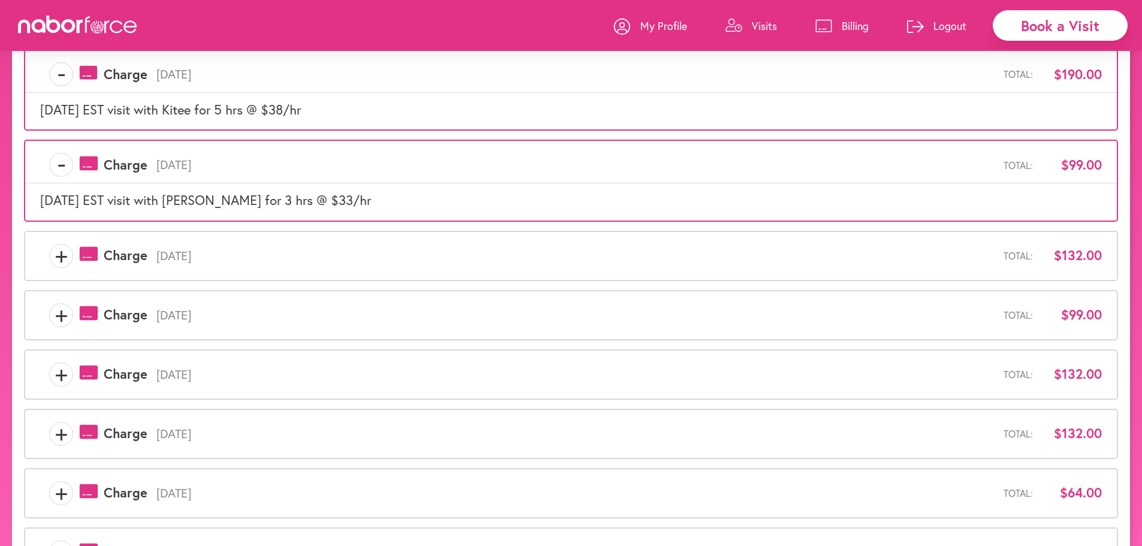
click at [65, 256] on span "+" at bounding box center [61, 256] width 23 height 24
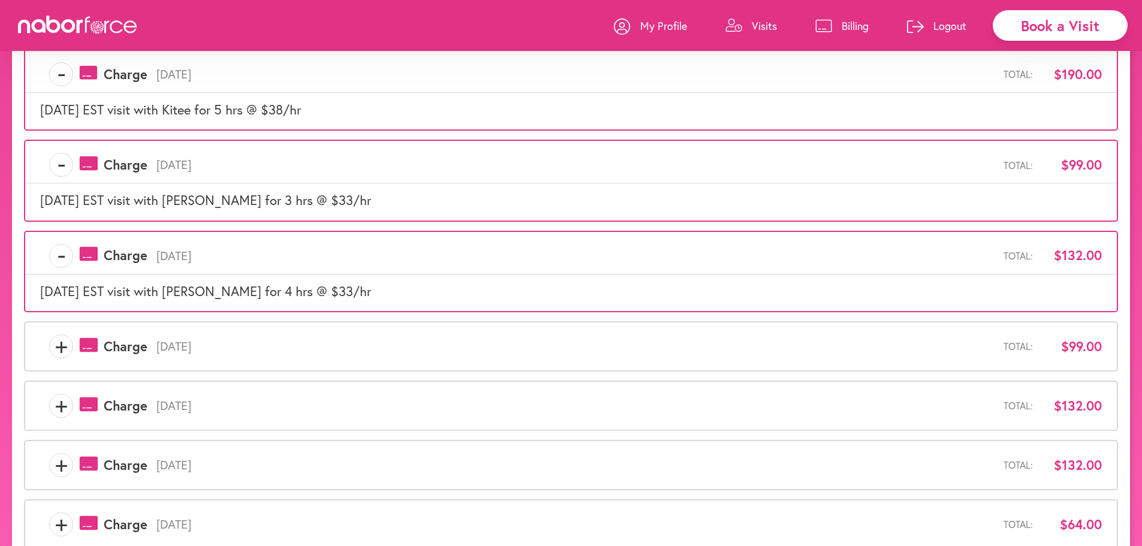
click at [59, 357] on span "+" at bounding box center [61, 347] width 23 height 24
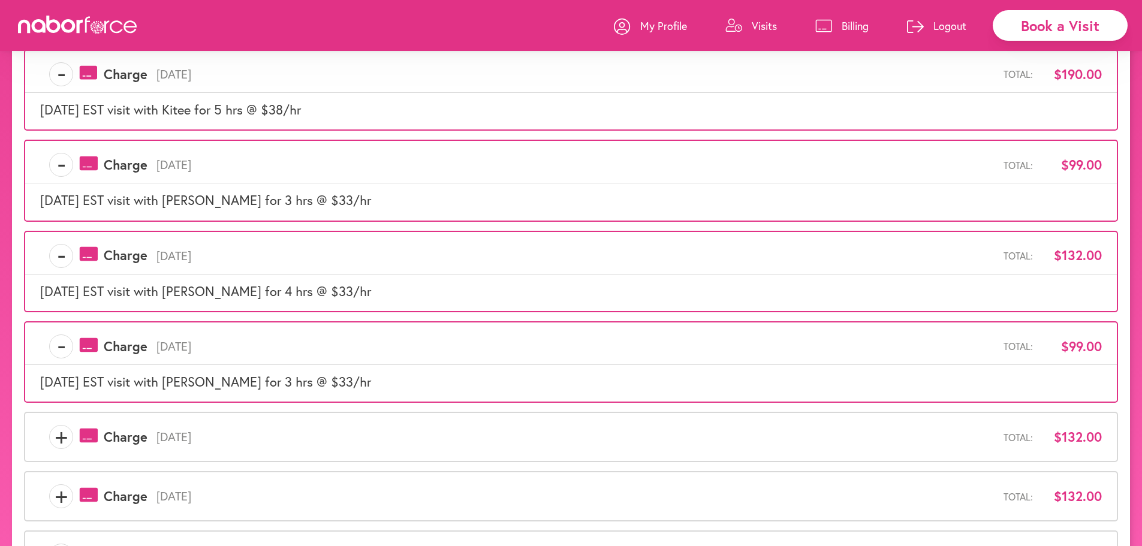
click at [67, 434] on span "+" at bounding box center [61, 437] width 23 height 24
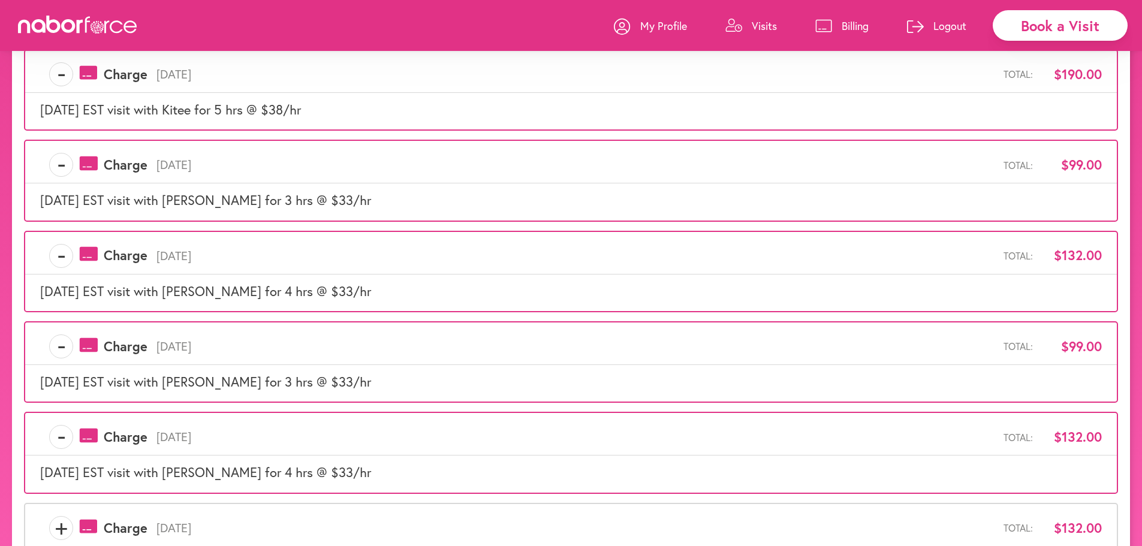
drag, startPoint x: 68, startPoint y: 538, endPoint x: 62, endPoint y: 532, distance: 8.9
click at [68, 538] on span "+" at bounding box center [61, 528] width 23 height 24
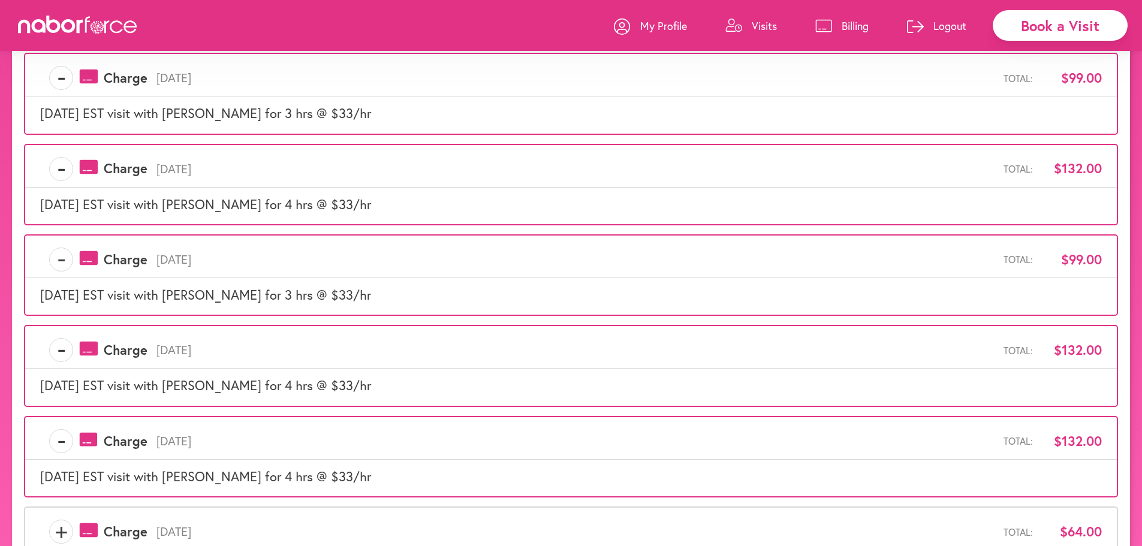
scroll to position [530, 0]
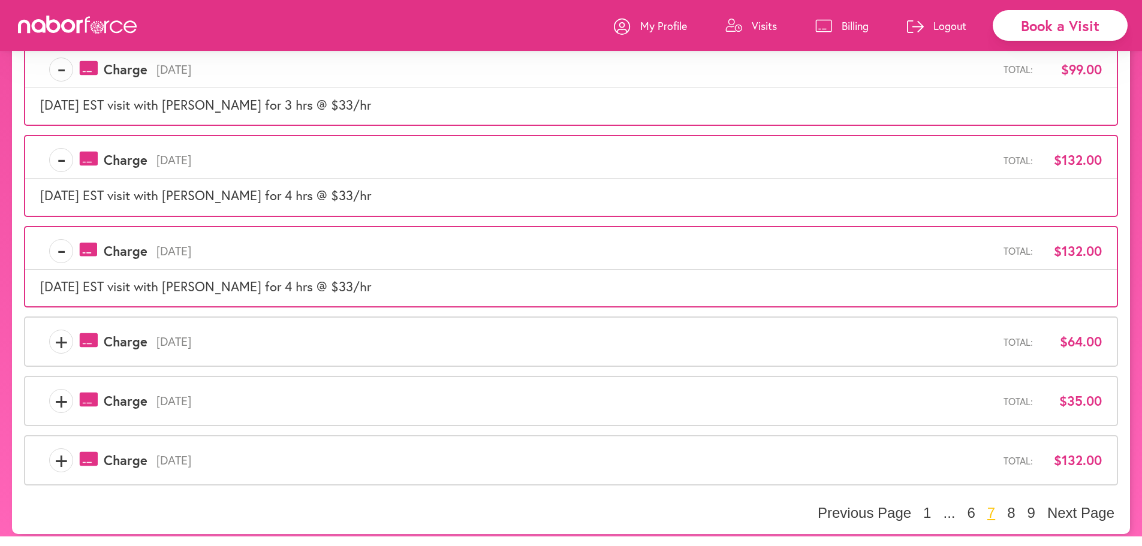
click at [72, 344] on span "+" at bounding box center [61, 342] width 23 height 24
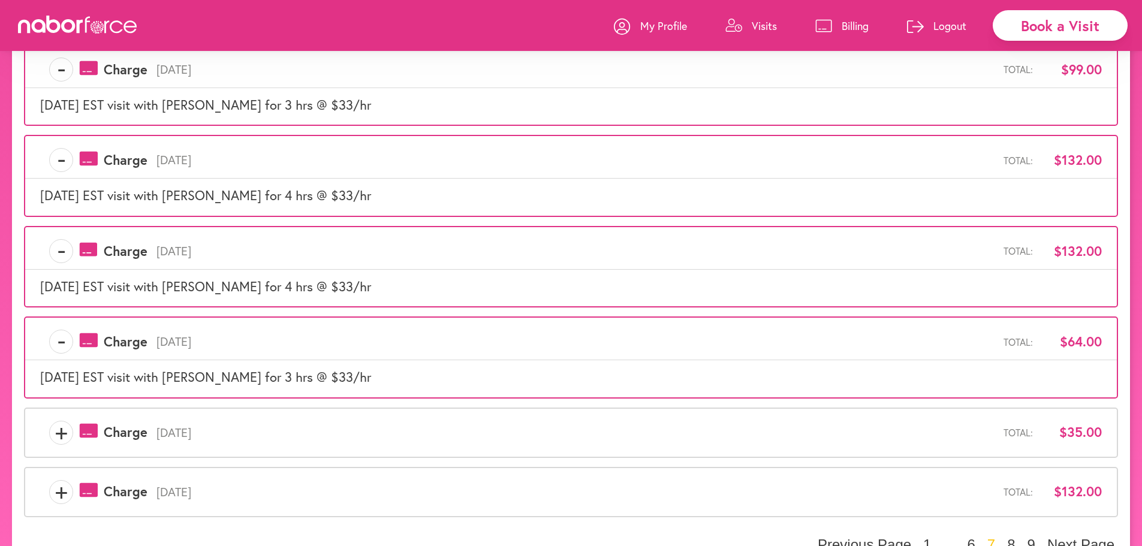
click at [80, 445] on div "+ payments-outline-icon-pink Created with Sketch. Charge [DATE] Total: $35.00" at bounding box center [571, 433] width 1094 height 50
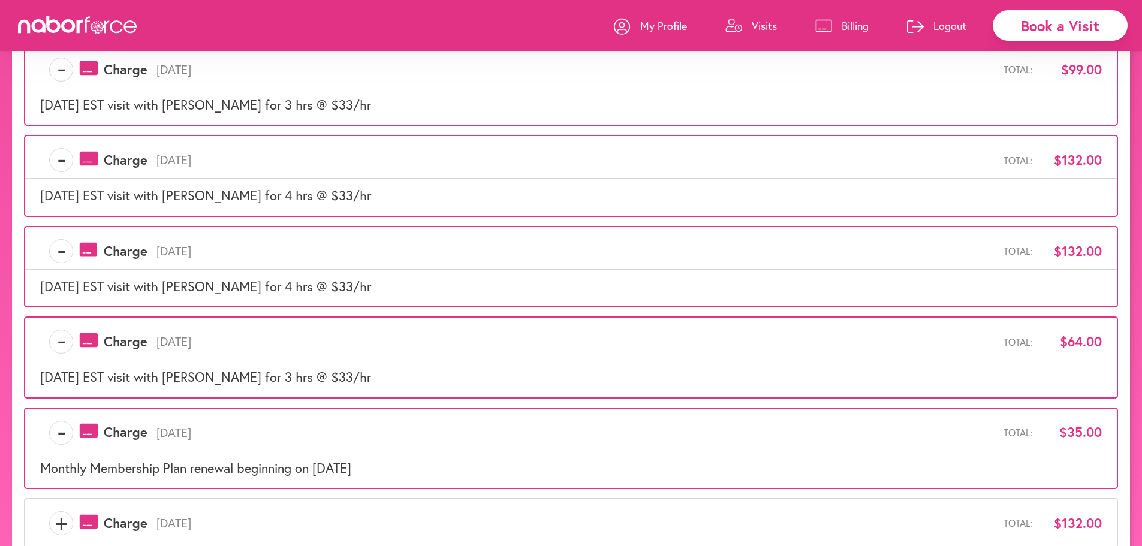
click at [70, 538] on div "+ payments-outline-icon-pink Created with Sketch. Charge [DATE] Total: $132.00" at bounding box center [571, 523] width 1094 height 50
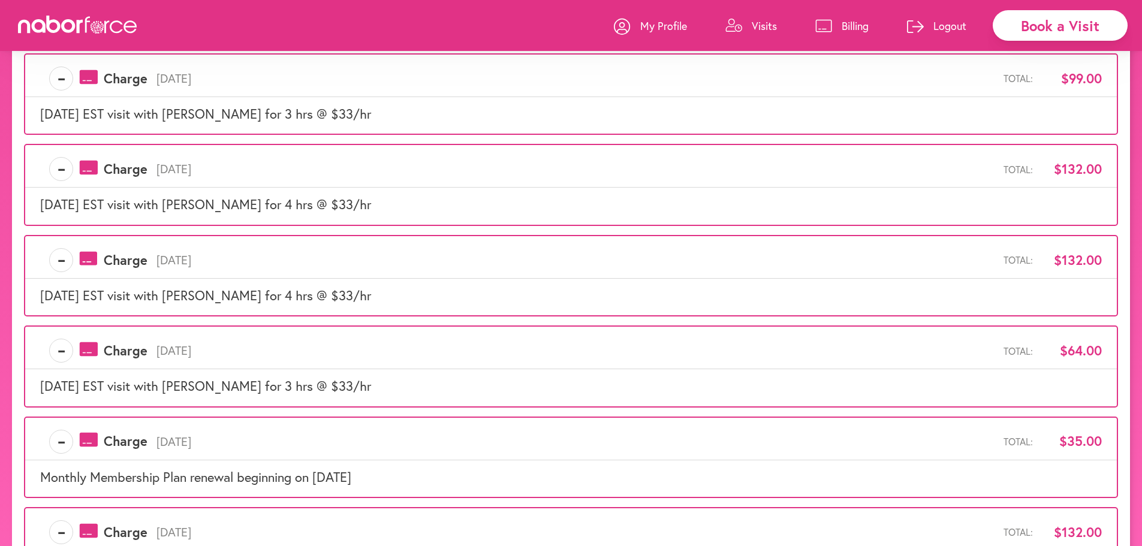
scroll to position [624, 0]
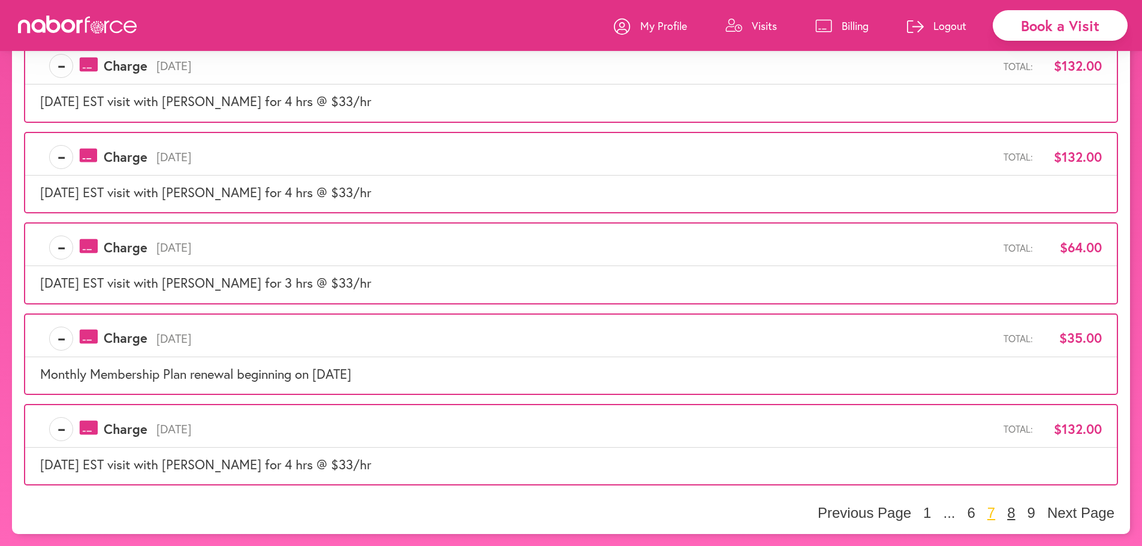
click at [1014, 508] on button "8" at bounding box center [1011, 513] width 15 height 18
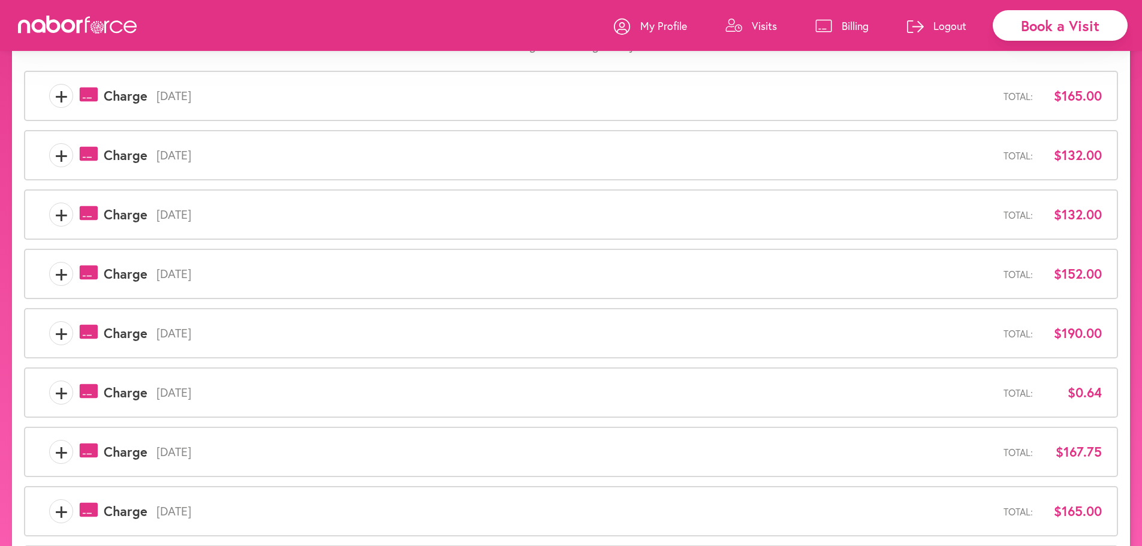
scroll to position [0, 0]
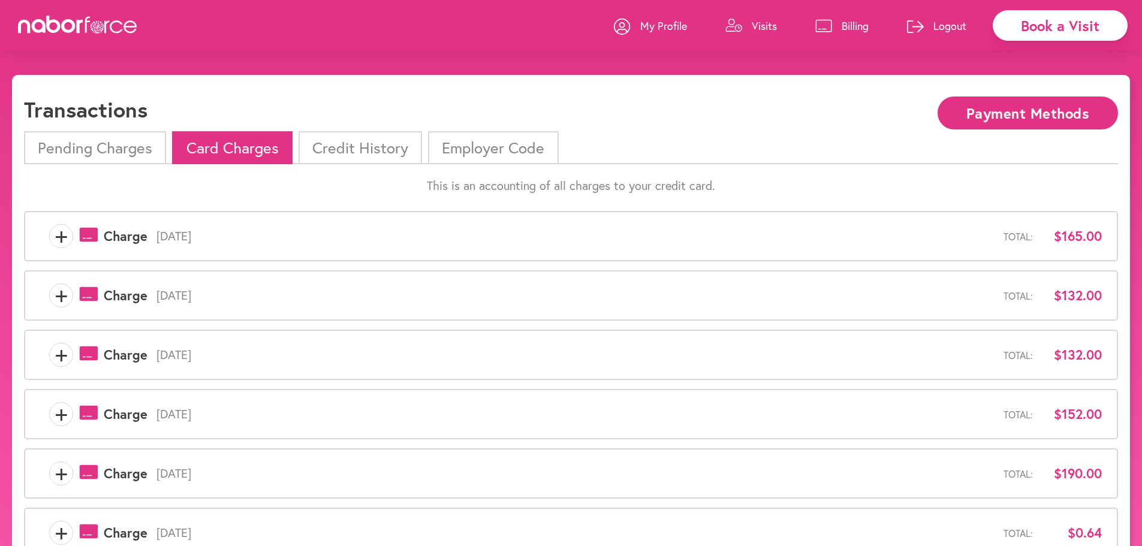
click at [58, 237] on span "+" at bounding box center [61, 236] width 23 height 24
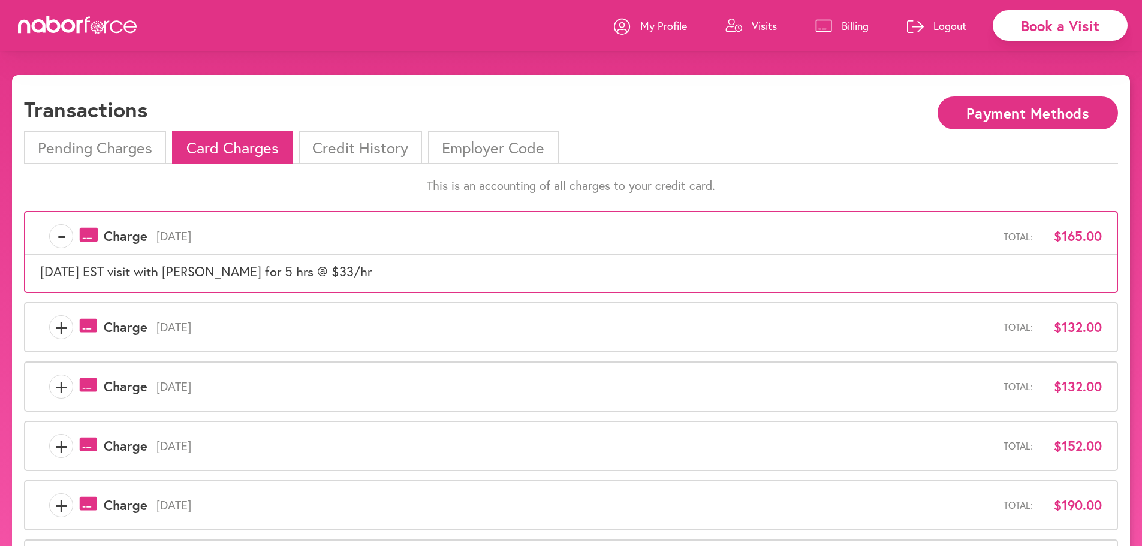
click at [64, 329] on span "+" at bounding box center [61, 327] width 23 height 24
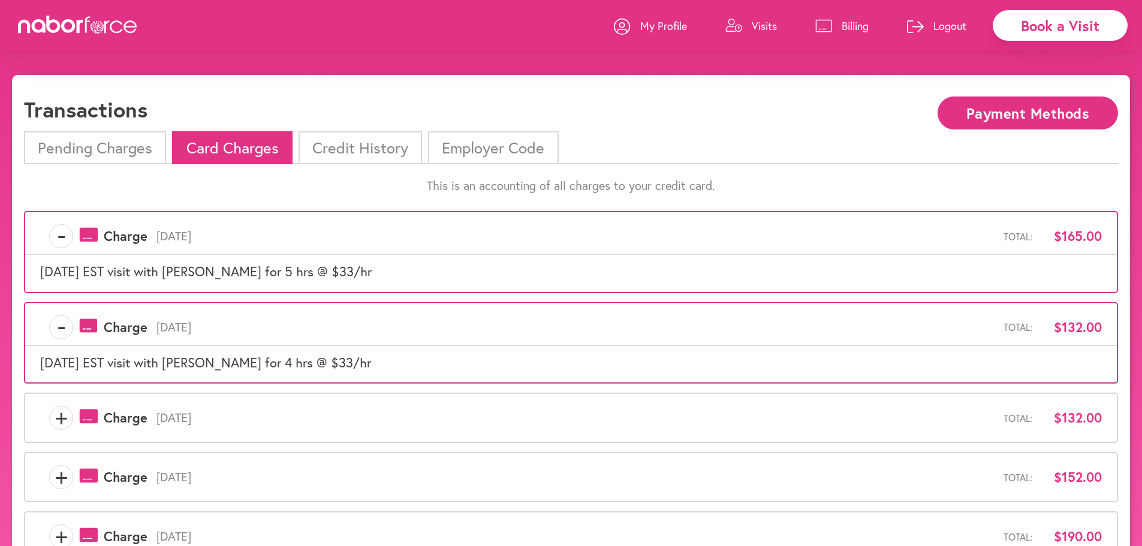
click at [62, 408] on span "+" at bounding box center [61, 418] width 23 height 24
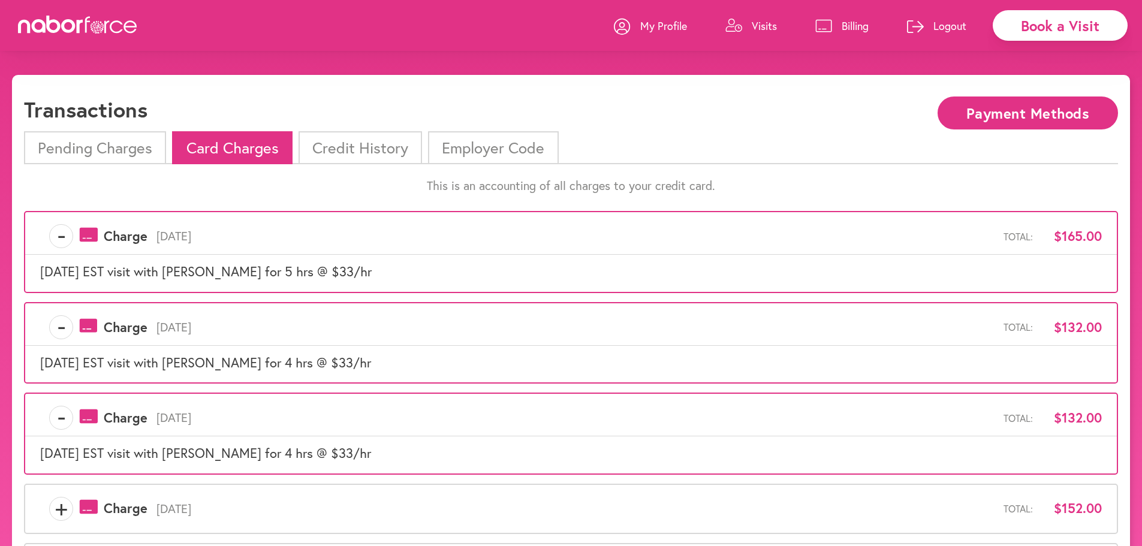
click at [72, 511] on span "+" at bounding box center [61, 509] width 23 height 24
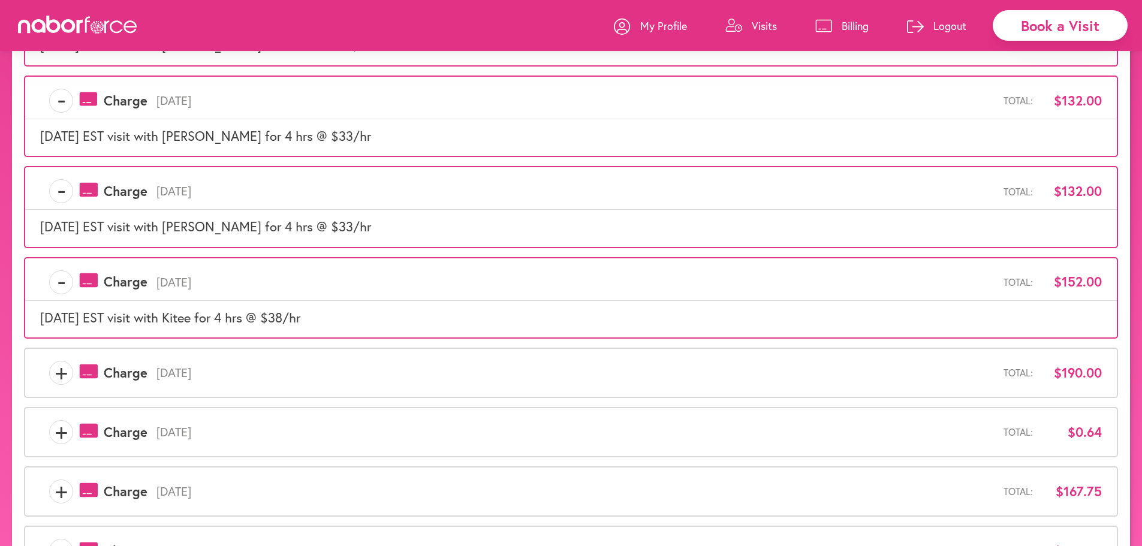
scroll to position [420, 0]
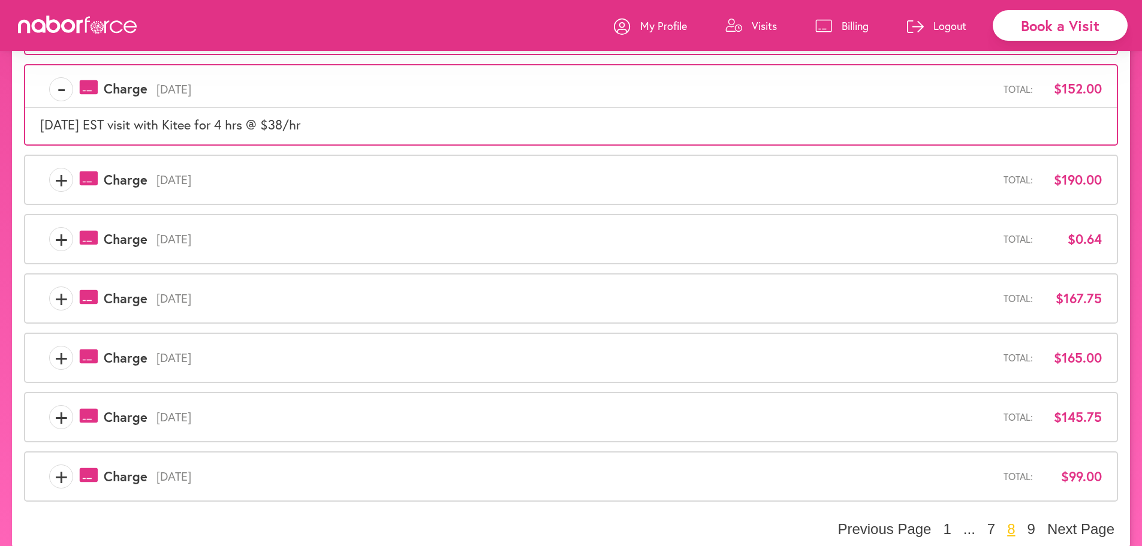
click at [55, 177] on span "+" at bounding box center [61, 180] width 23 height 24
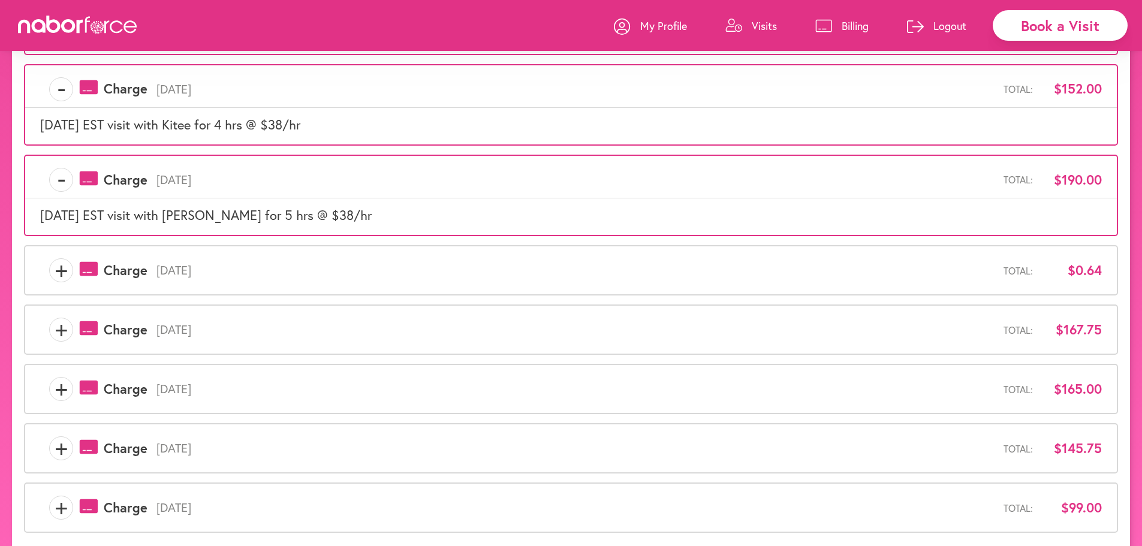
drag, startPoint x: 54, startPoint y: 272, endPoint x: 53, endPoint y: 278, distance: 6.6
click at [56, 272] on span "+" at bounding box center [61, 270] width 23 height 24
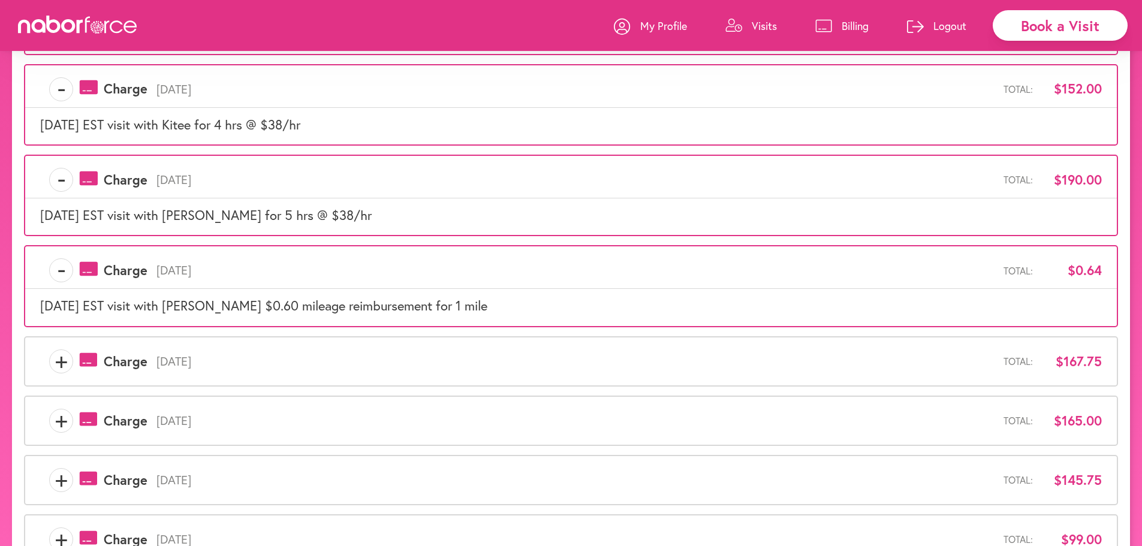
click at [55, 367] on span "+" at bounding box center [61, 362] width 23 height 24
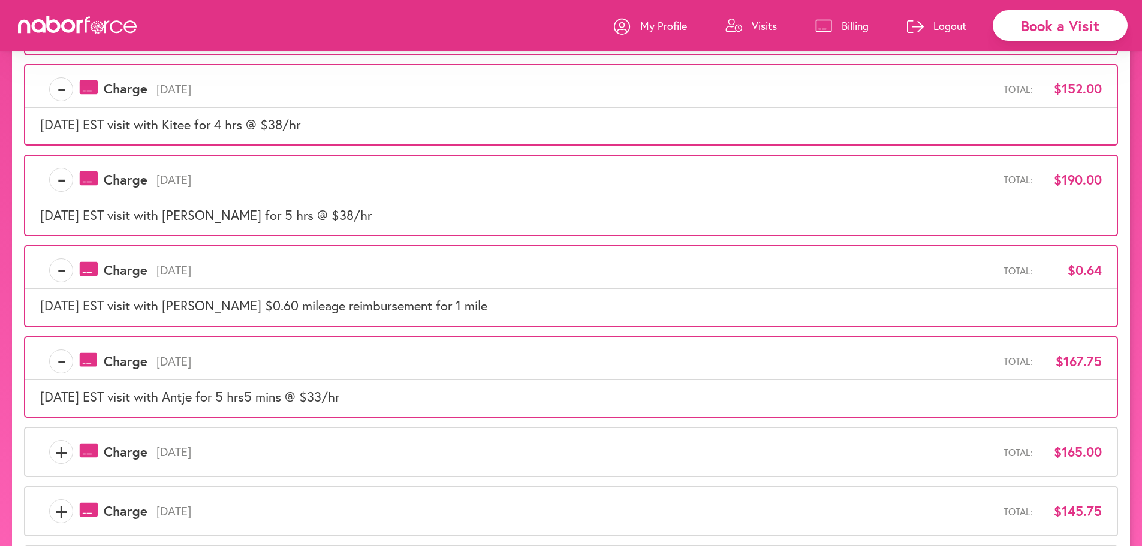
click at [65, 454] on span "+" at bounding box center [61, 452] width 23 height 24
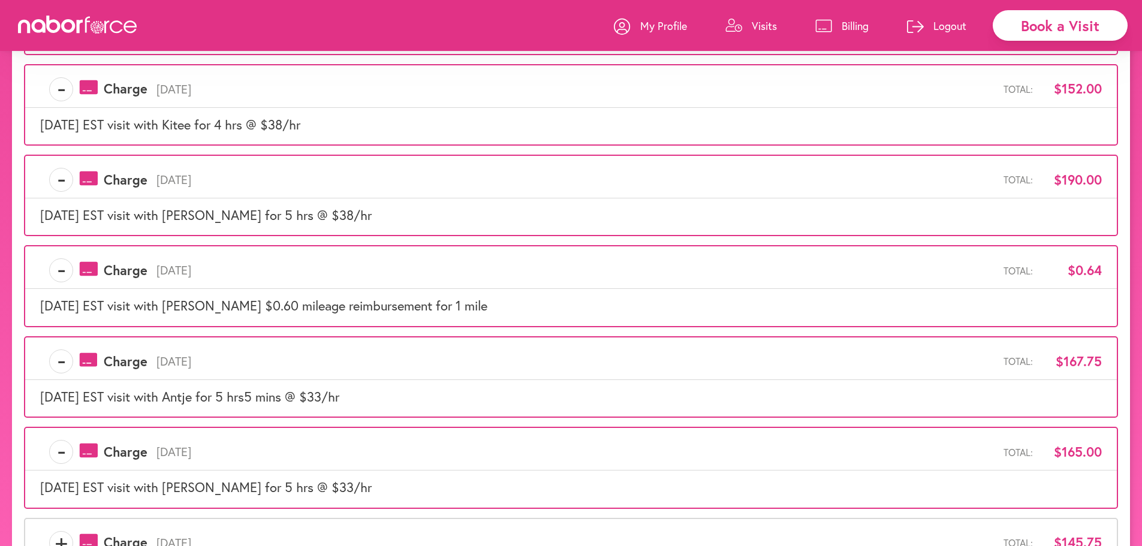
drag, startPoint x: 68, startPoint y: 543, endPoint x: 53, endPoint y: 524, distance: 24.3
click at [67, 543] on span "+" at bounding box center [61, 543] width 23 height 24
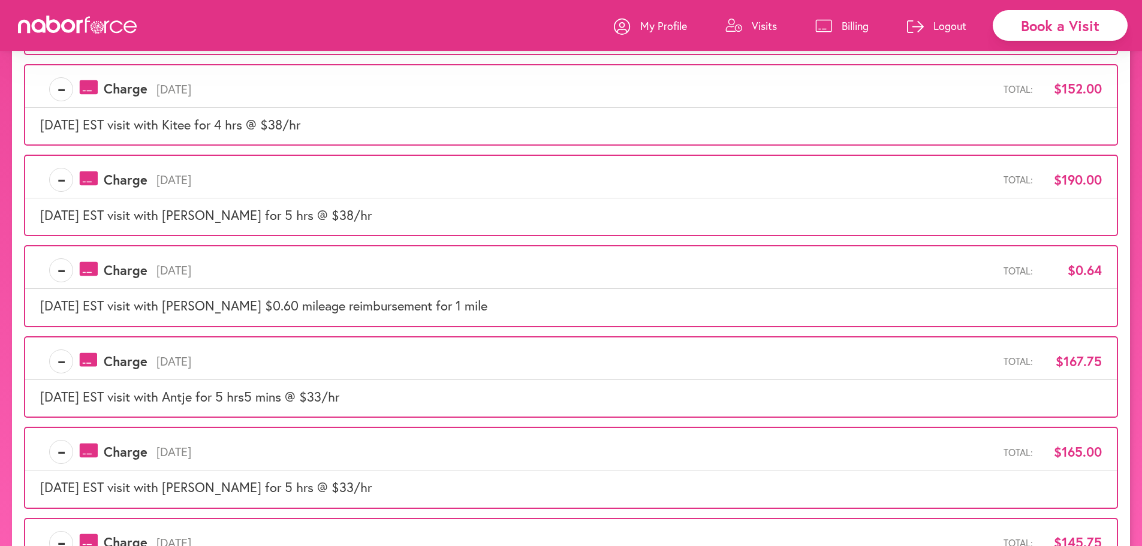
scroll to position [593, 0]
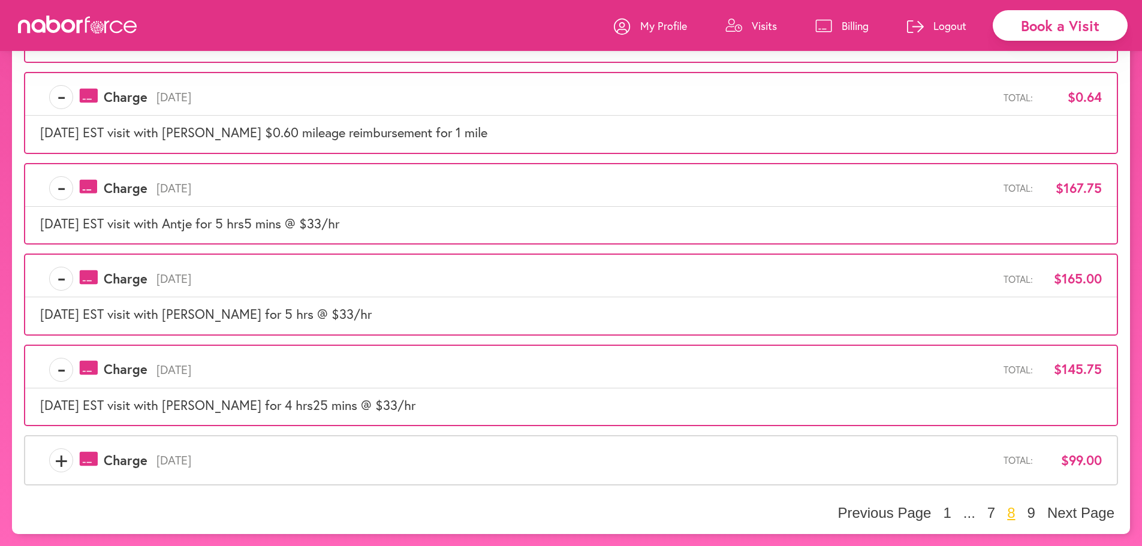
click at [53, 463] on span "+" at bounding box center [61, 460] width 23 height 24
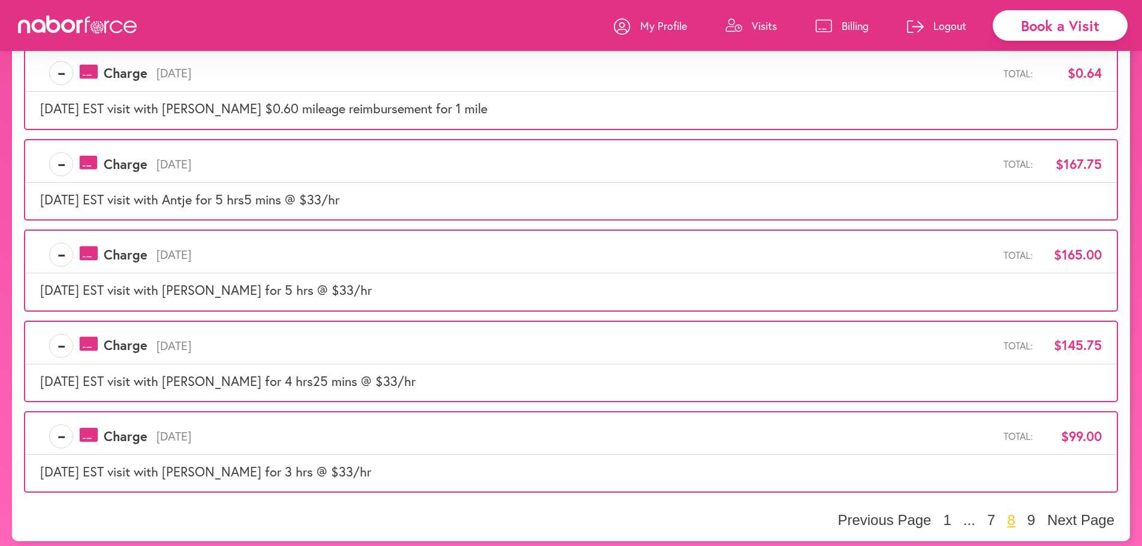
scroll to position [624, 0]
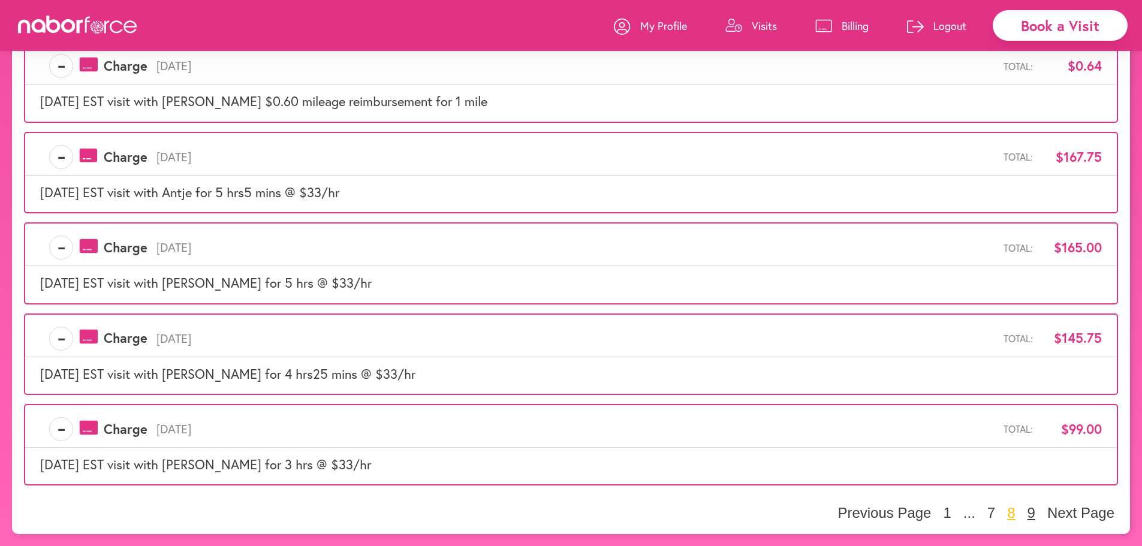
click at [1029, 512] on button "9" at bounding box center [1031, 513] width 15 height 18
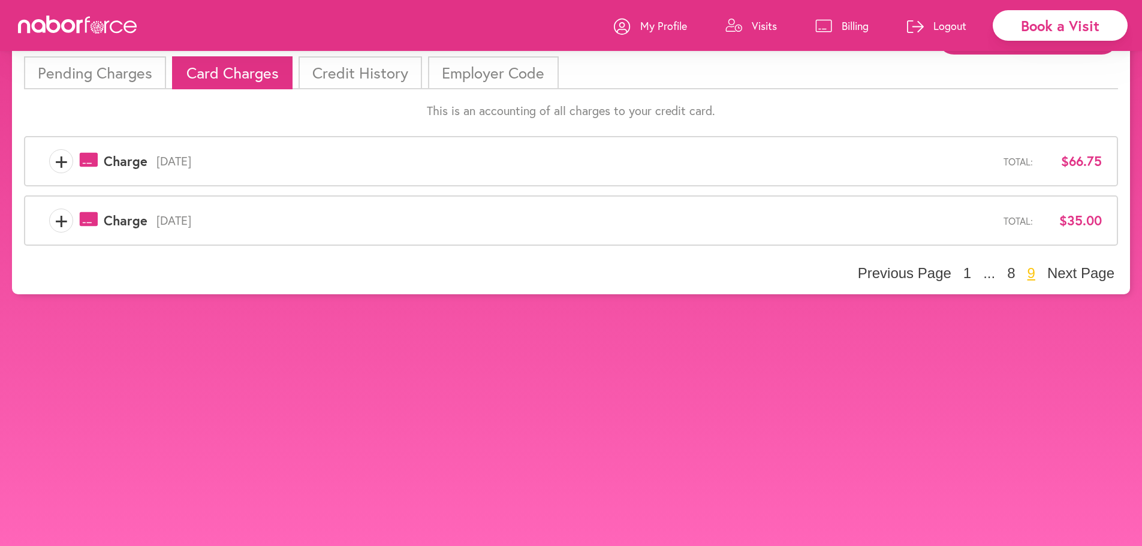
click at [57, 158] on span "+" at bounding box center [61, 161] width 23 height 24
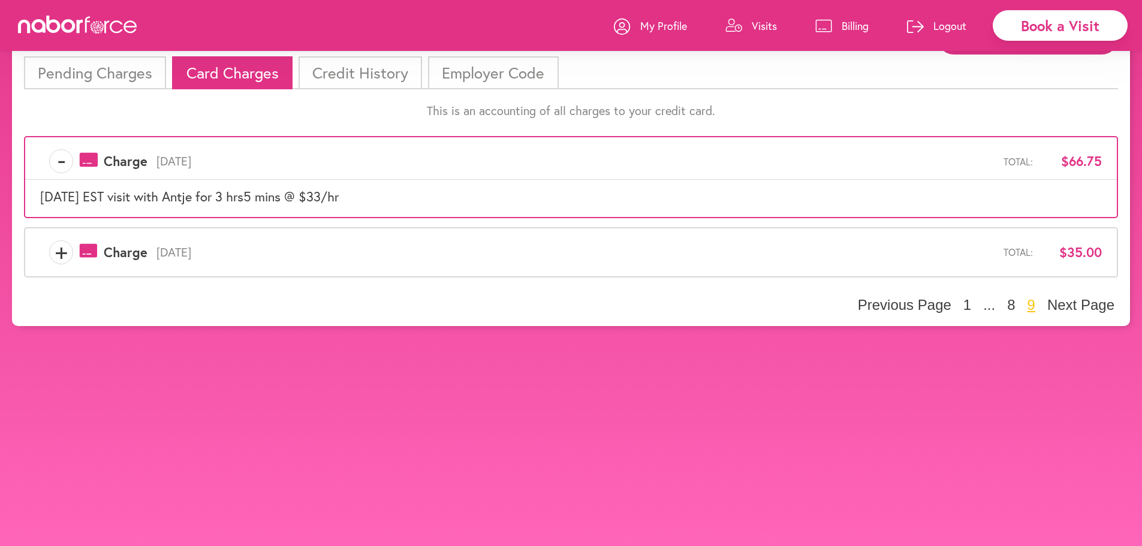
click at [61, 248] on span "+" at bounding box center [61, 252] width 23 height 24
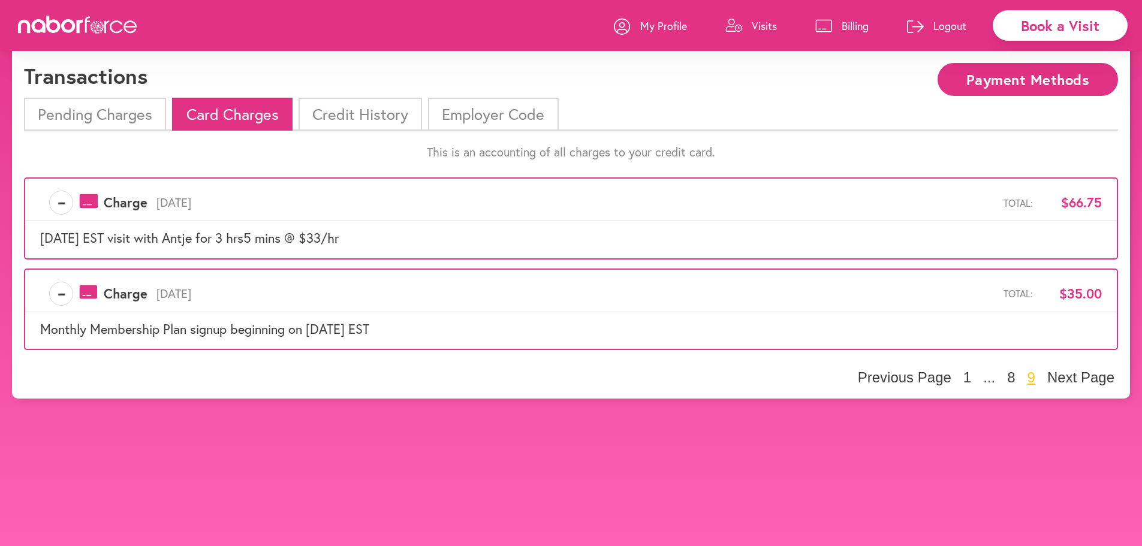
scroll to position [0, 0]
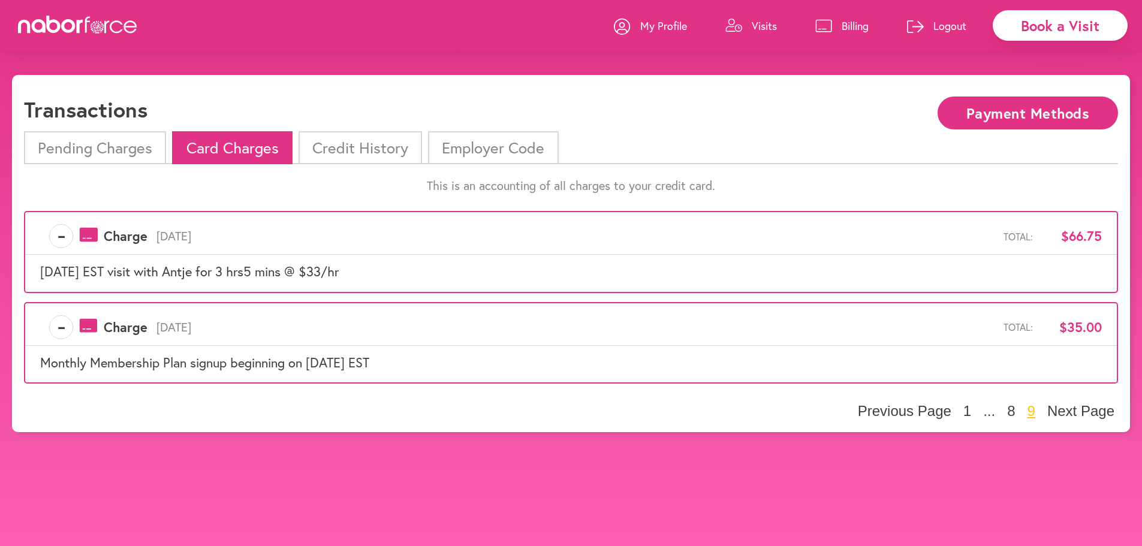
click at [78, 150] on li "Pending Charges" at bounding box center [95, 147] width 142 height 33
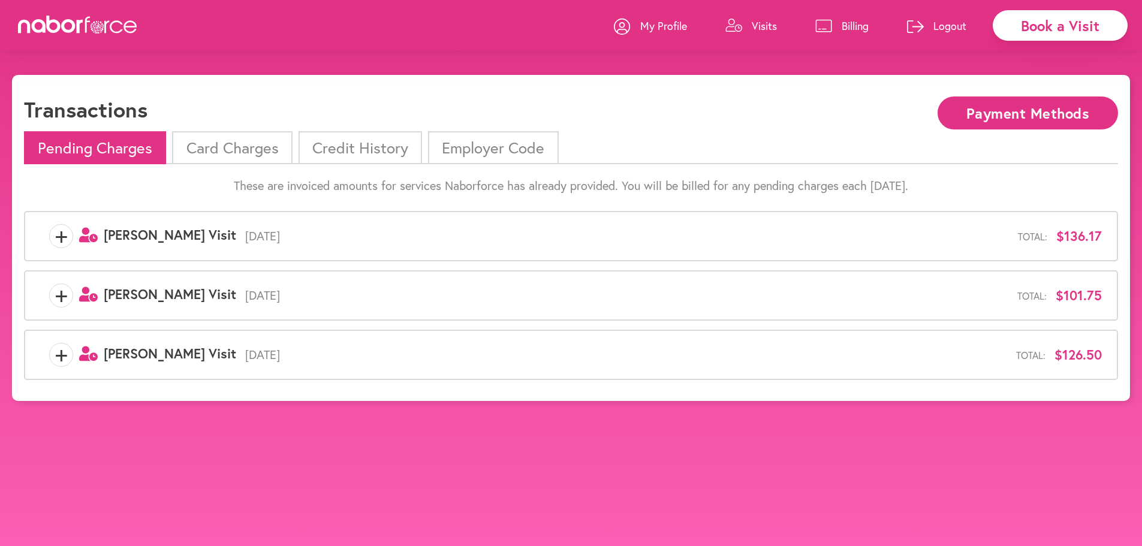
click at [66, 238] on span "+" at bounding box center [61, 236] width 23 height 24
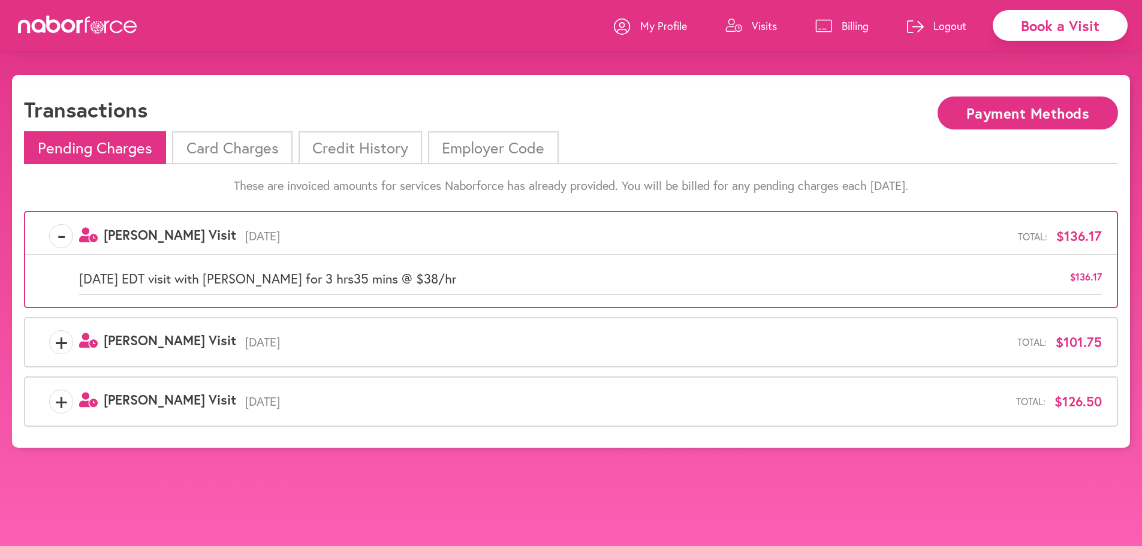
click at [62, 341] on span "+" at bounding box center [61, 342] width 23 height 24
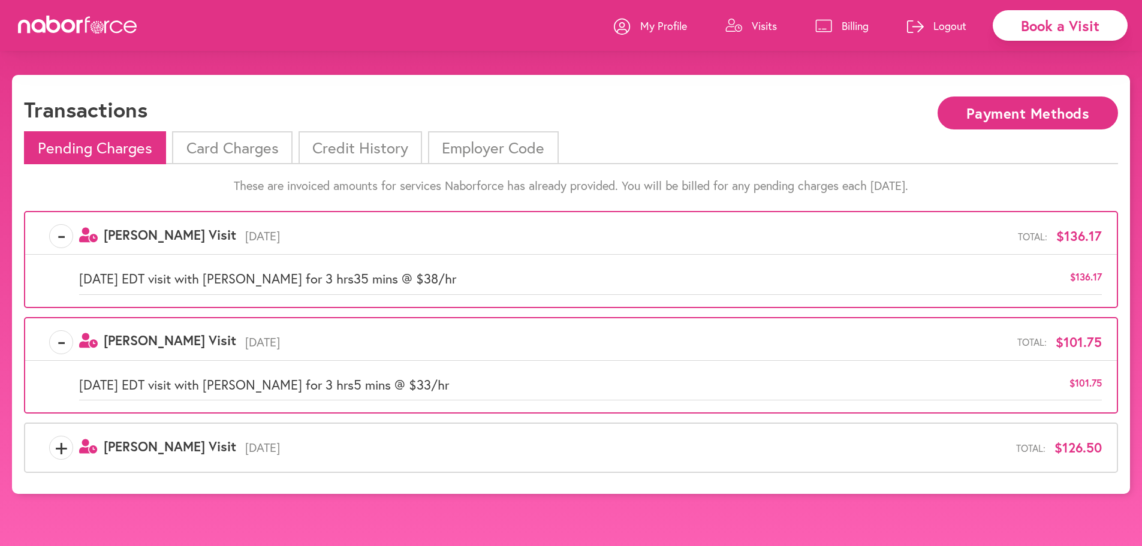
click at [56, 449] on span "+" at bounding box center [61, 448] width 23 height 24
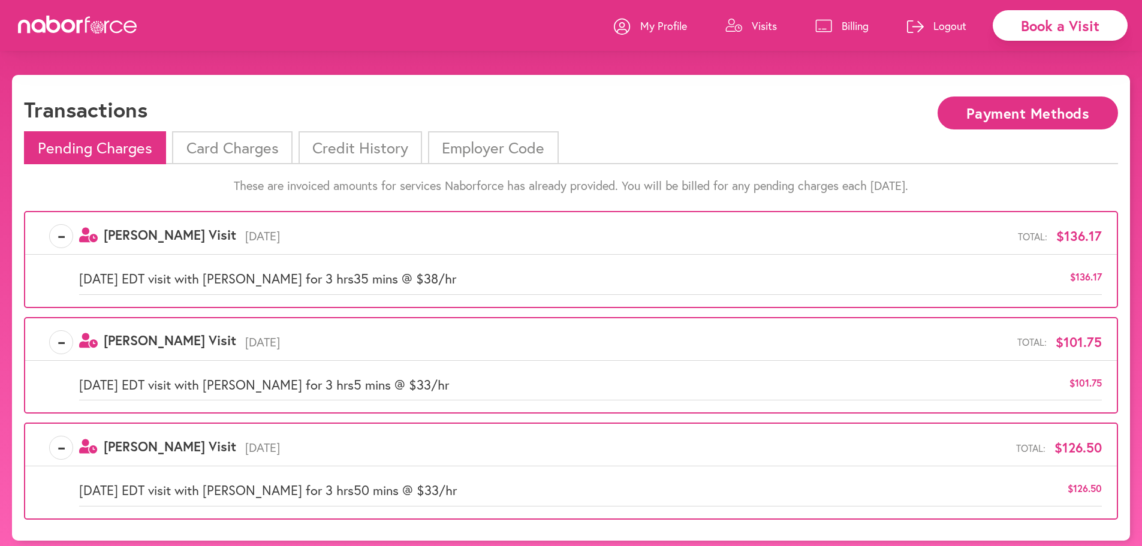
click at [254, 150] on li "Card Charges" at bounding box center [232, 147] width 120 height 33
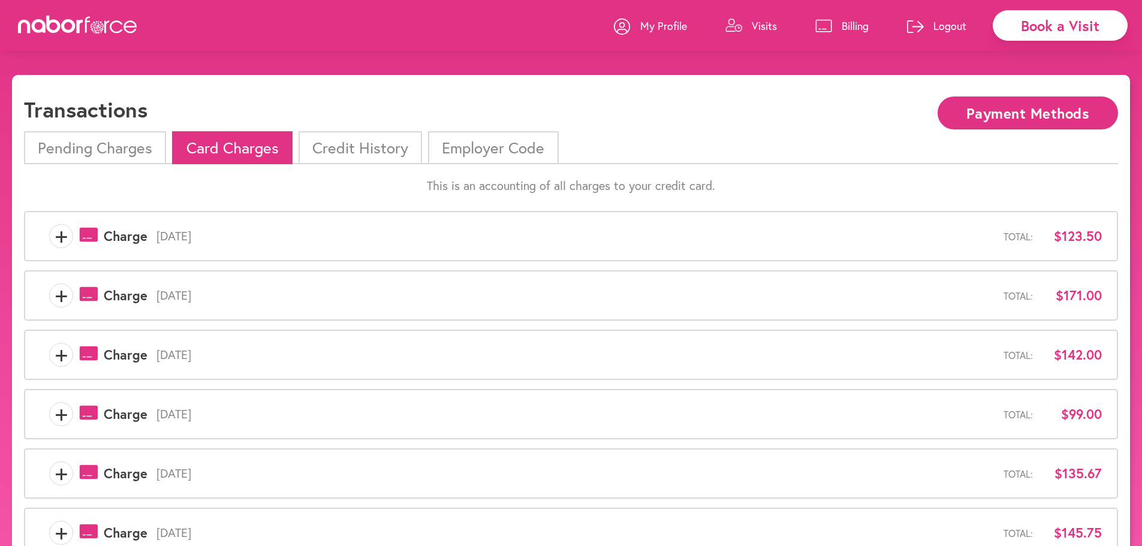
click at [125, 150] on li "Pending Charges" at bounding box center [95, 147] width 142 height 33
